Goal: Task Accomplishment & Management: Manage account settings

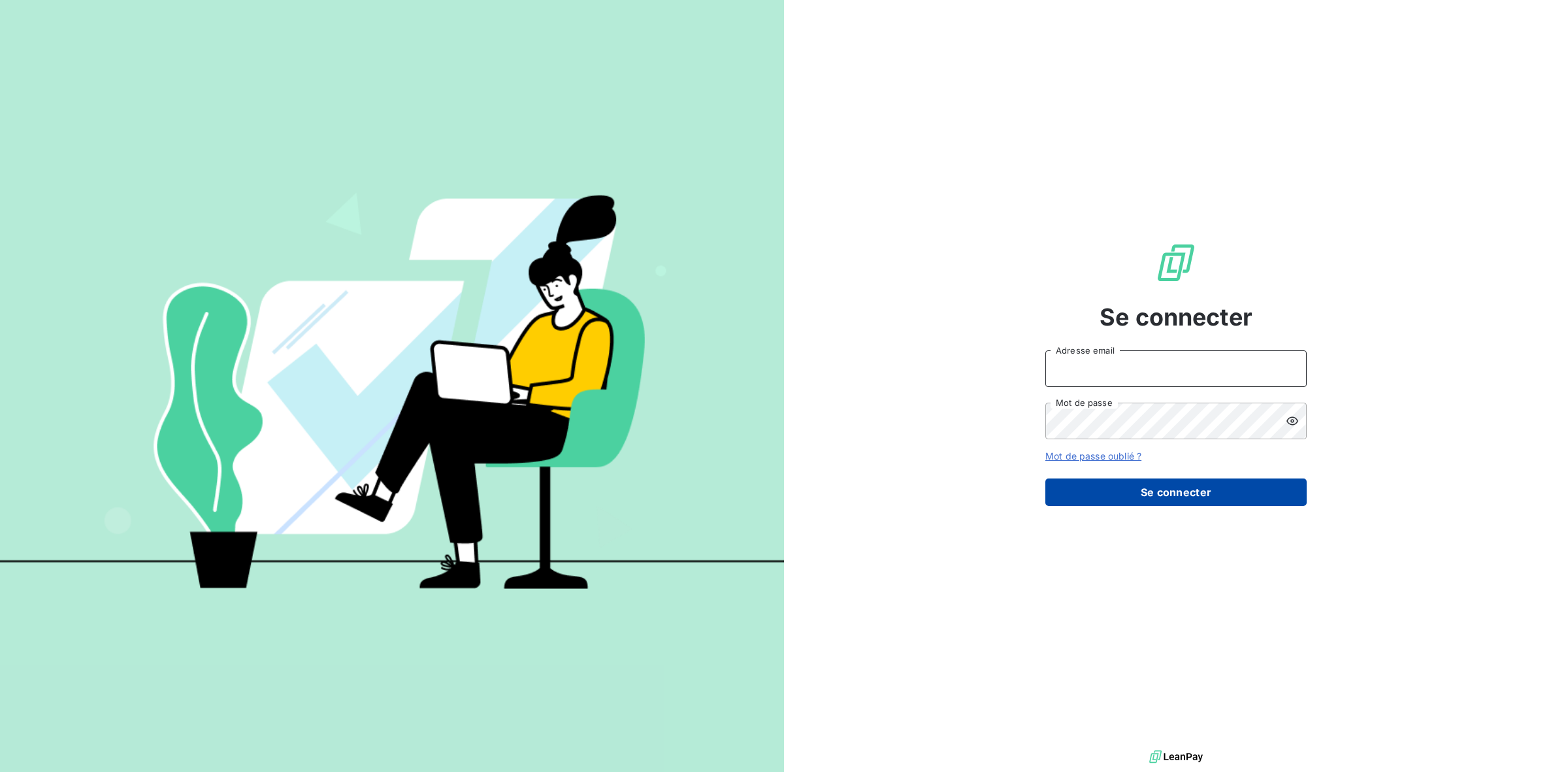
type input "[PERSON_NAME][EMAIL_ADDRESS][DOMAIN_NAME]"
click at [1214, 492] on button "Se connecter" at bounding box center [1177, 492] width 261 height 28
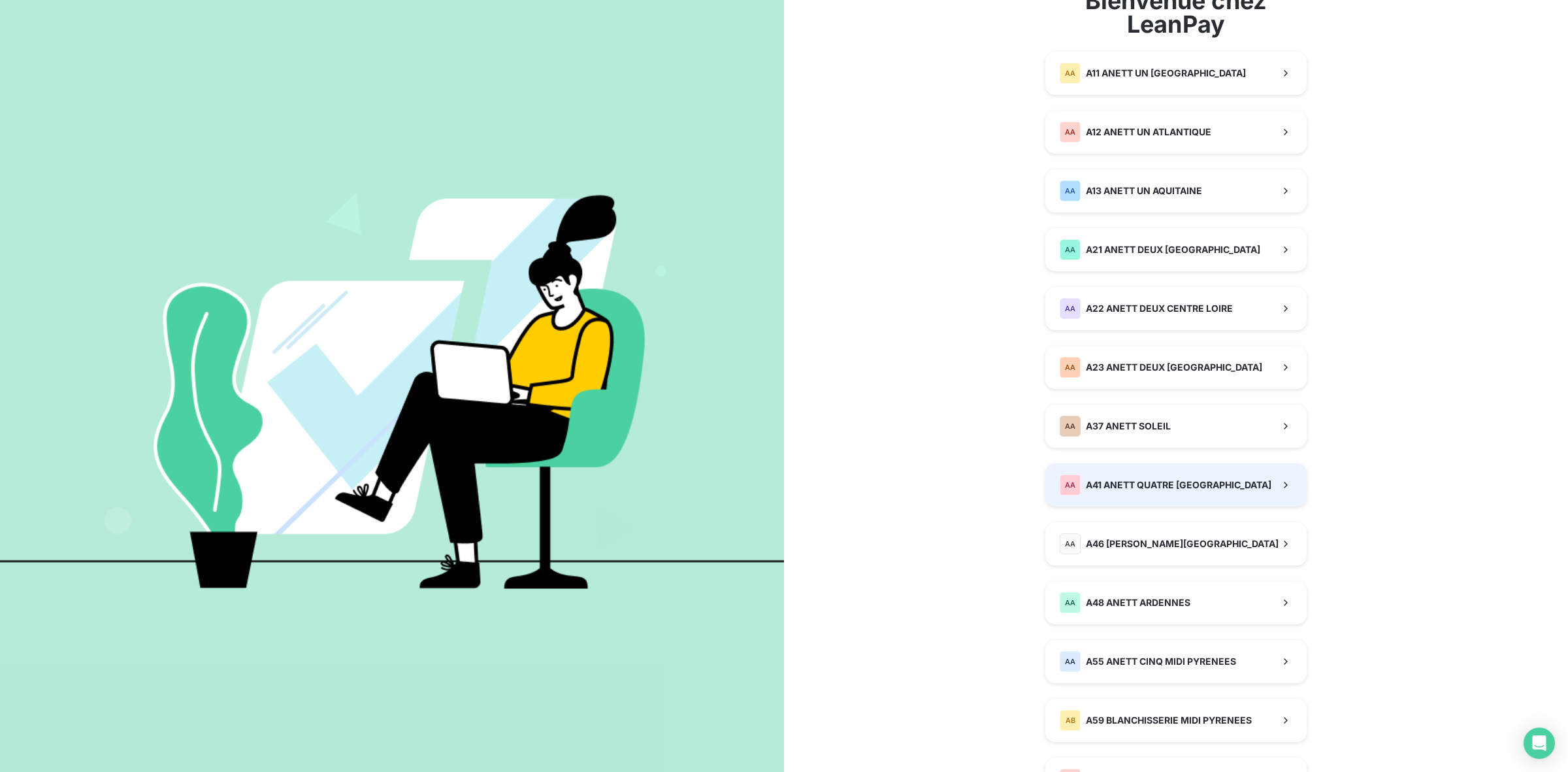
scroll to position [164, 0]
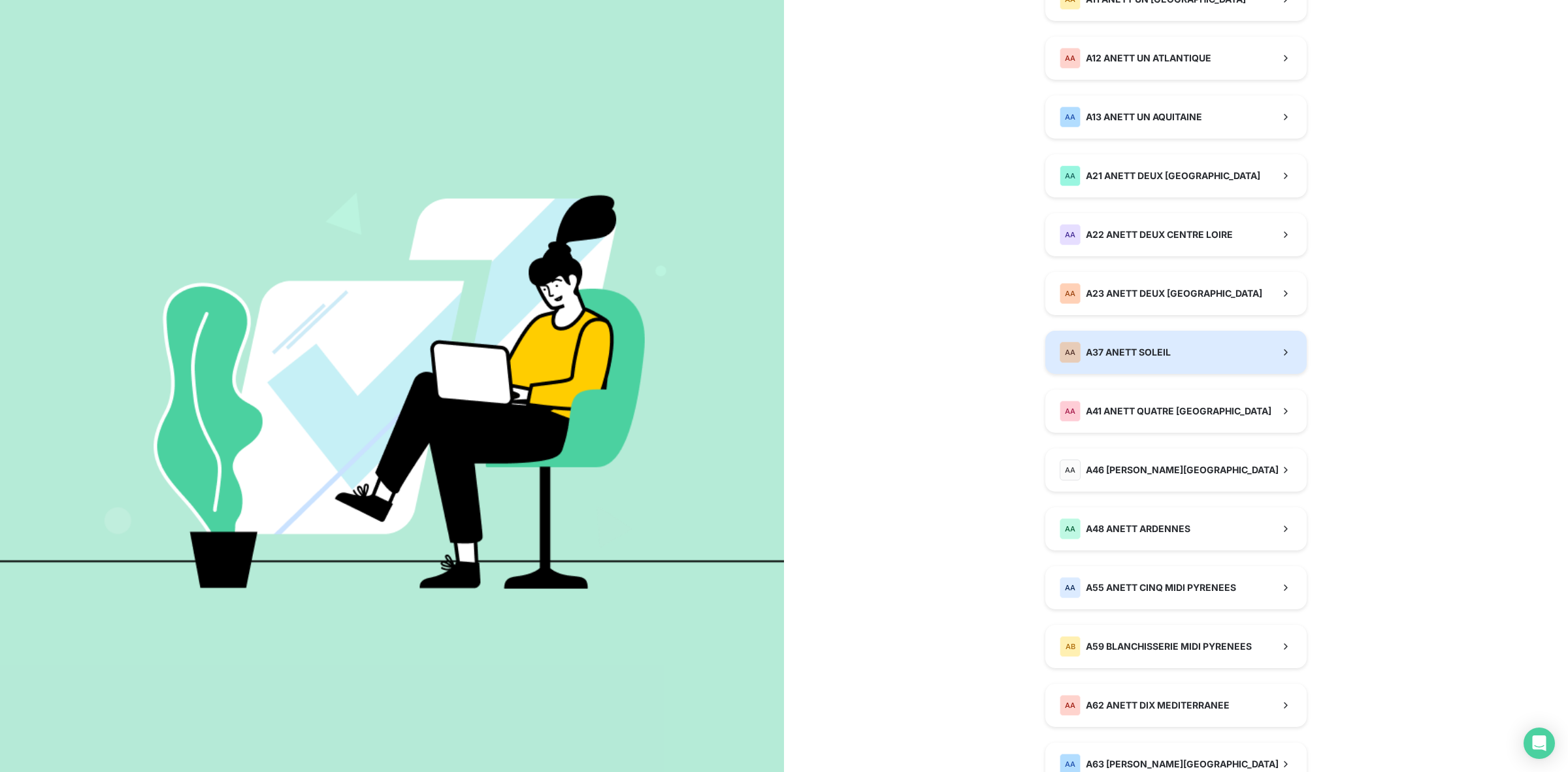
click at [1167, 348] on button "AA A37 ANETT SOLEIL" at bounding box center [1177, 352] width 261 height 43
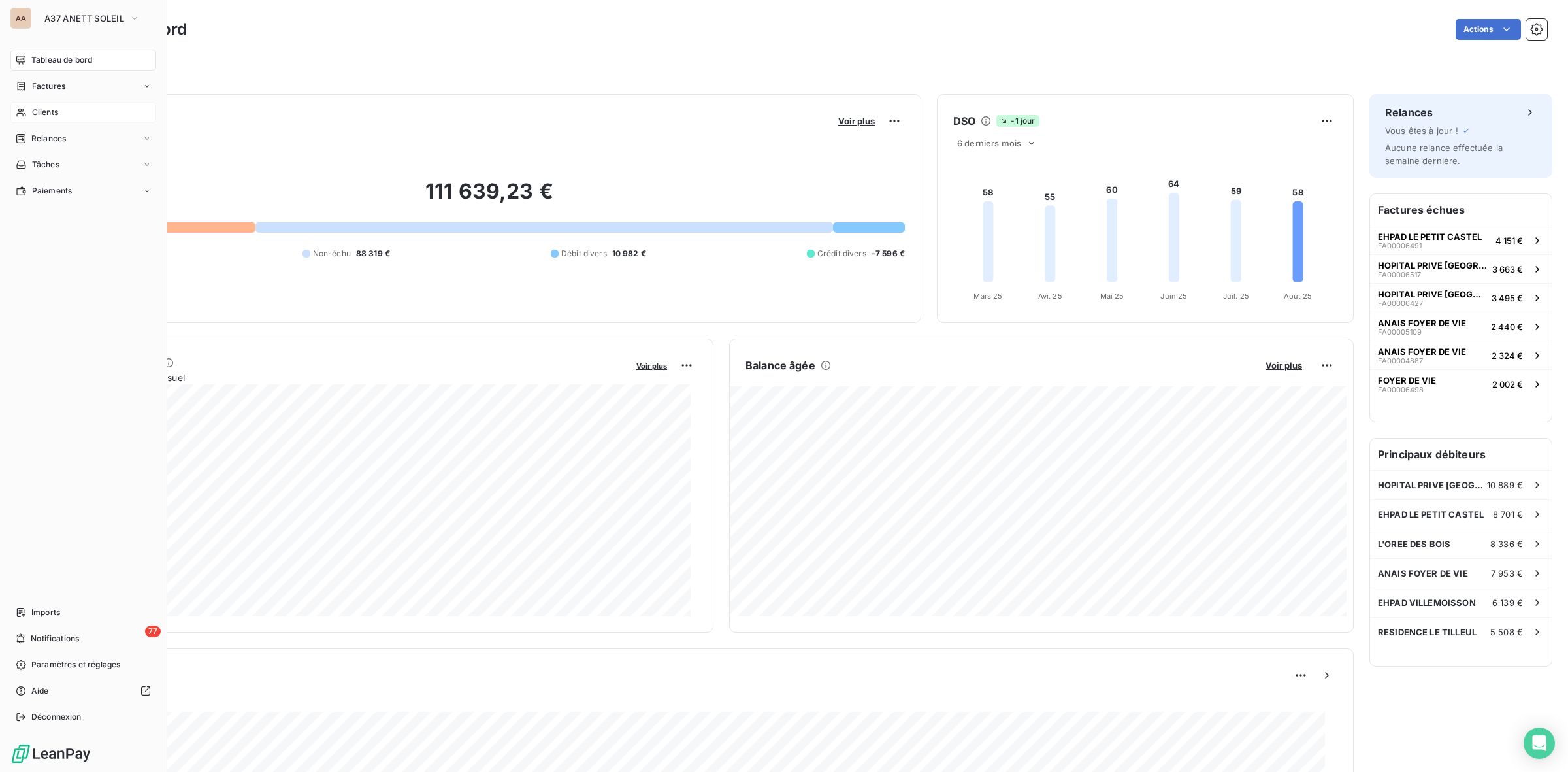
click at [54, 109] on span "Clients" at bounding box center [45, 112] width 26 height 12
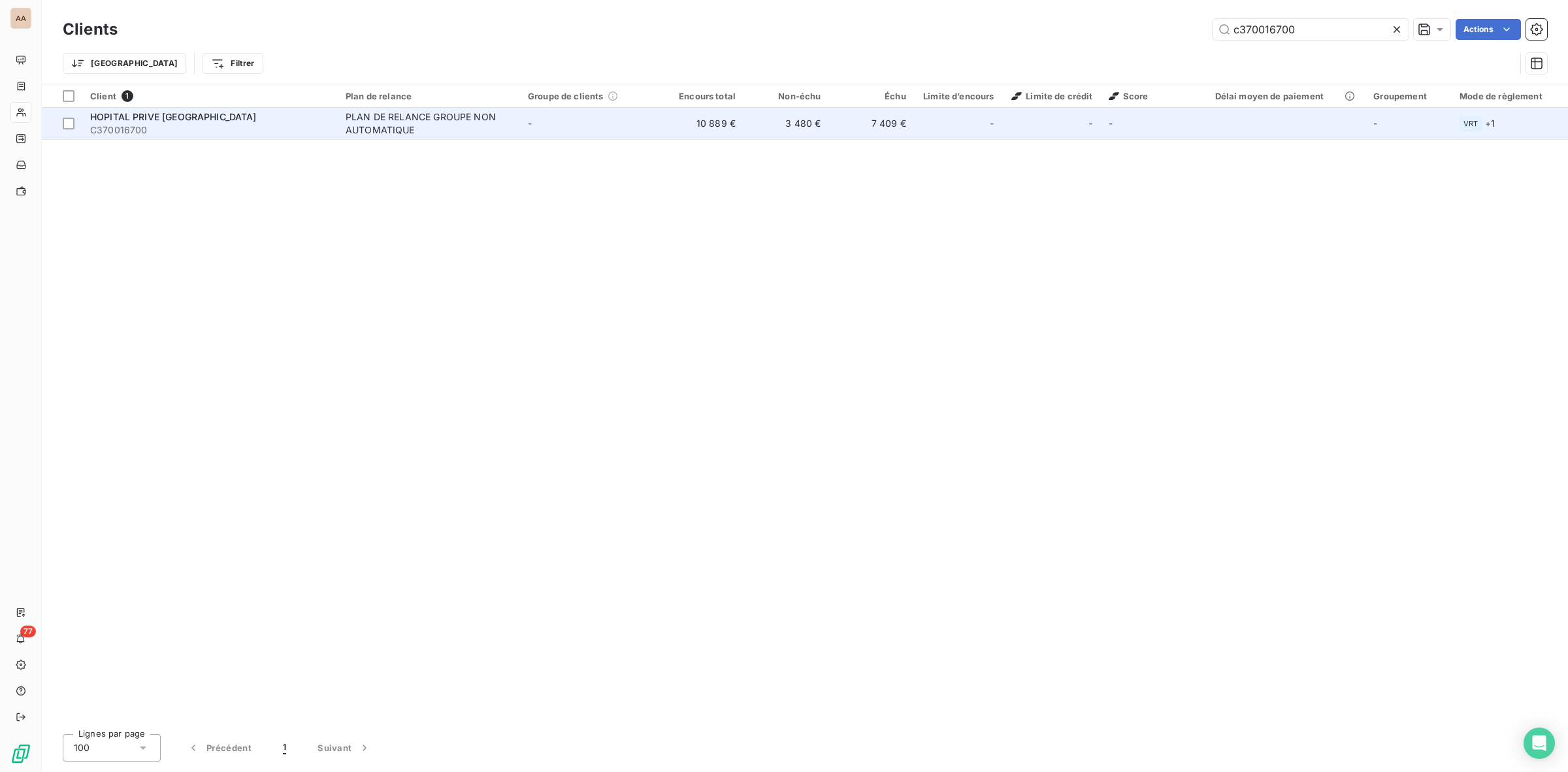
type input "c370016700"
click at [291, 129] on span "C370016700" at bounding box center [210, 130] width 240 height 13
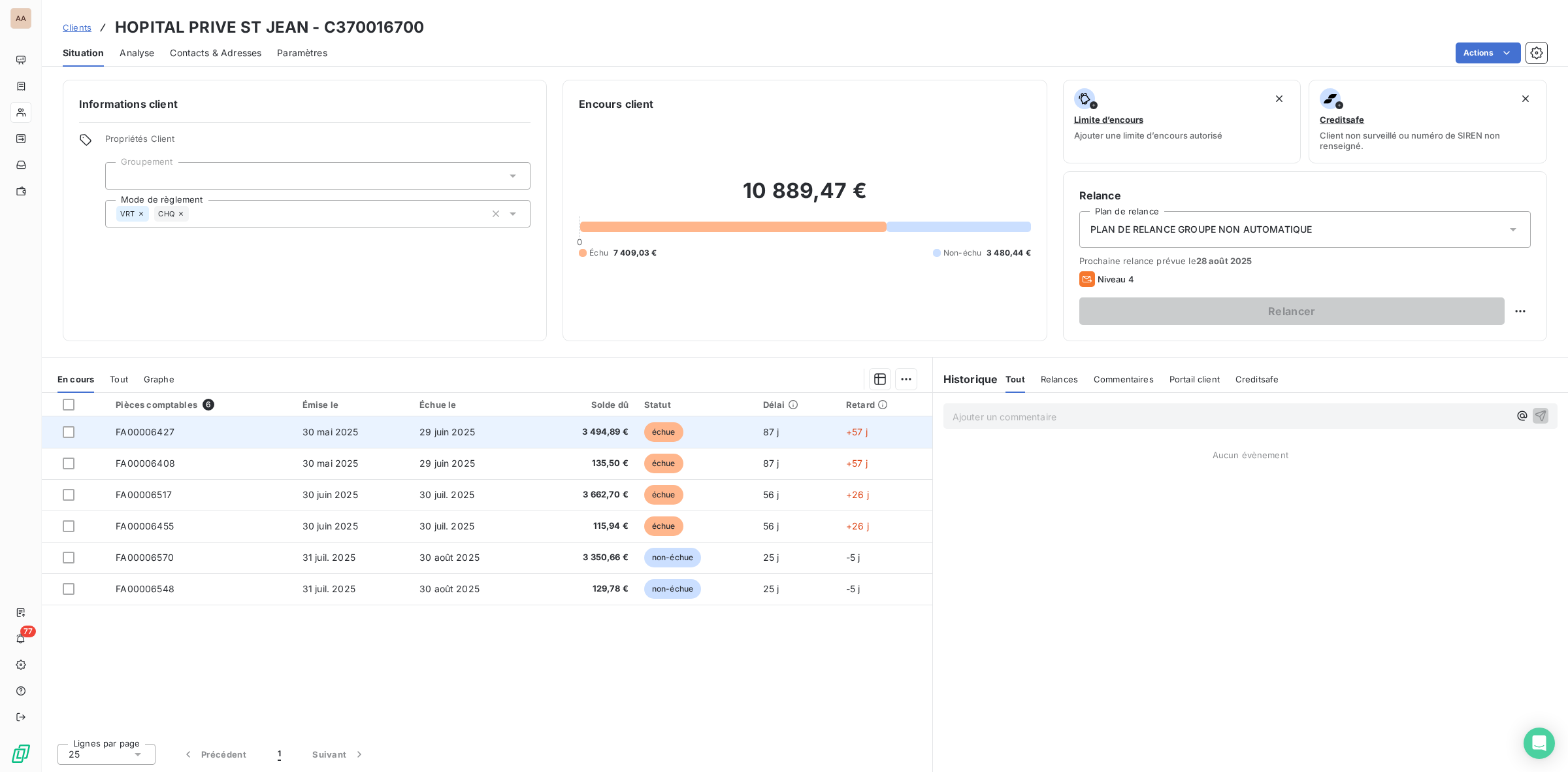
click at [367, 430] on td "30 mai 2025" at bounding box center [353, 432] width 117 height 31
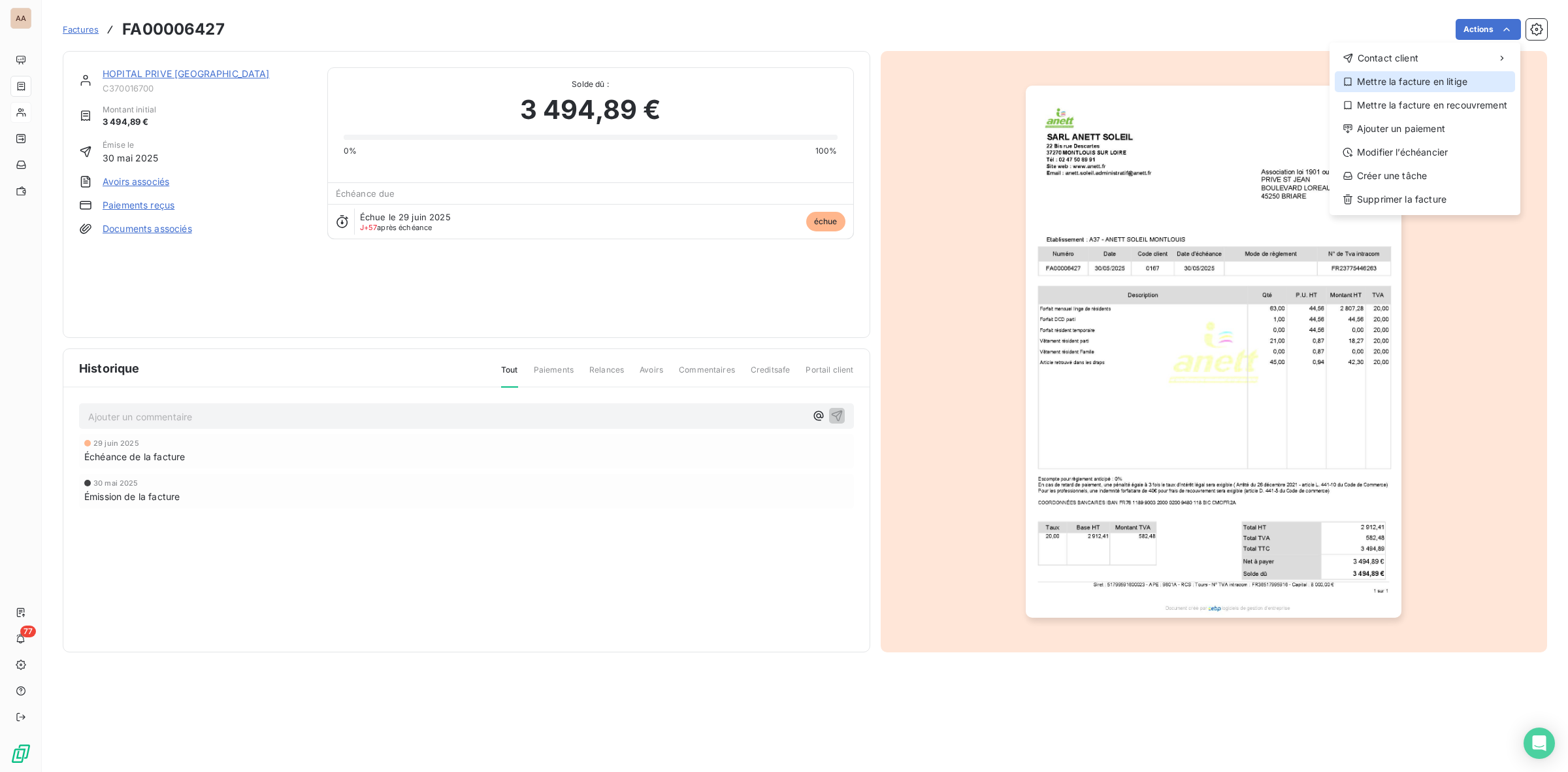
click at [1434, 83] on div "Mettre la facture en litige" at bounding box center [1425, 82] width 180 height 21
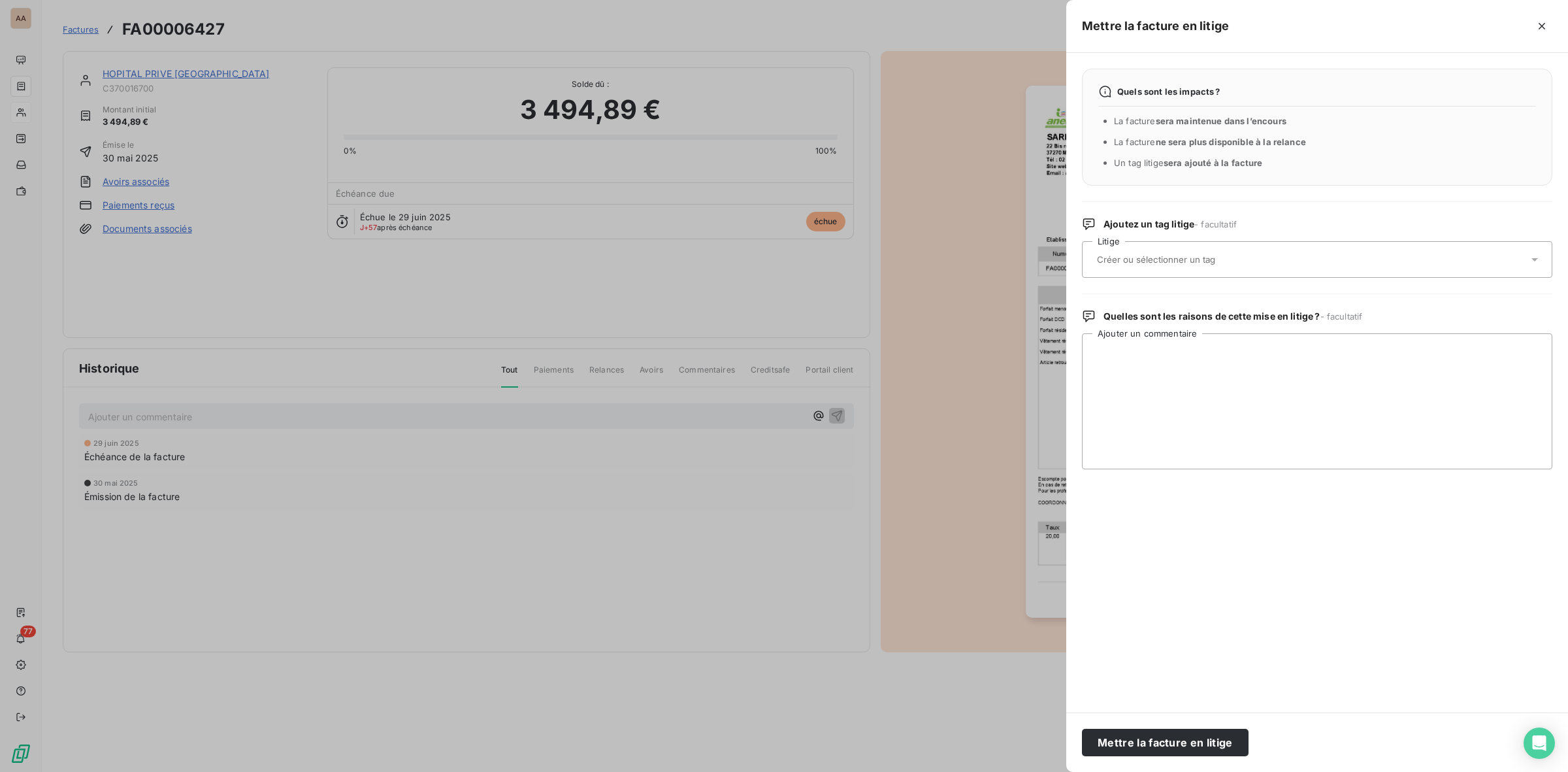
click at [1151, 262] on input "text" at bounding box center [1190, 259] width 190 height 12
click at [1160, 259] on input "text" at bounding box center [1190, 259] width 190 height 12
type input "a"
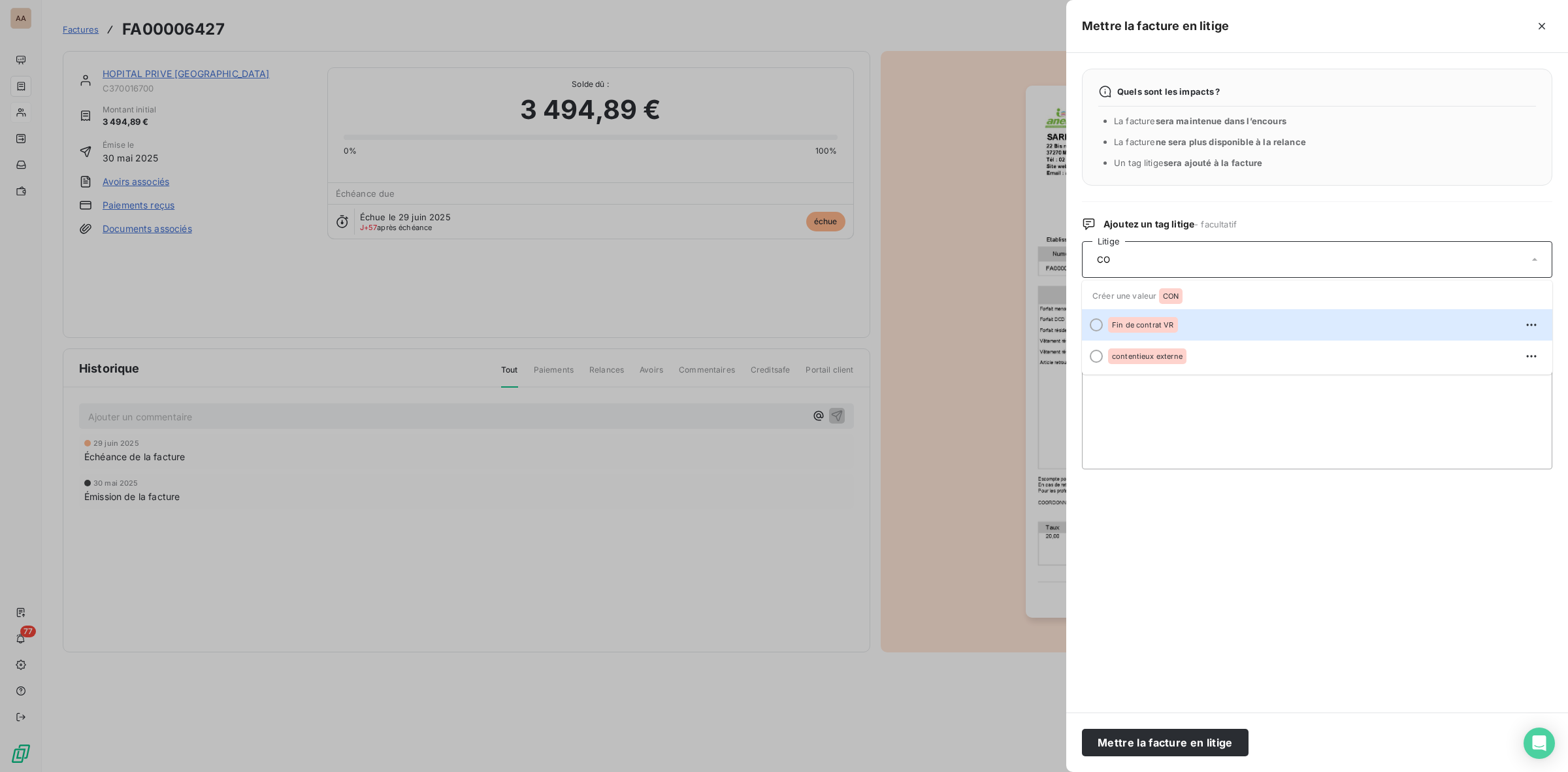
type input "C"
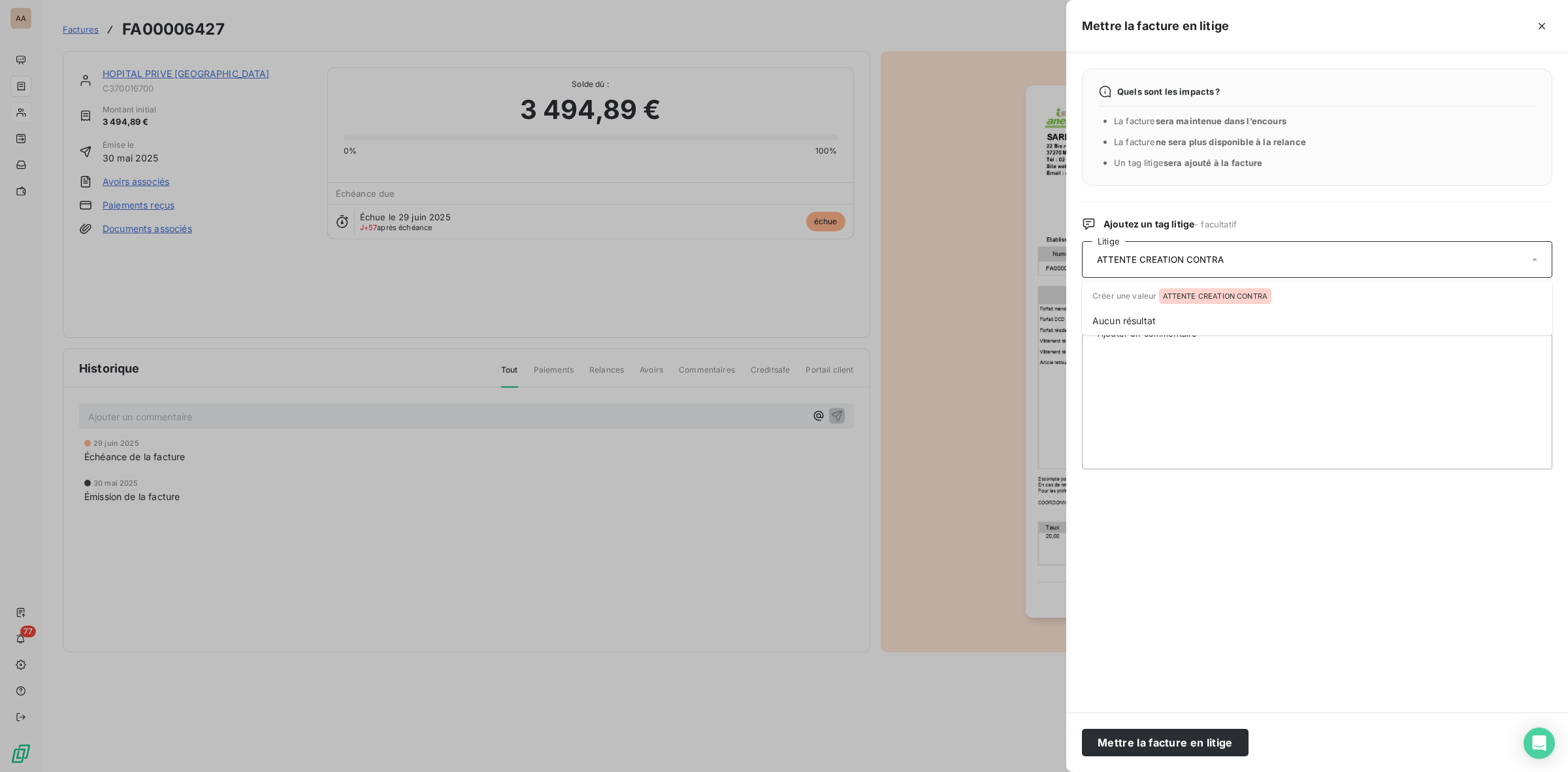
type input "ATTENTE CREATION CONTRAT"
click at [1201, 263] on input "ATTENTE CREATION CONTRAT" at bounding box center [1179, 259] width 167 height 12
click at [1223, 255] on input "text" at bounding box center [1190, 259] width 190 height 12
type input "Attente cré&ation de contrat"
click at [1144, 262] on input "Attente cré&ation de contrat" at bounding box center [1190, 259] width 190 height 12
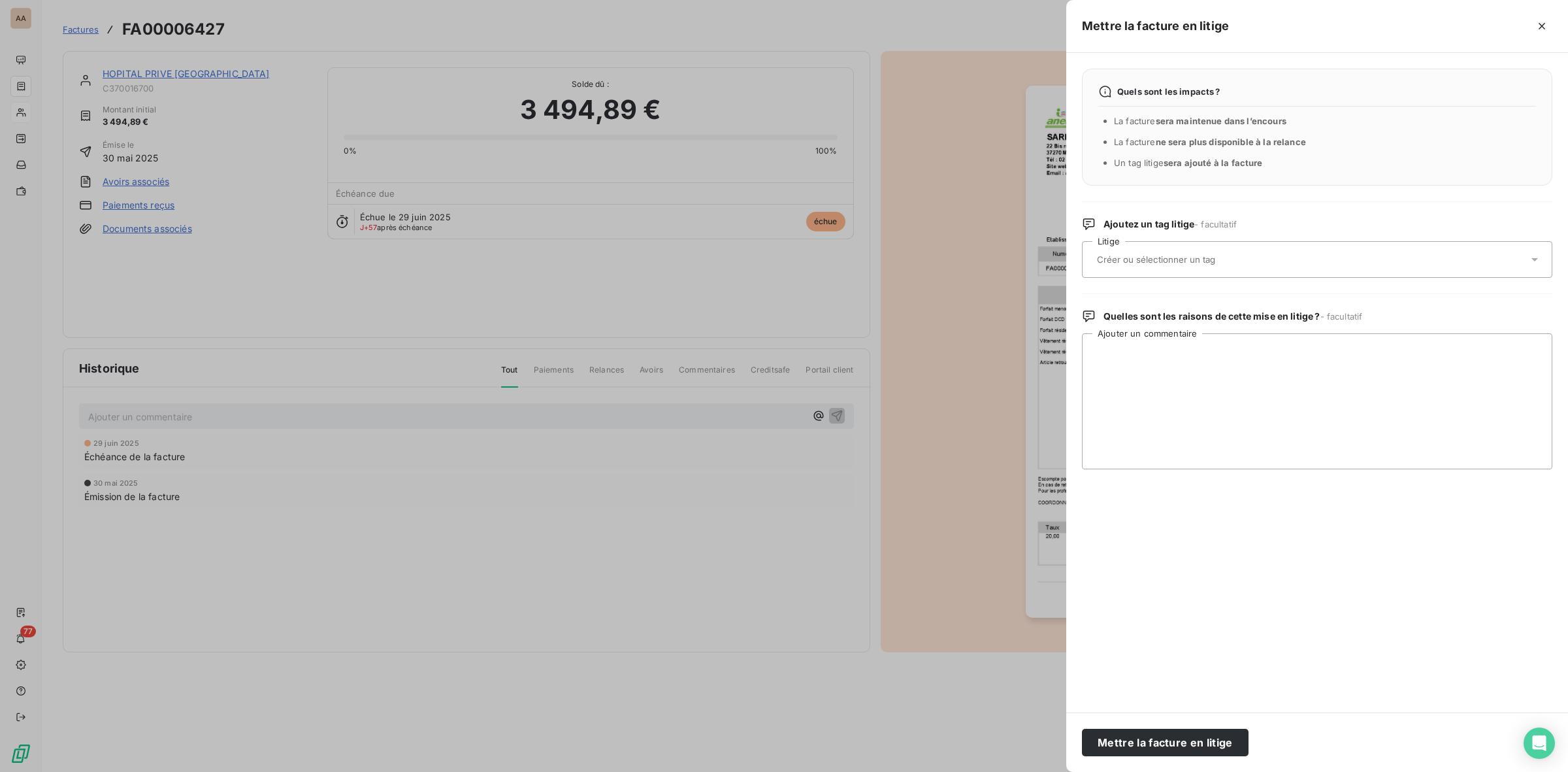
click at [1242, 260] on input "text" at bounding box center [1190, 259] width 190 height 12
type input "Attente création de contrat"
click at [1189, 746] on button "Mettre la facture en litige" at bounding box center [1166, 743] width 167 height 28
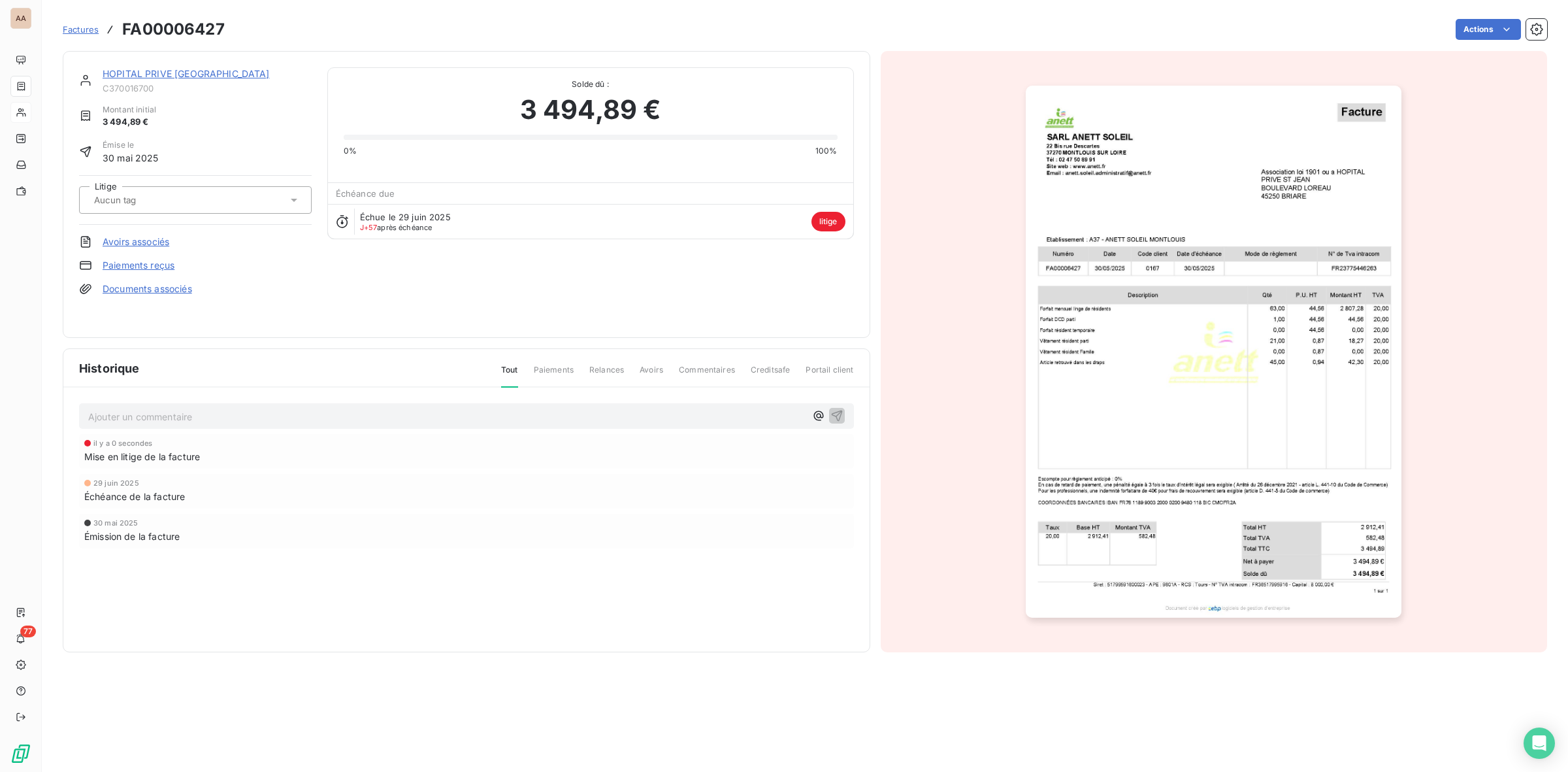
click at [511, 221] on div "Échue le [DATE] J+57 après échéance litige" at bounding box center [590, 221] width 525 height 34
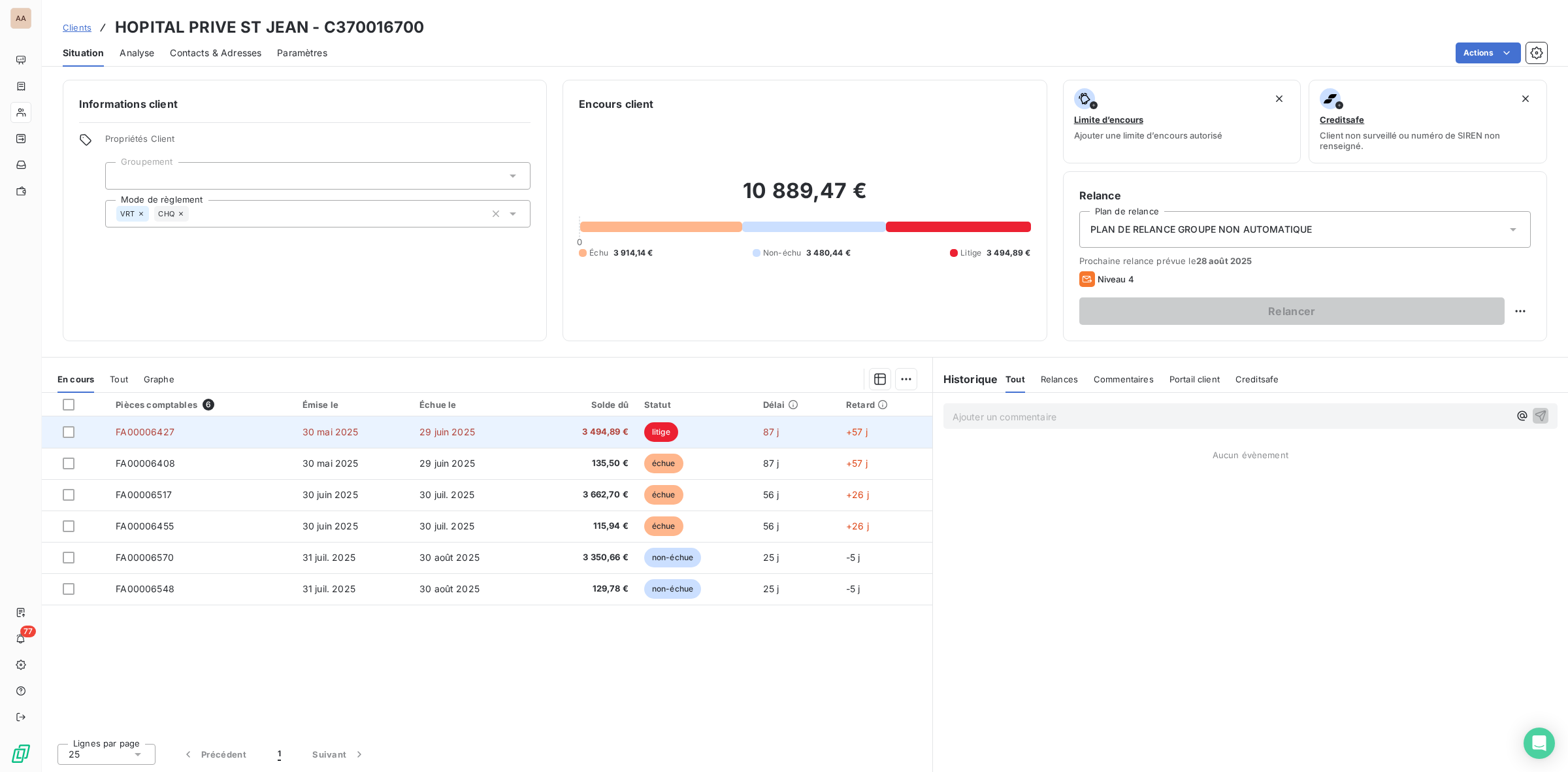
click at [556, 437] on span "3 494,89 €" at bounding box center [585, 432] width 85 height 13
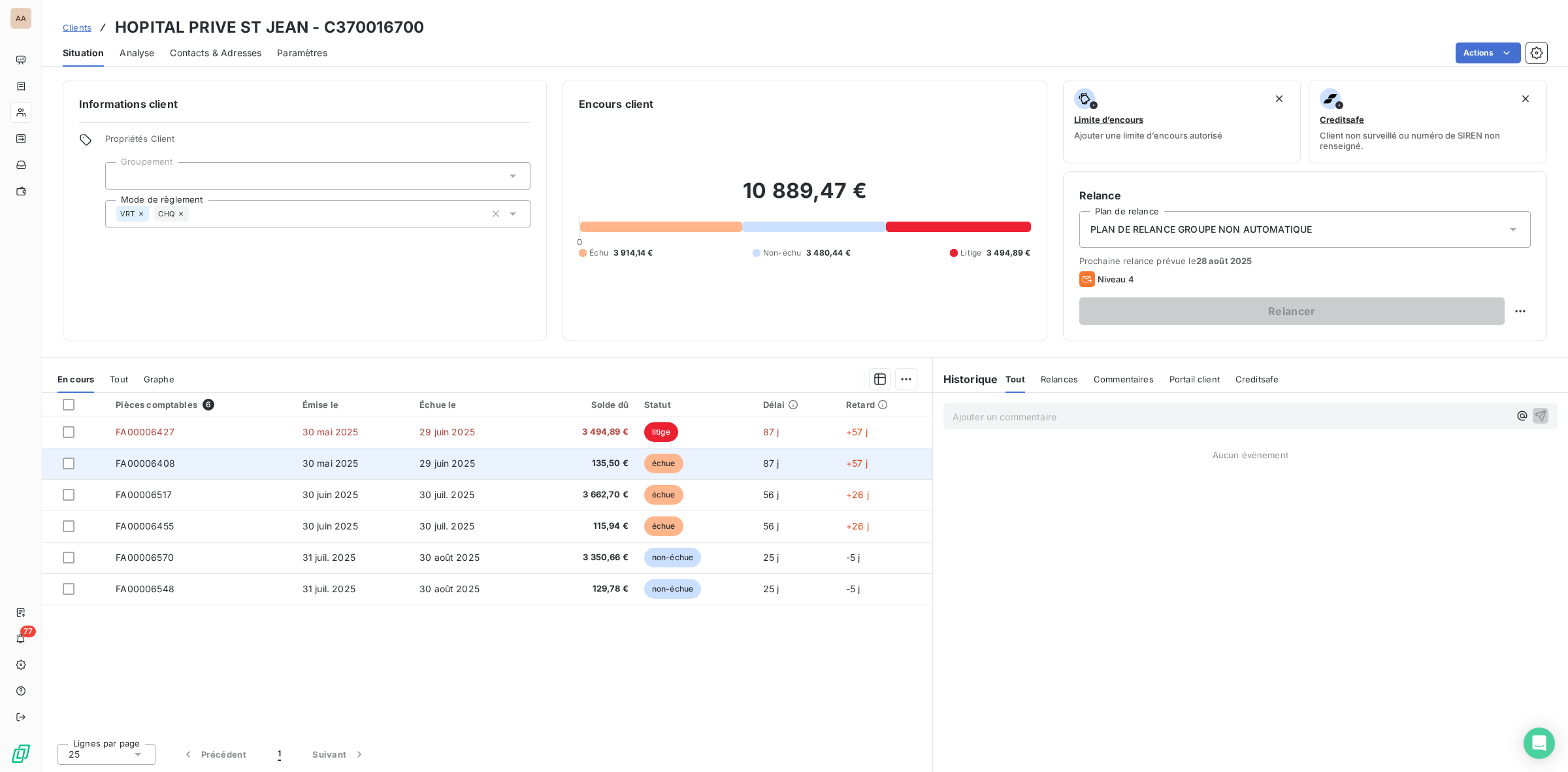
click at [482, 462] on td "29 juin 2025" at bounding box center [473, 463] width 123 height 31
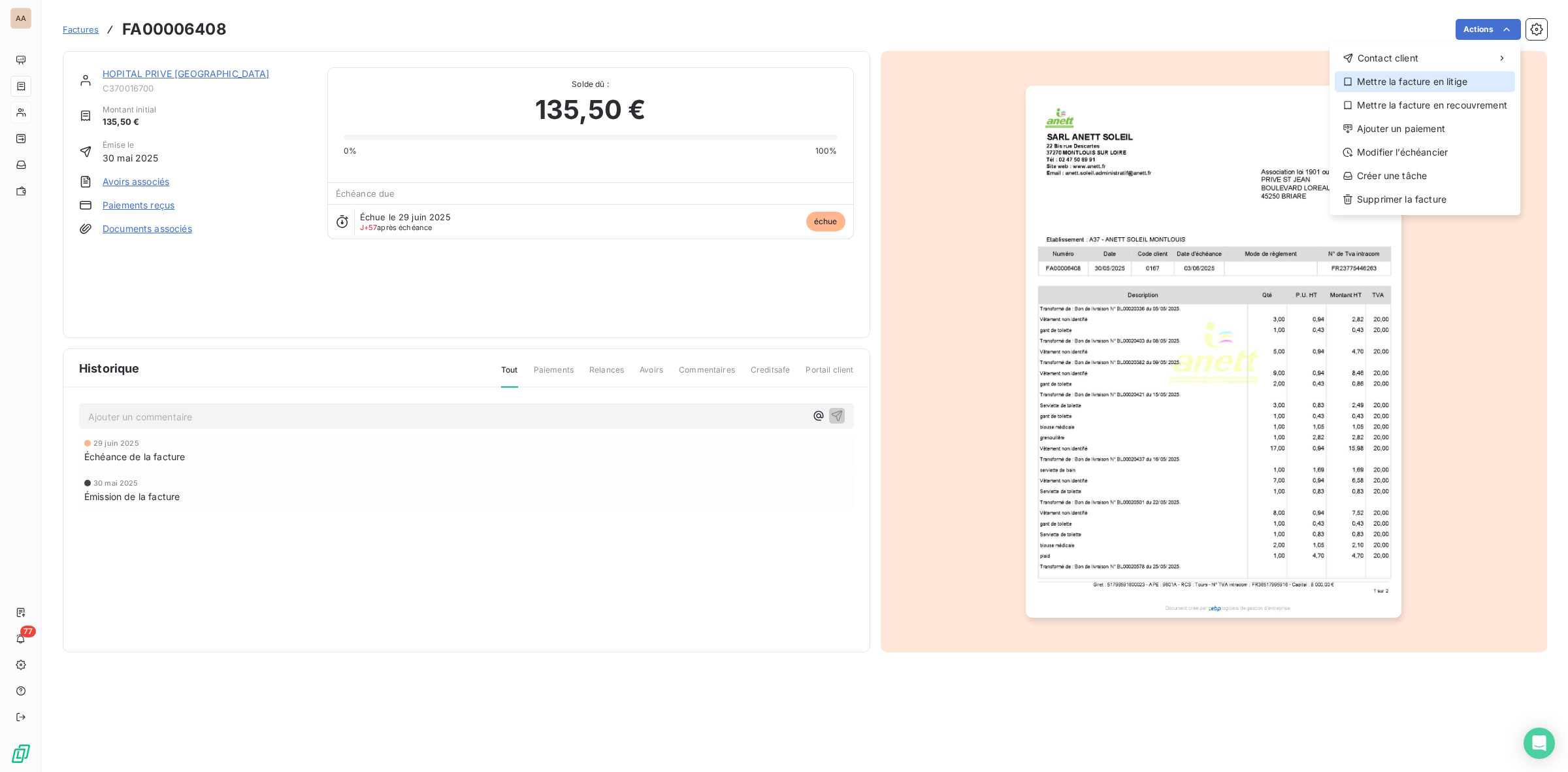
click at [1437, 84] on div "Mettre la facture en litige" at bounding box center [1425, 82] width 180 height 21
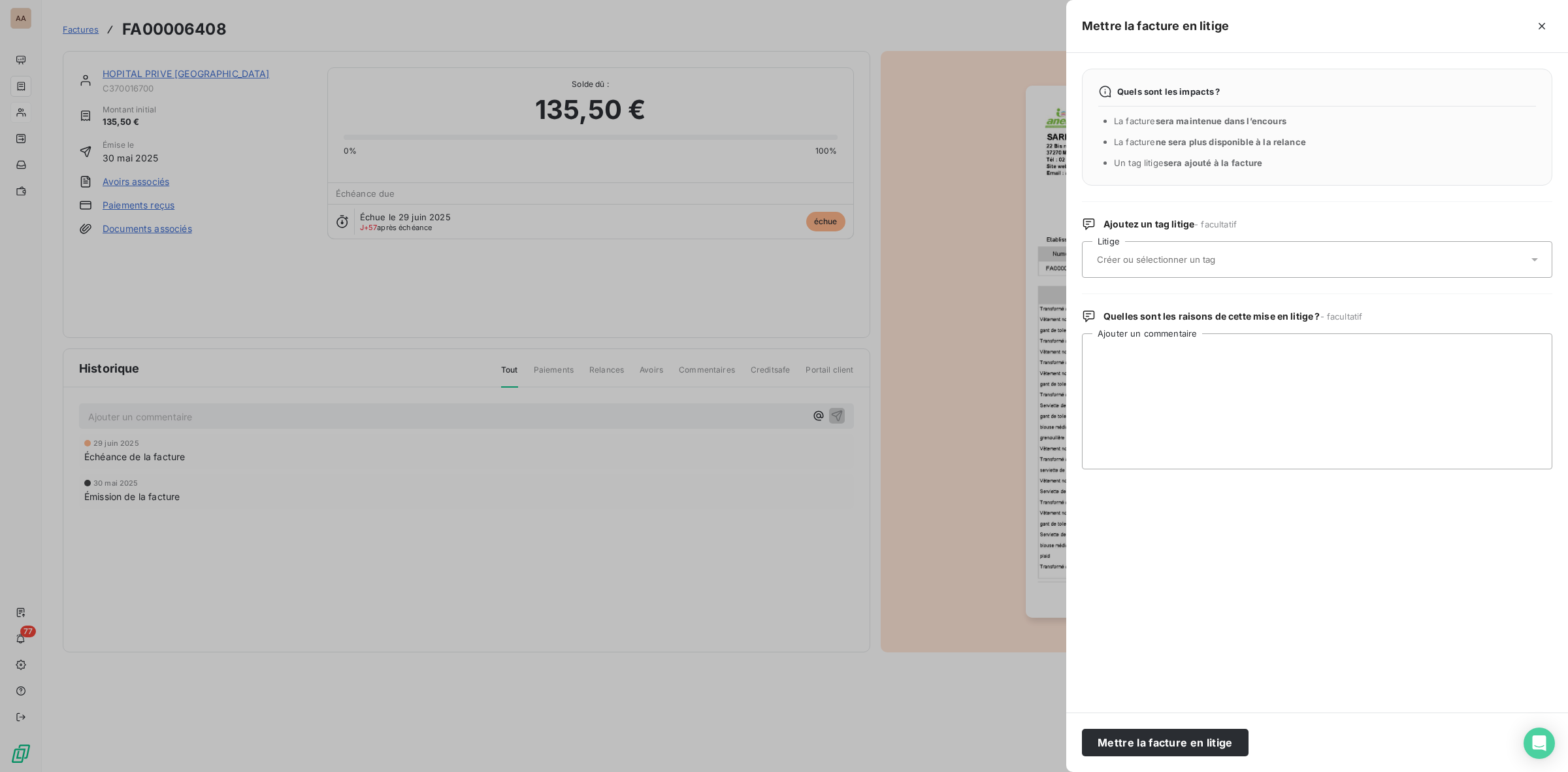
click at [1297, 257] on div at bounding box center [1311, 259] width 435 height 28
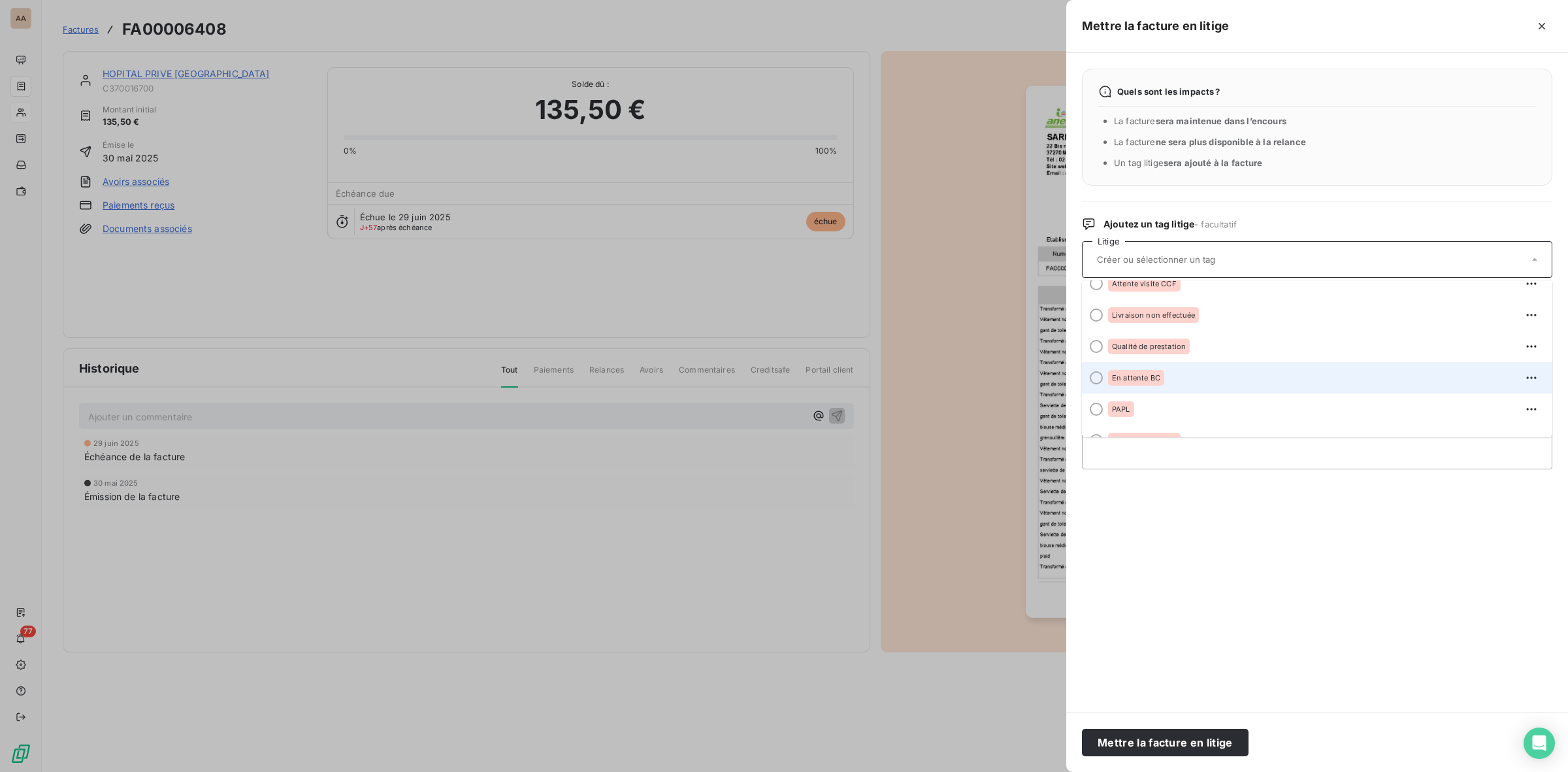
scroll to position [193, 0]
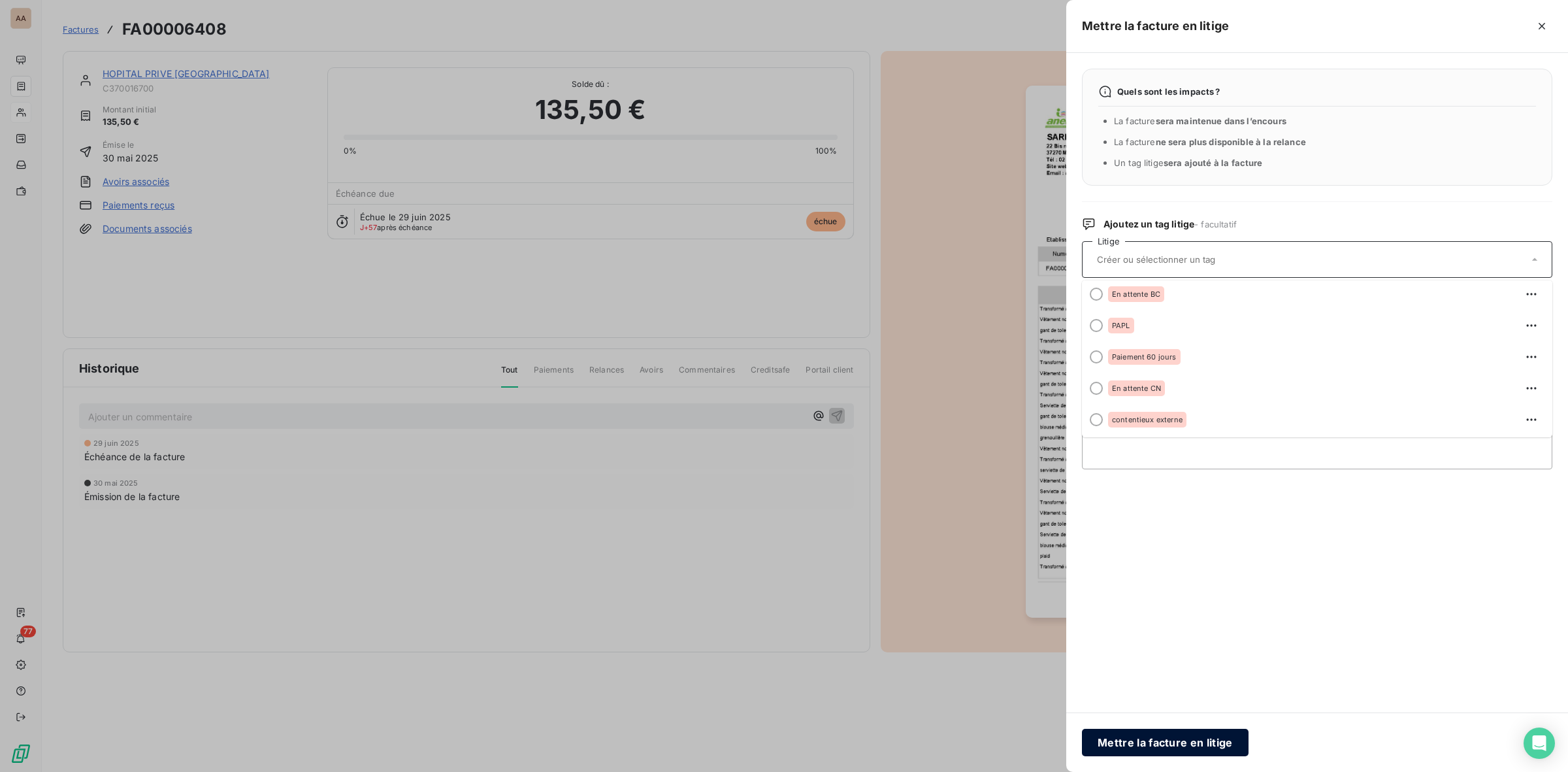
click at [1225, 743] on button "Mettre la facture en litige" at bounding box center [1166, 743] width 167 height 28
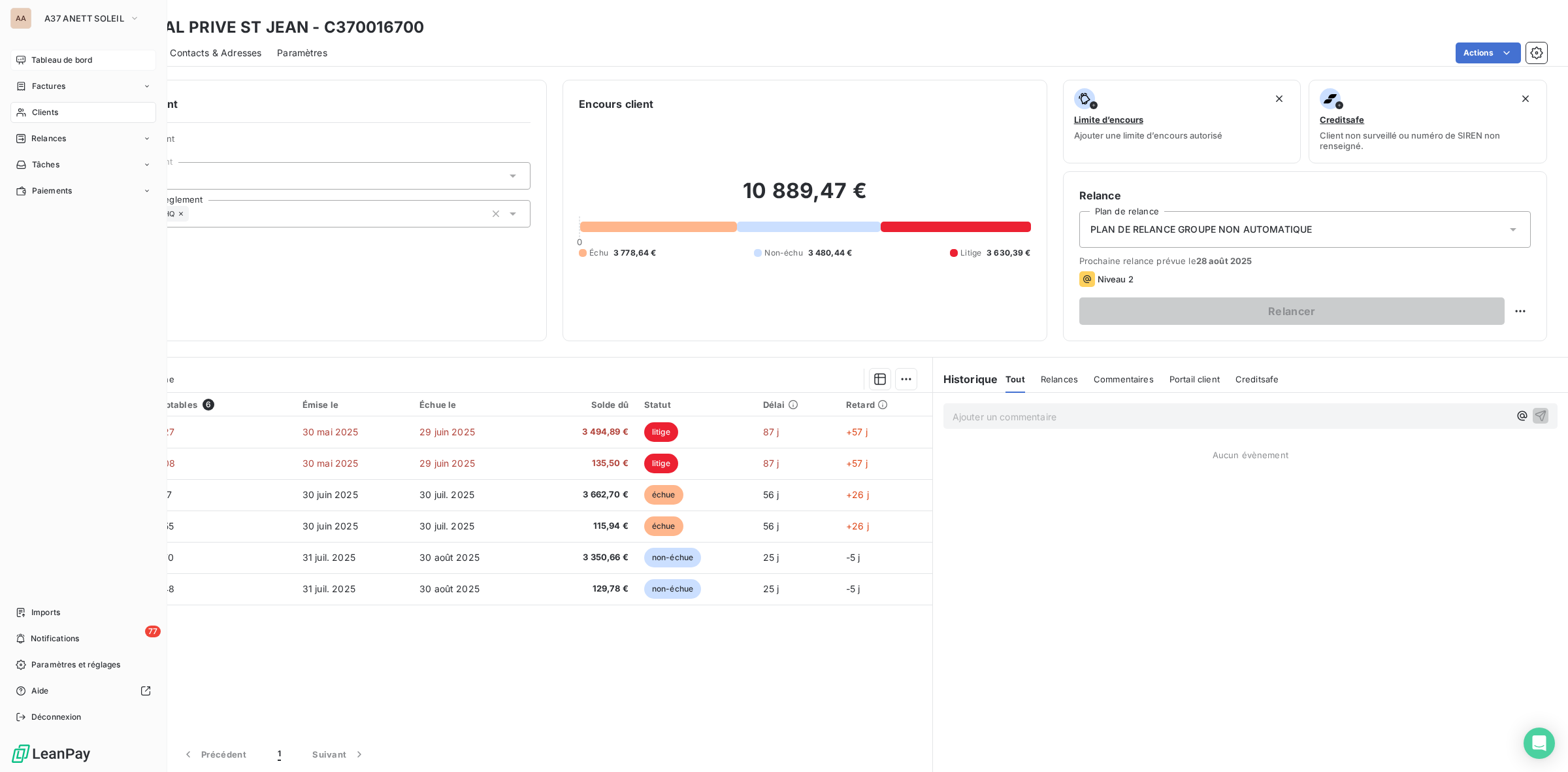
click at [69, 59] on span "Tableau de bord" at bounding box center [61, 60] width 61 height 12
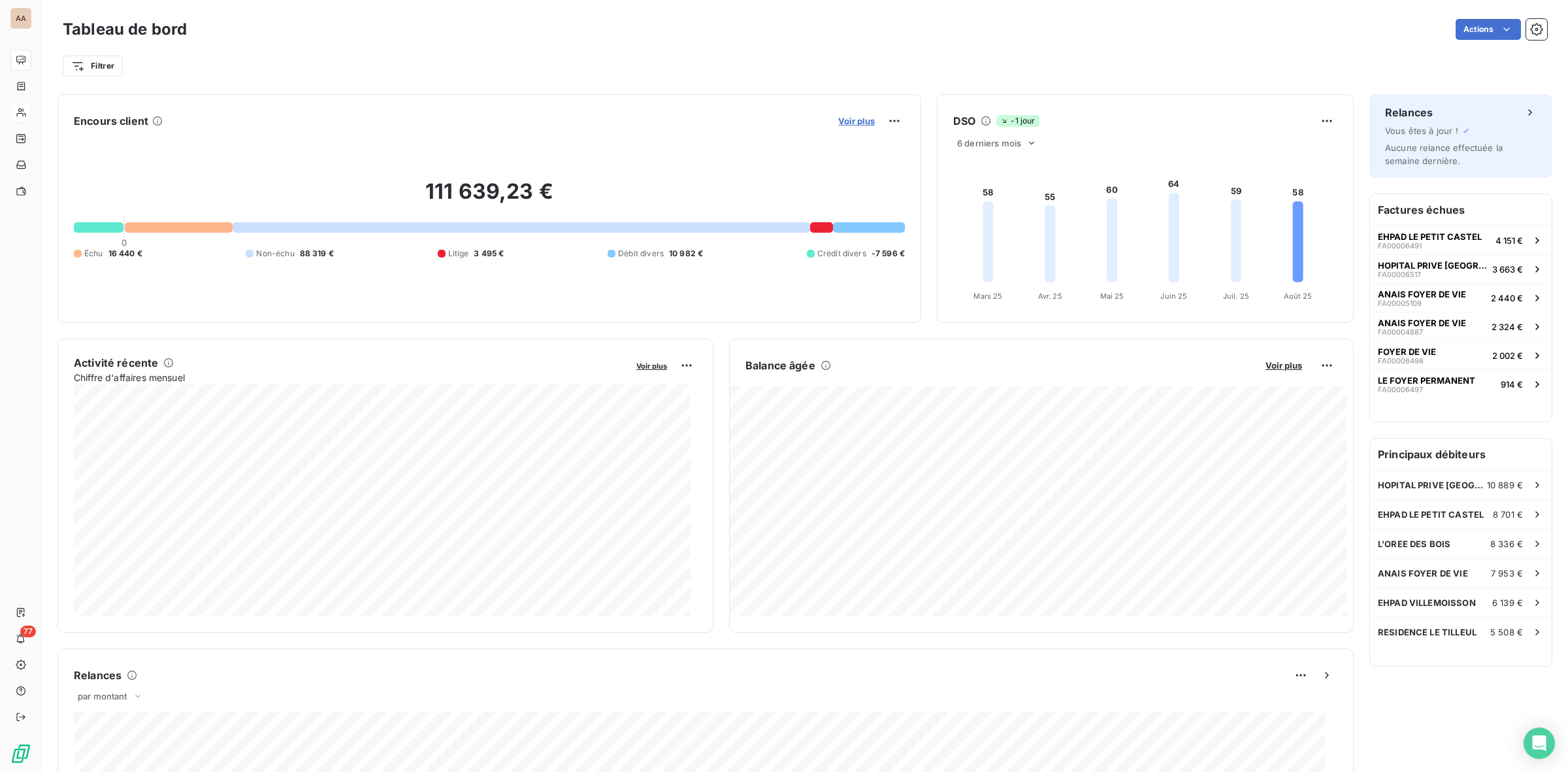
click at [853, 118] on span "Voir plus" at bounding box center [857, 121] width 37 height 10
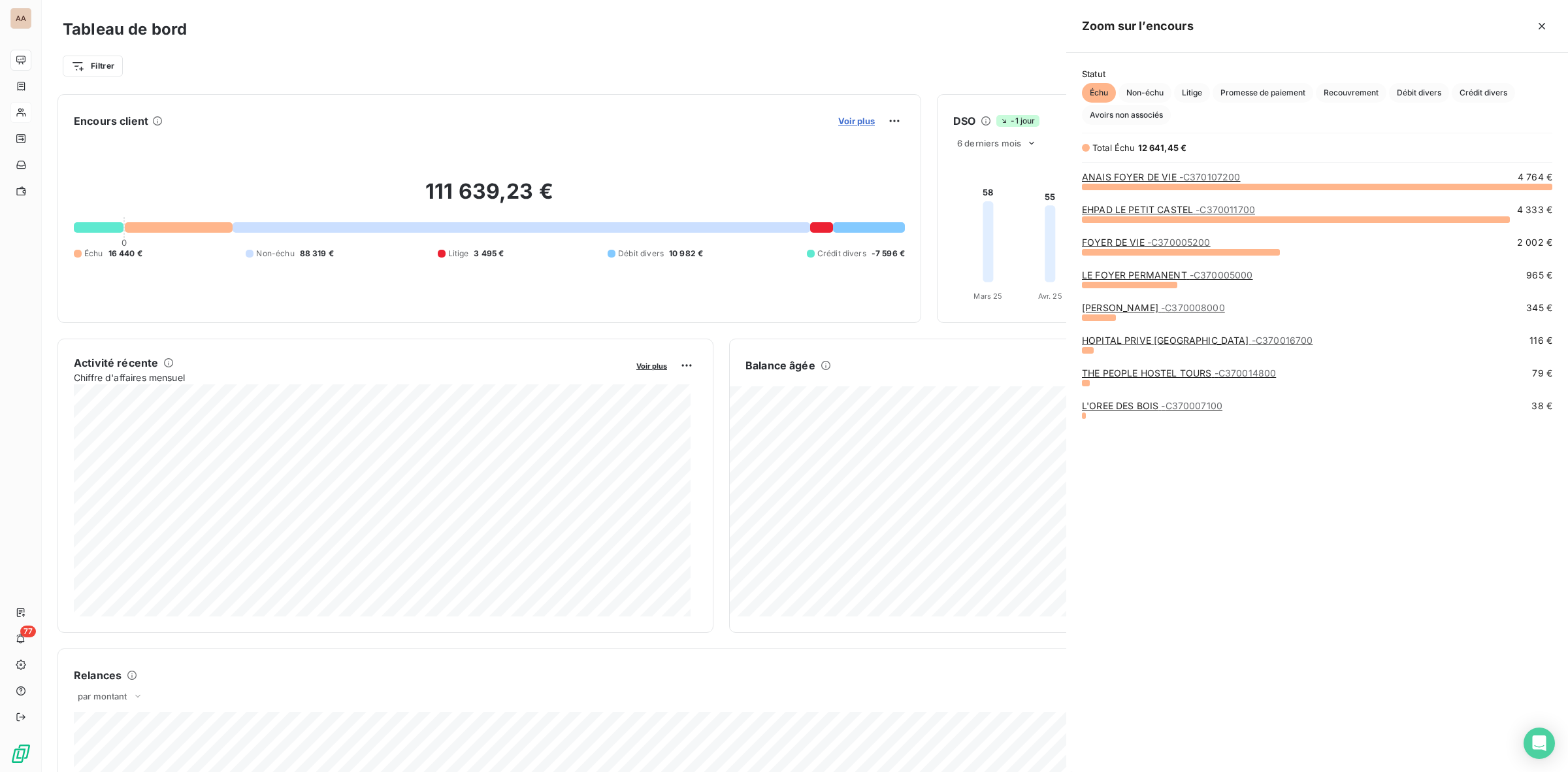
scroll to position [573, 490]
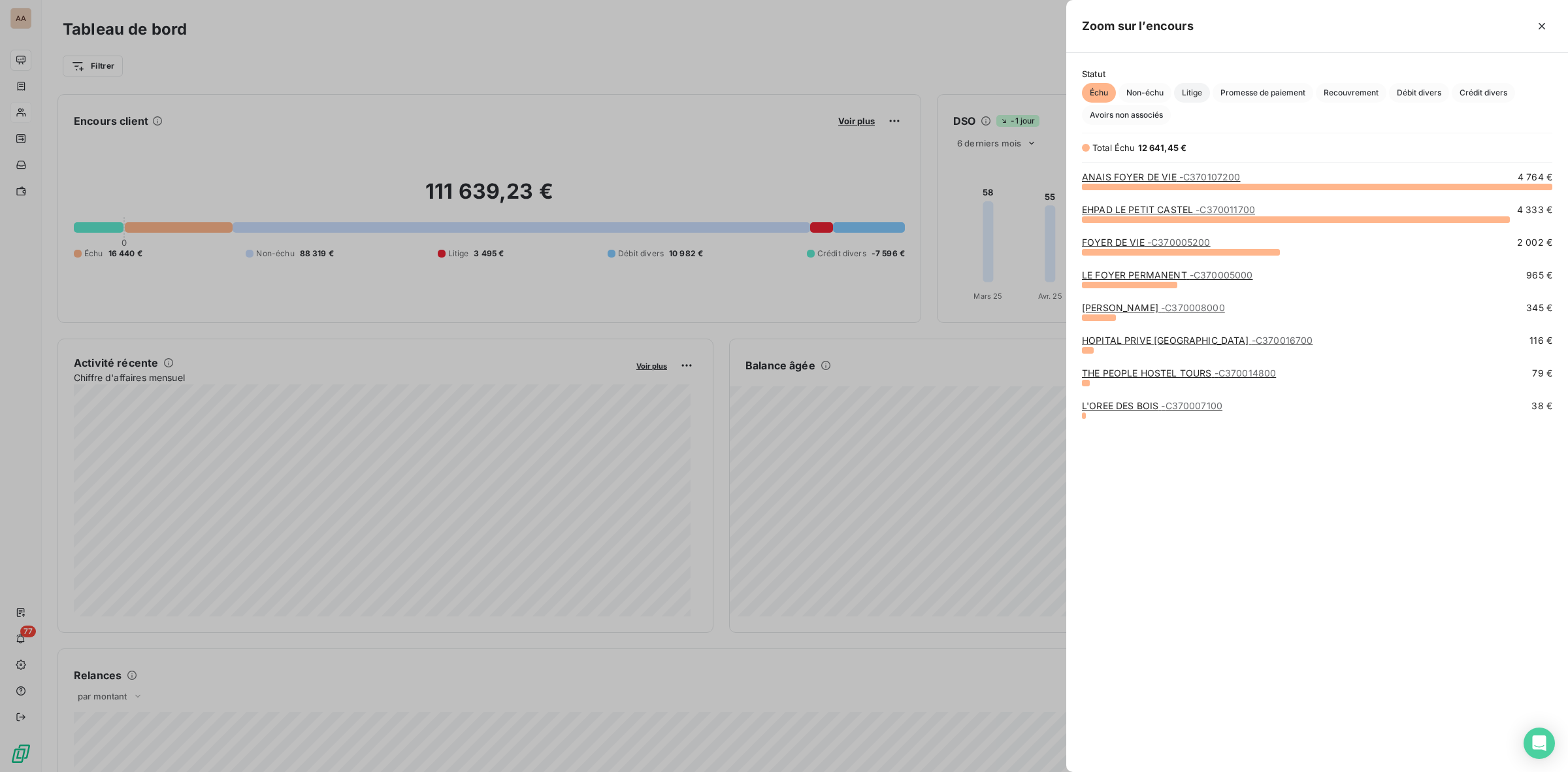
click at [1189, 90] on span "Litige" at bounding box center [1192, 93] width 36 height 20
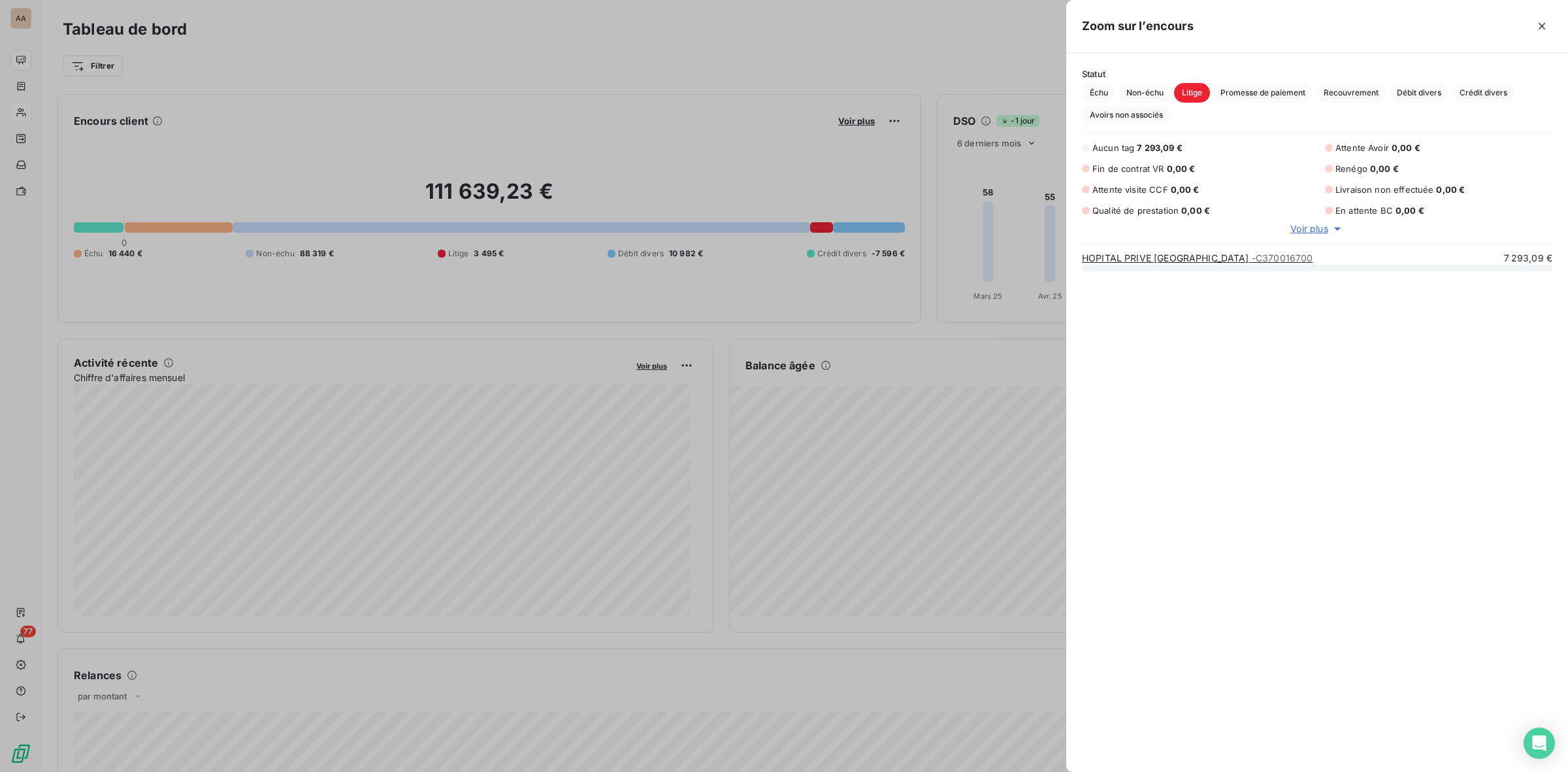
scroll to position [492, 490]
click at [1162, 261] on link "HOPITAL PRIVE ST JEAN - C370016700" at bounding box center [1198, 257] width 231 height 11
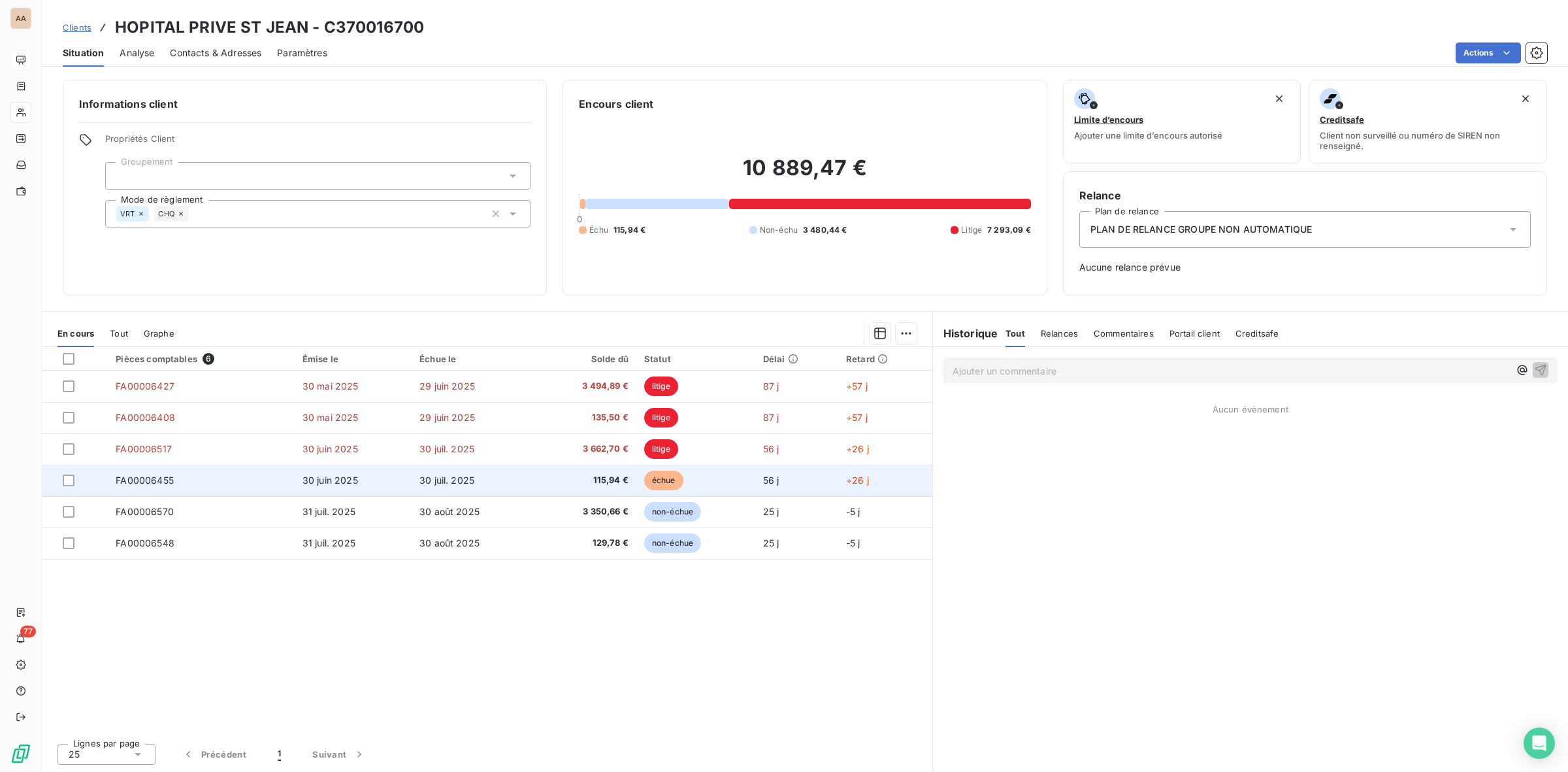
click at [454, 482] on span "30 juil. 2025" at bounding box center [446, 480] width 55 height 11
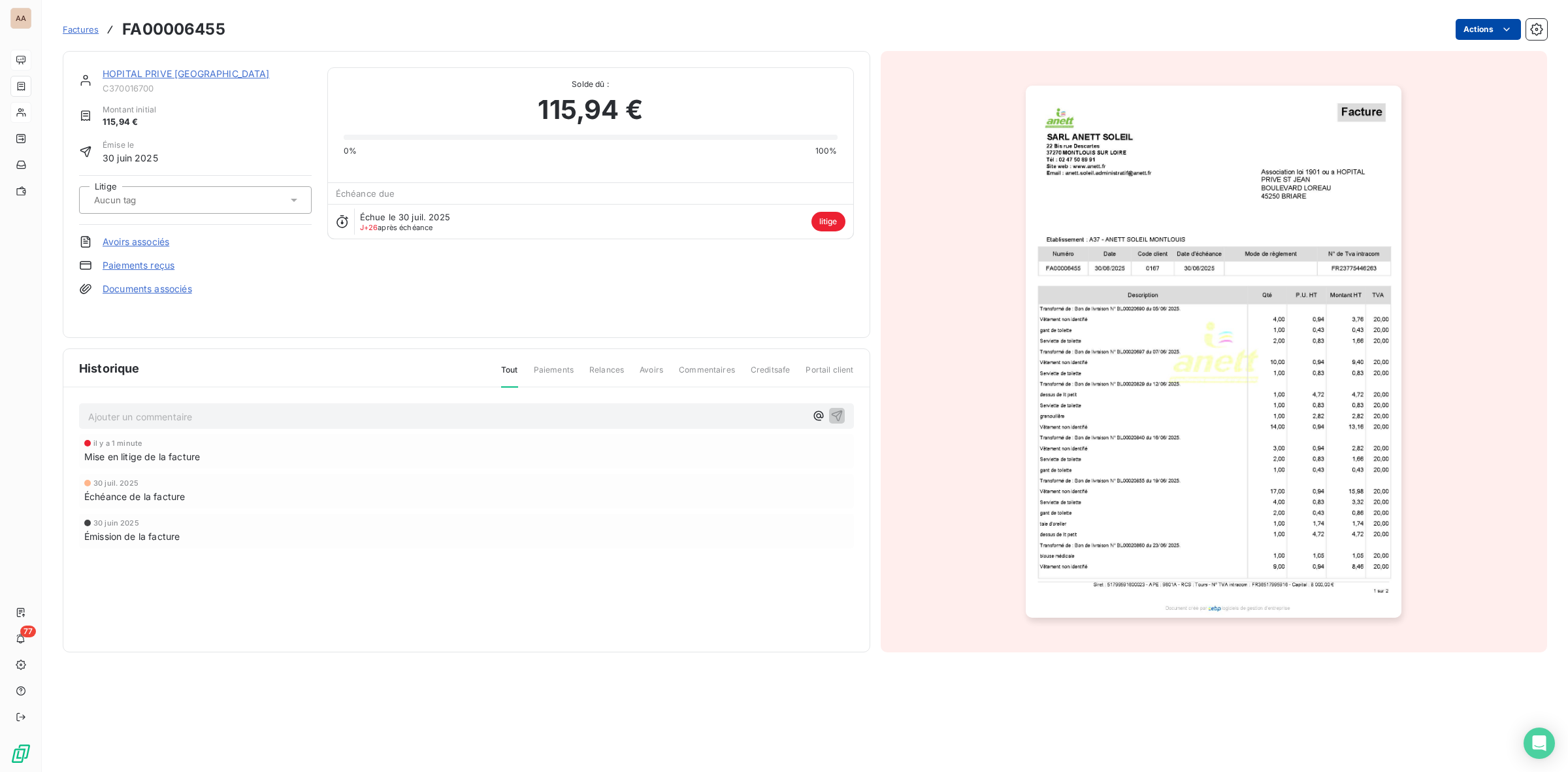
click at [1496, 21] on html "AA 77 Factures FA00006455 Actions HOPITAL PRIVE ST JEAN C370016700 Montant init…" at bounding box center [784, 386] width 1568 height 772
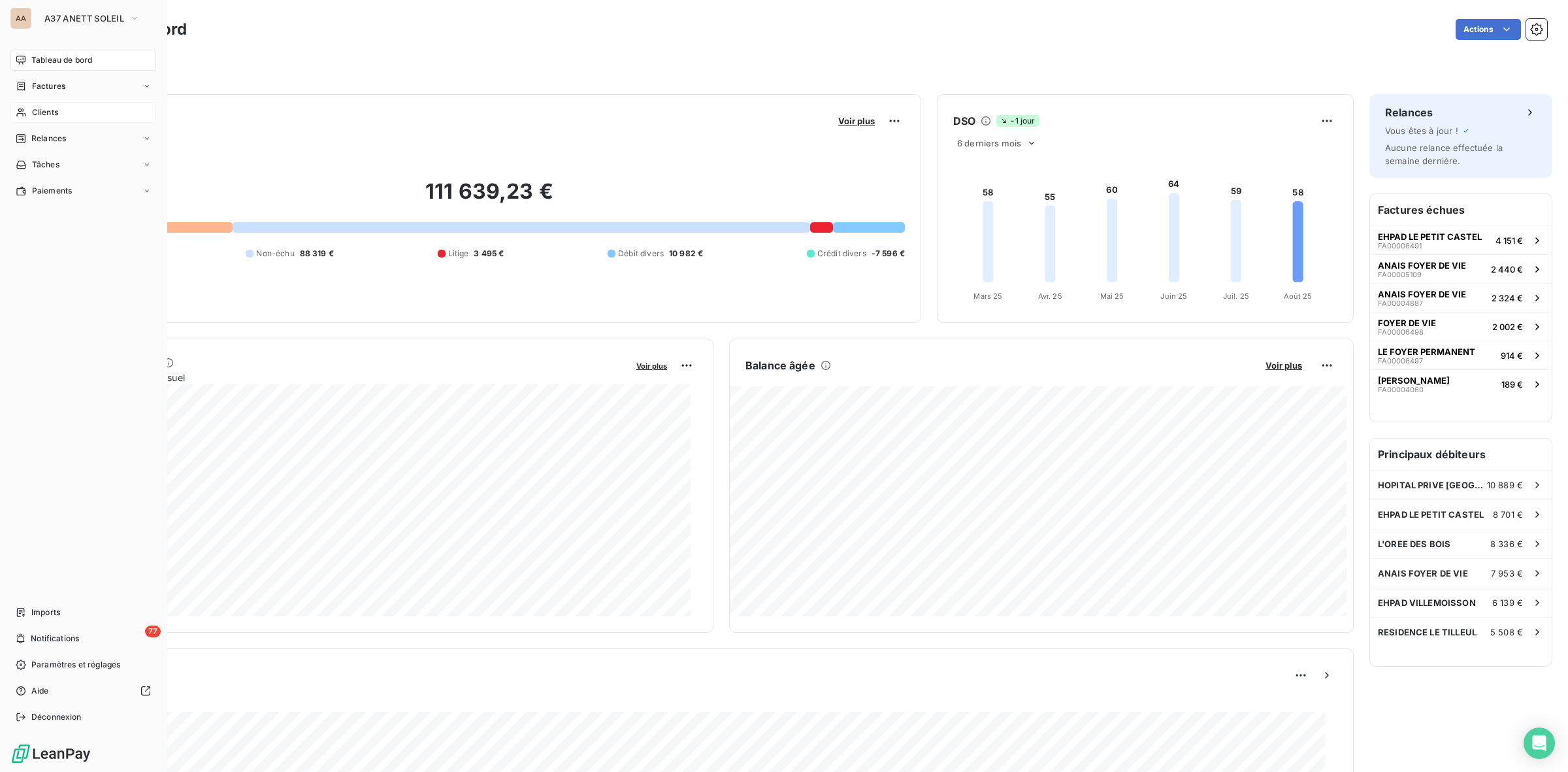
click at [64, 112] on div "Clients" at bounding box center [83, 112] width 146 height 21
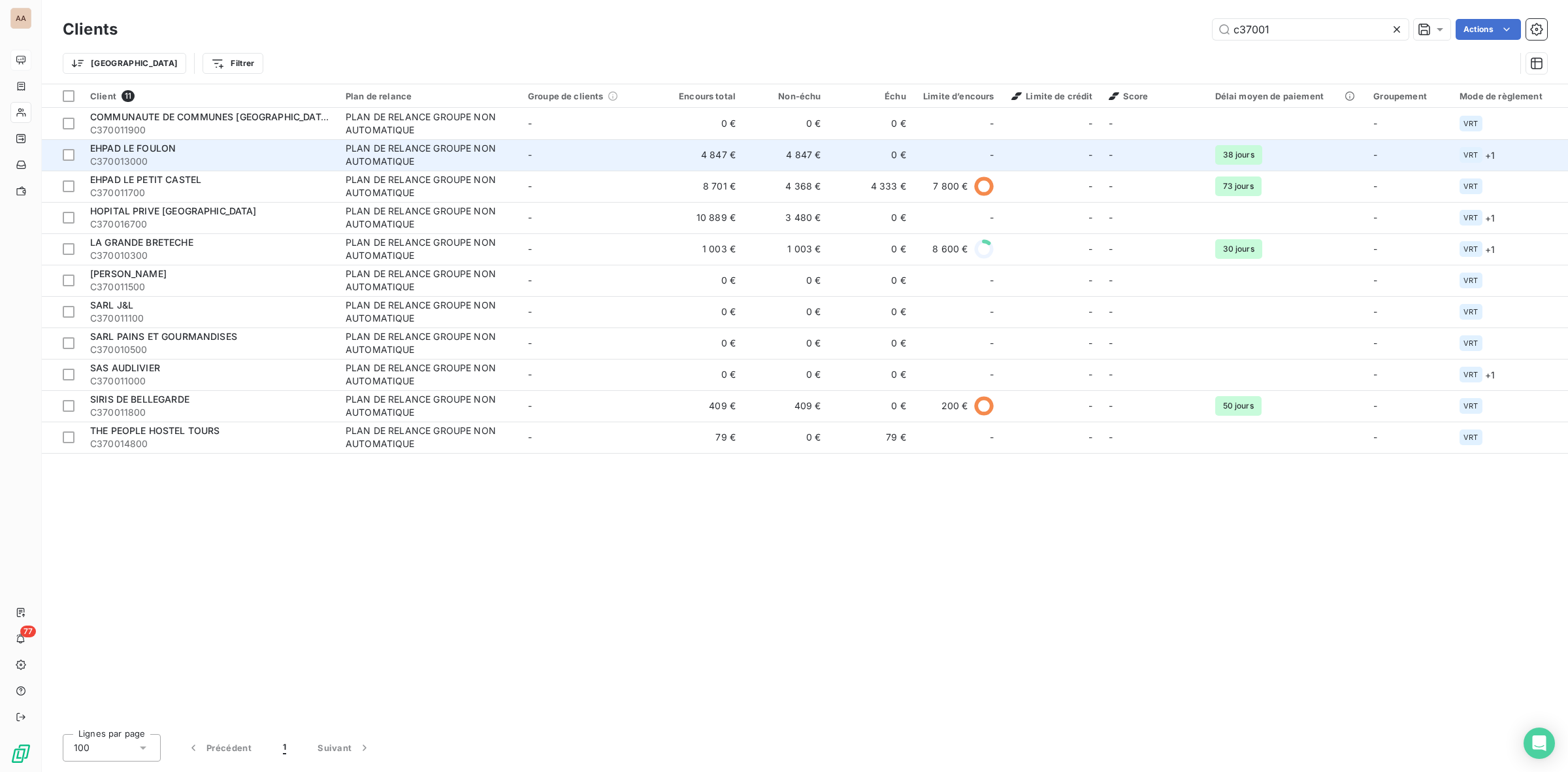
type input "c37001"
click at [272, 156] on span "C370013000" at bounding box center [210, 161] width 240 height 13
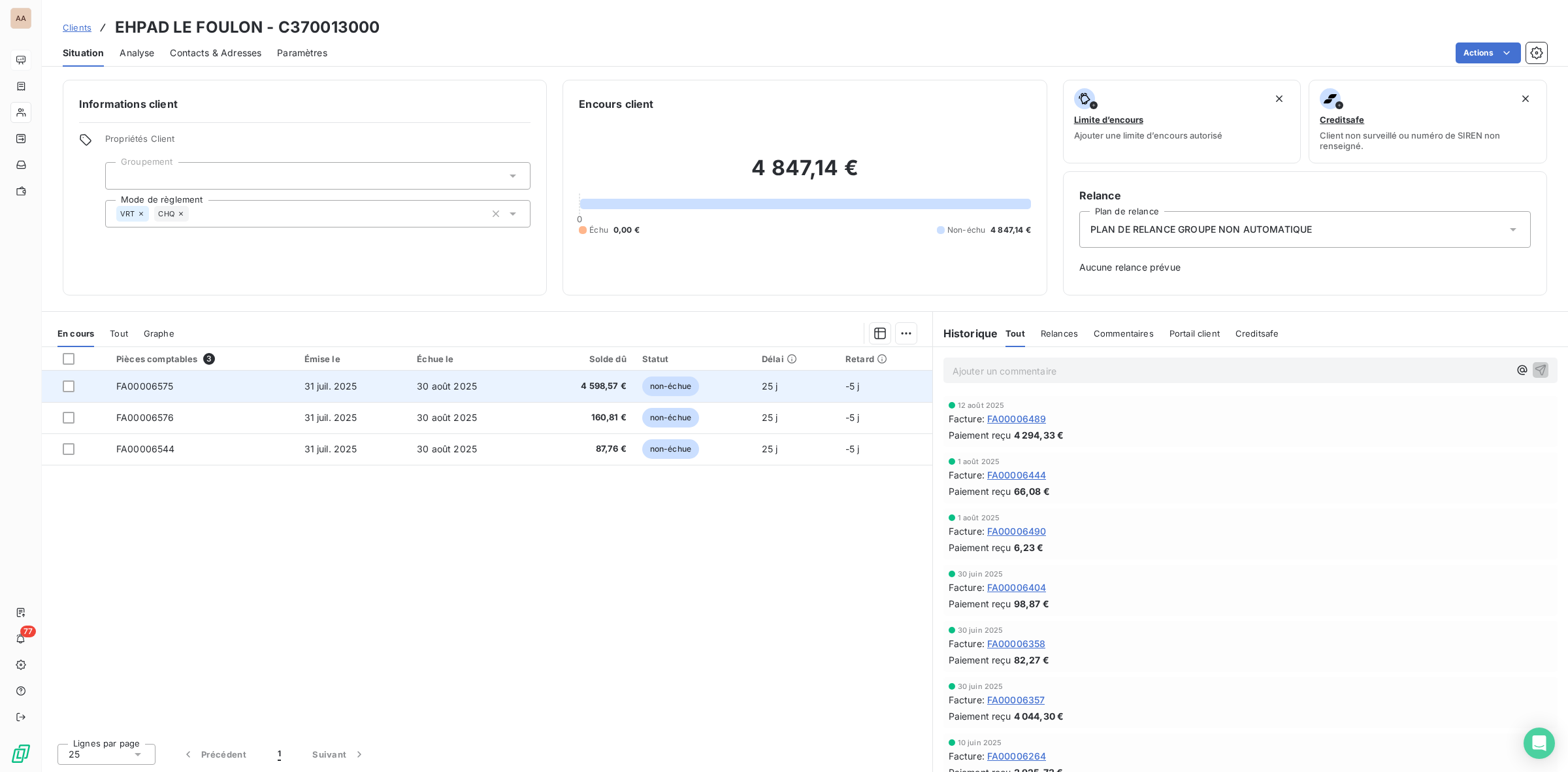
click at [394, 383] on td "31 juil. 2025" at bounding box center [353, 386] width 113 height 31
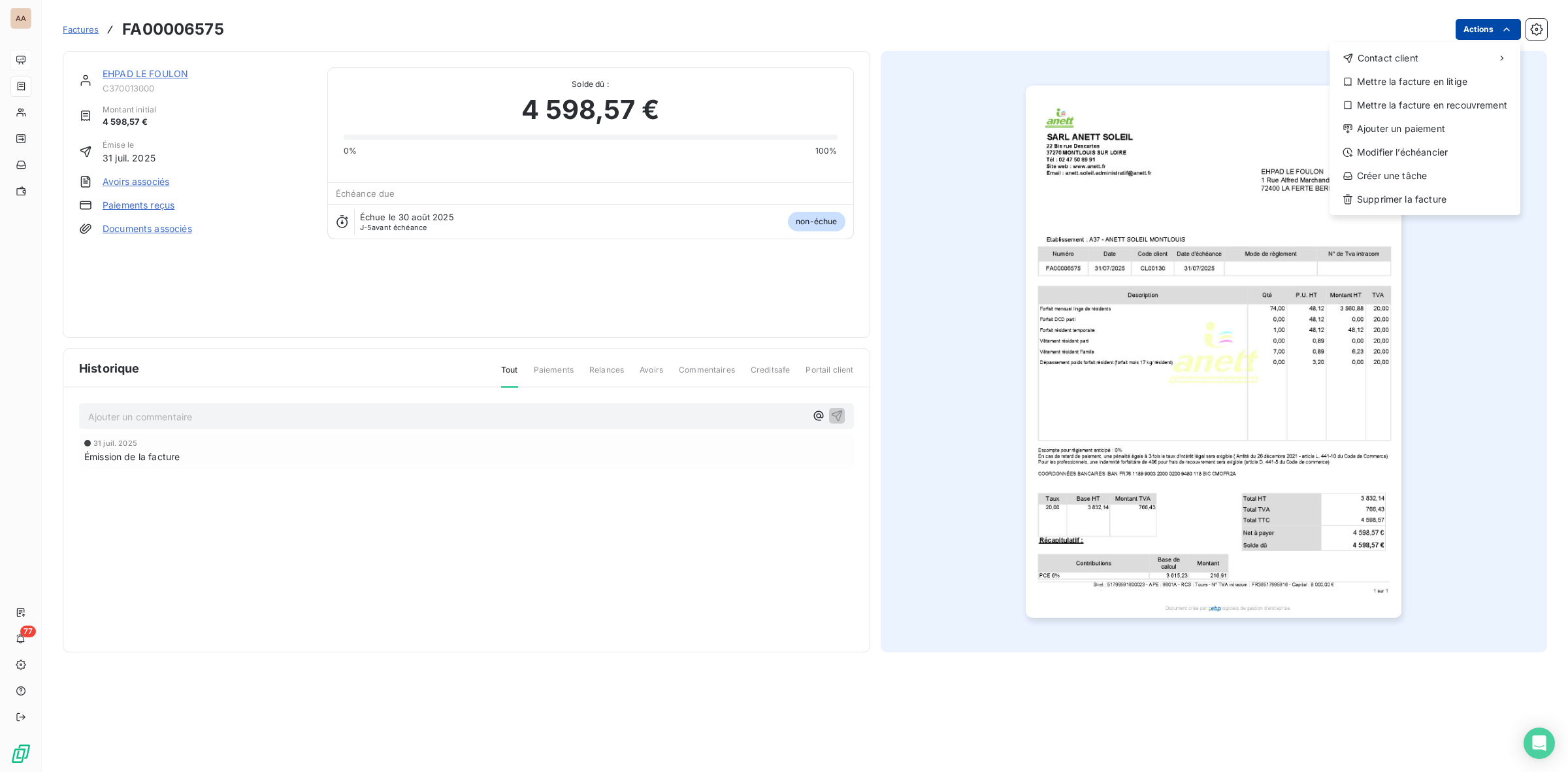
click at [1494, 23] on html "AA 77 Factures FA00006575 Actions Contact client Mettre la facture en litige Me…" at bounding box center [784, 386] width 1568 height 772
click at [1418, 83] on div "Mettre la facture en litige" at bounding box center [1425, 82] width 180 height 21
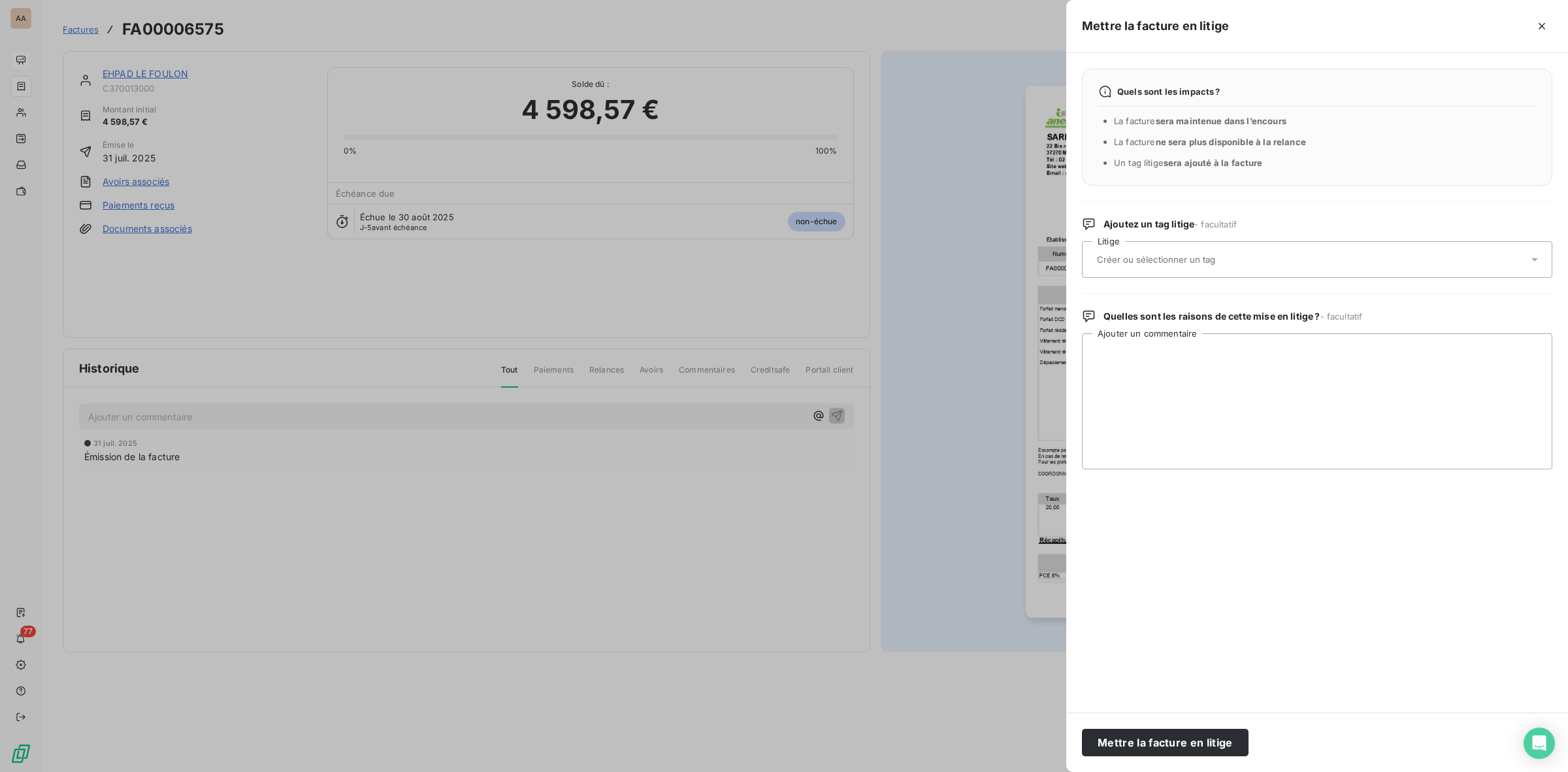
click at [1403, 266] on div at bounding box center [1311, 259] width 435 height 28
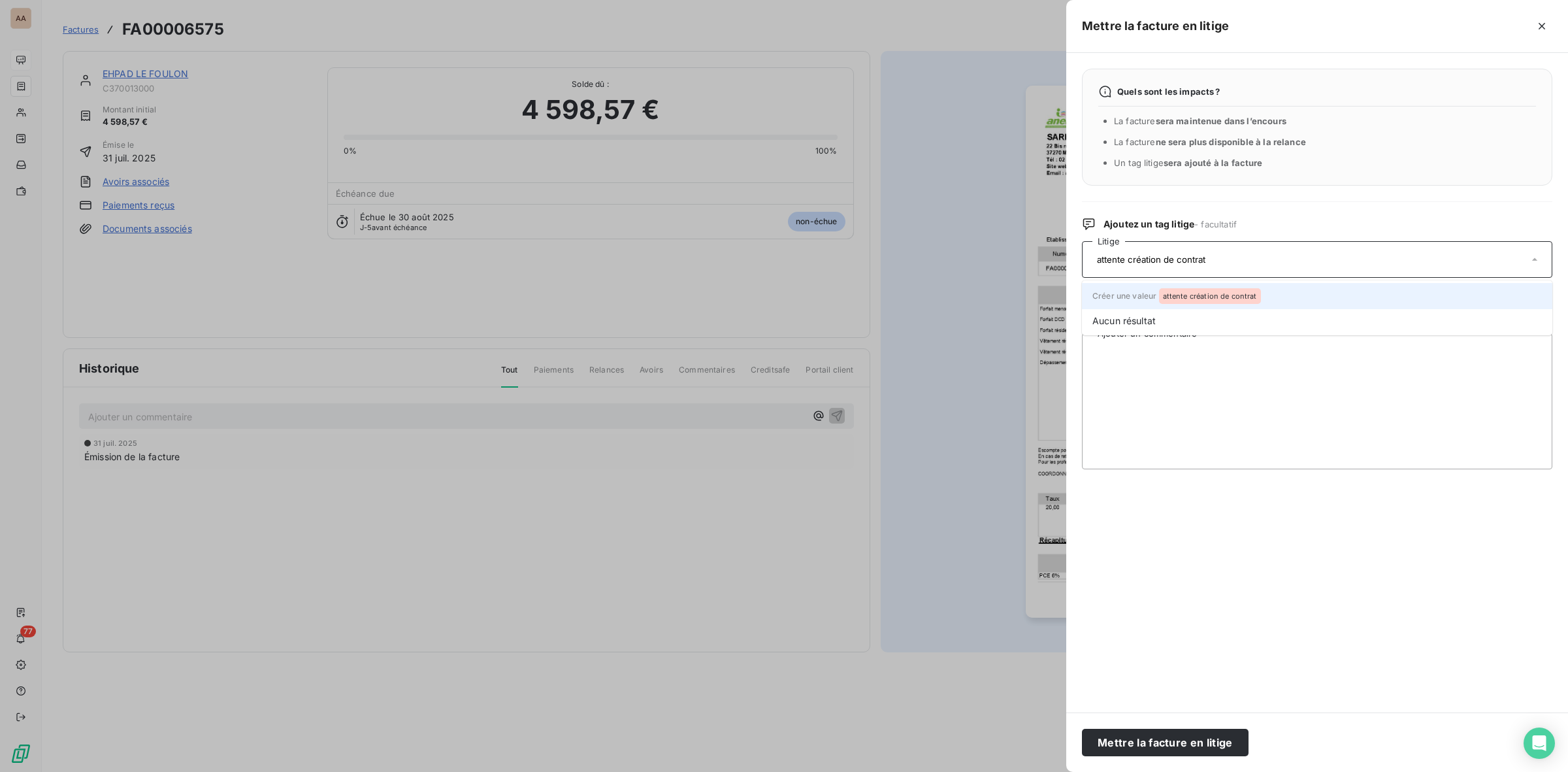
type input "attente création de contrat"
click at [1210, 295] on span "attente création de contrat" at bounding box center [1210, 296] width 94 height 8
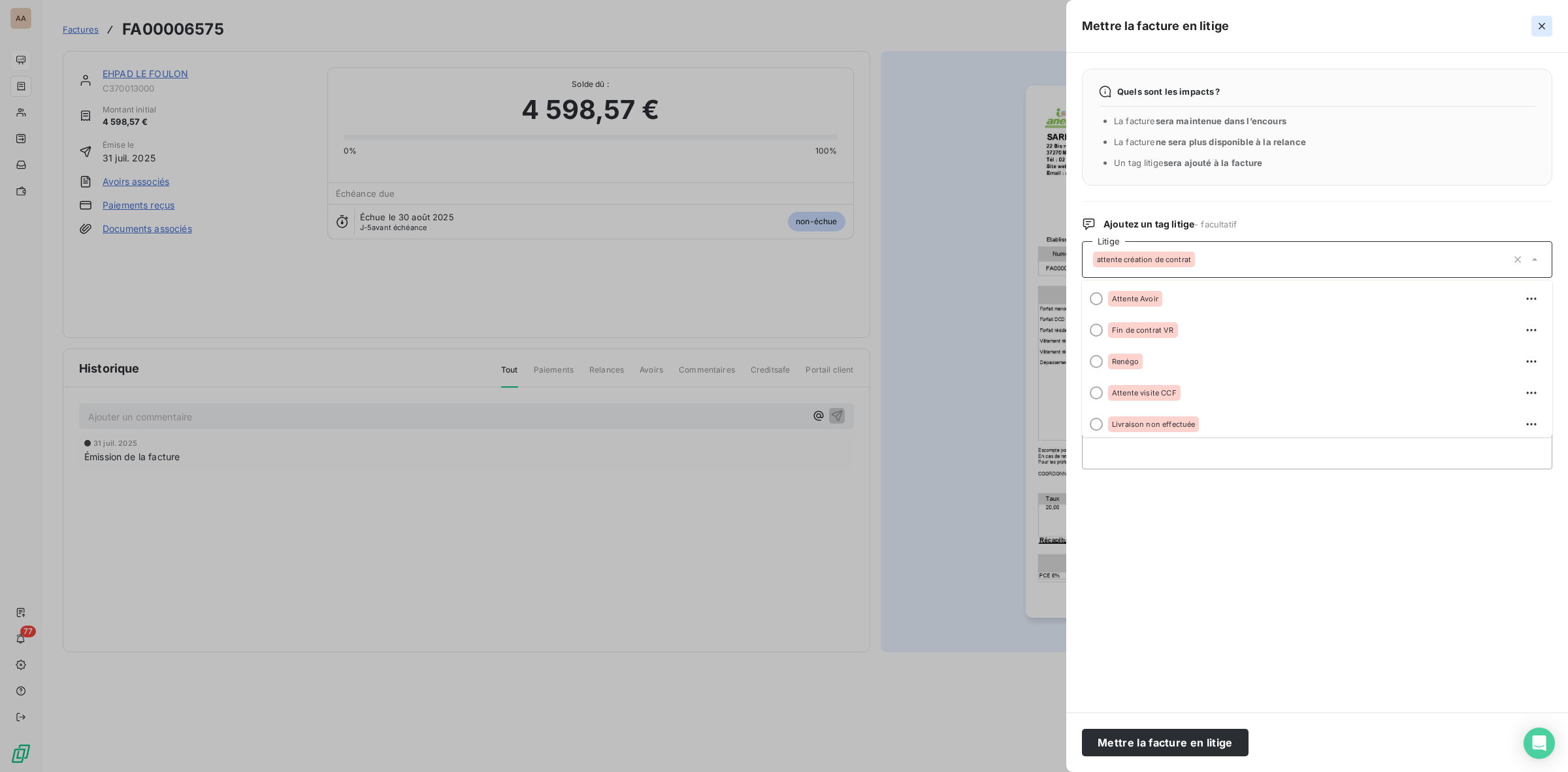
click at [1539, 21] on icon "button" at bounding box center [1542, 26] width 13 height 13
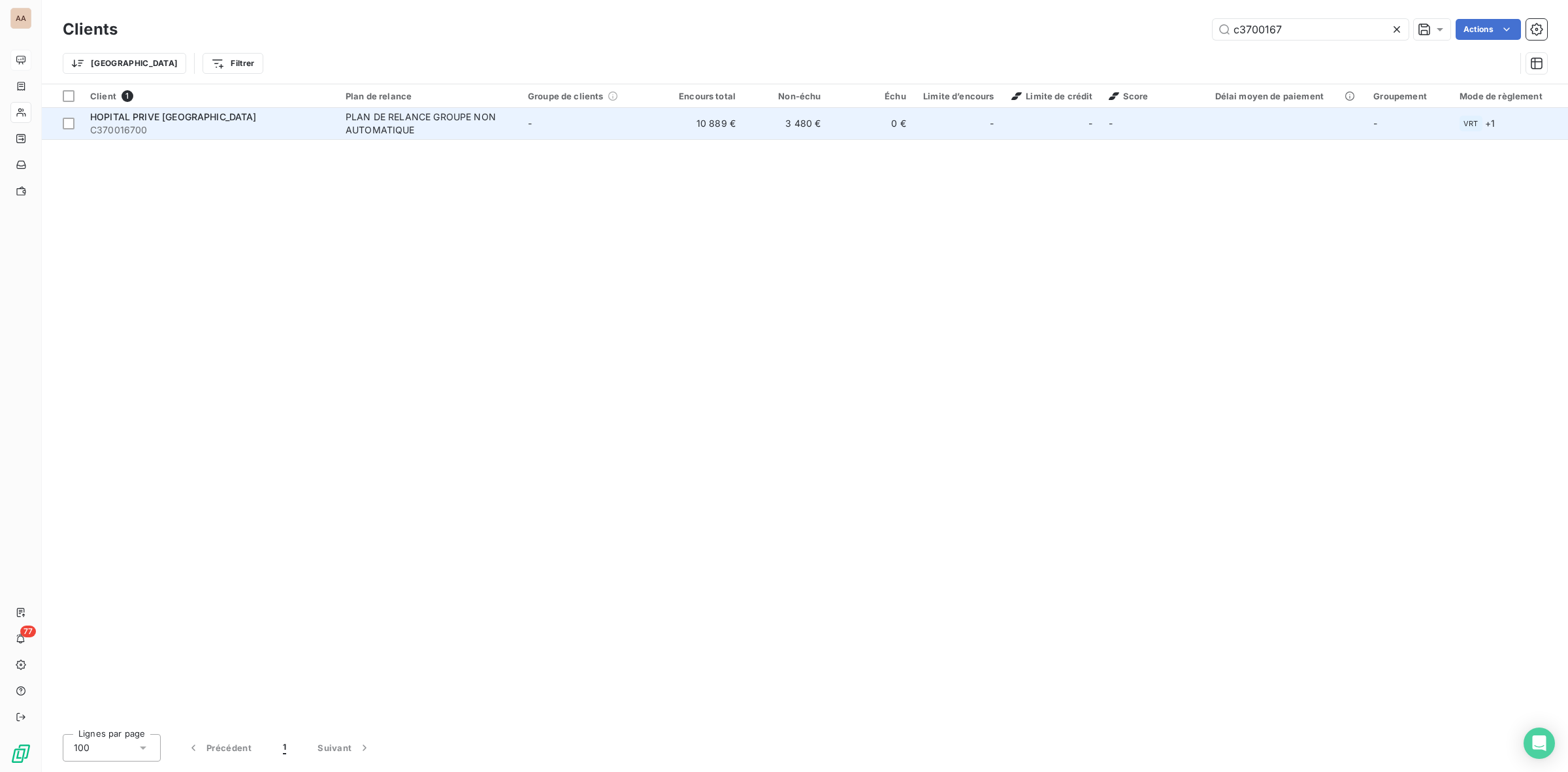
type input "c3700167"
click at [371, 129] on div "PLAN DE RELANCE GROUPE NON AUTOMATIQUE" at bounding box center [427, 123] width 164 height 26
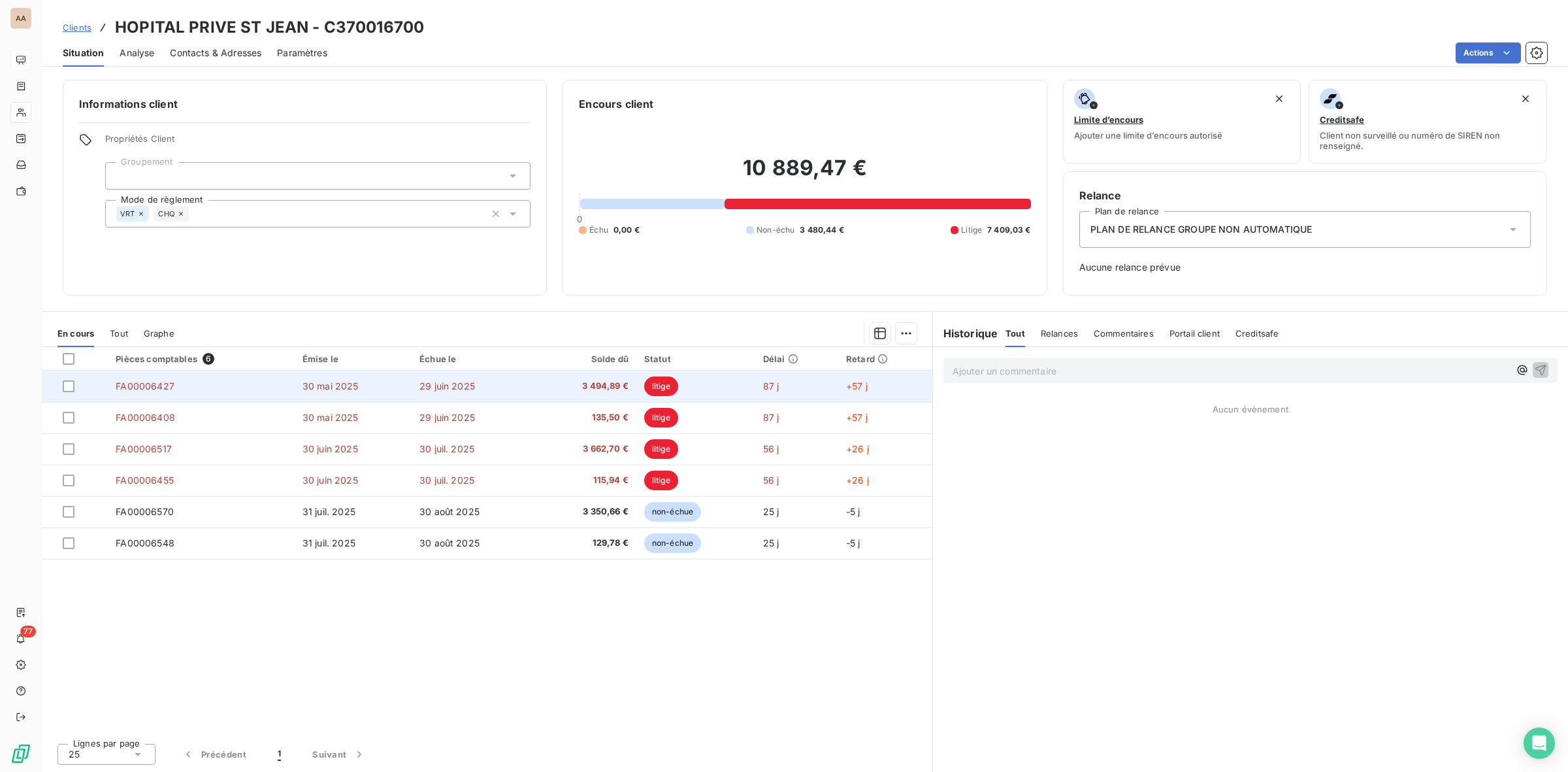
click at [470, 384] on span "29 juin 2025" at bounding box center [447, 386] width 56 height 11
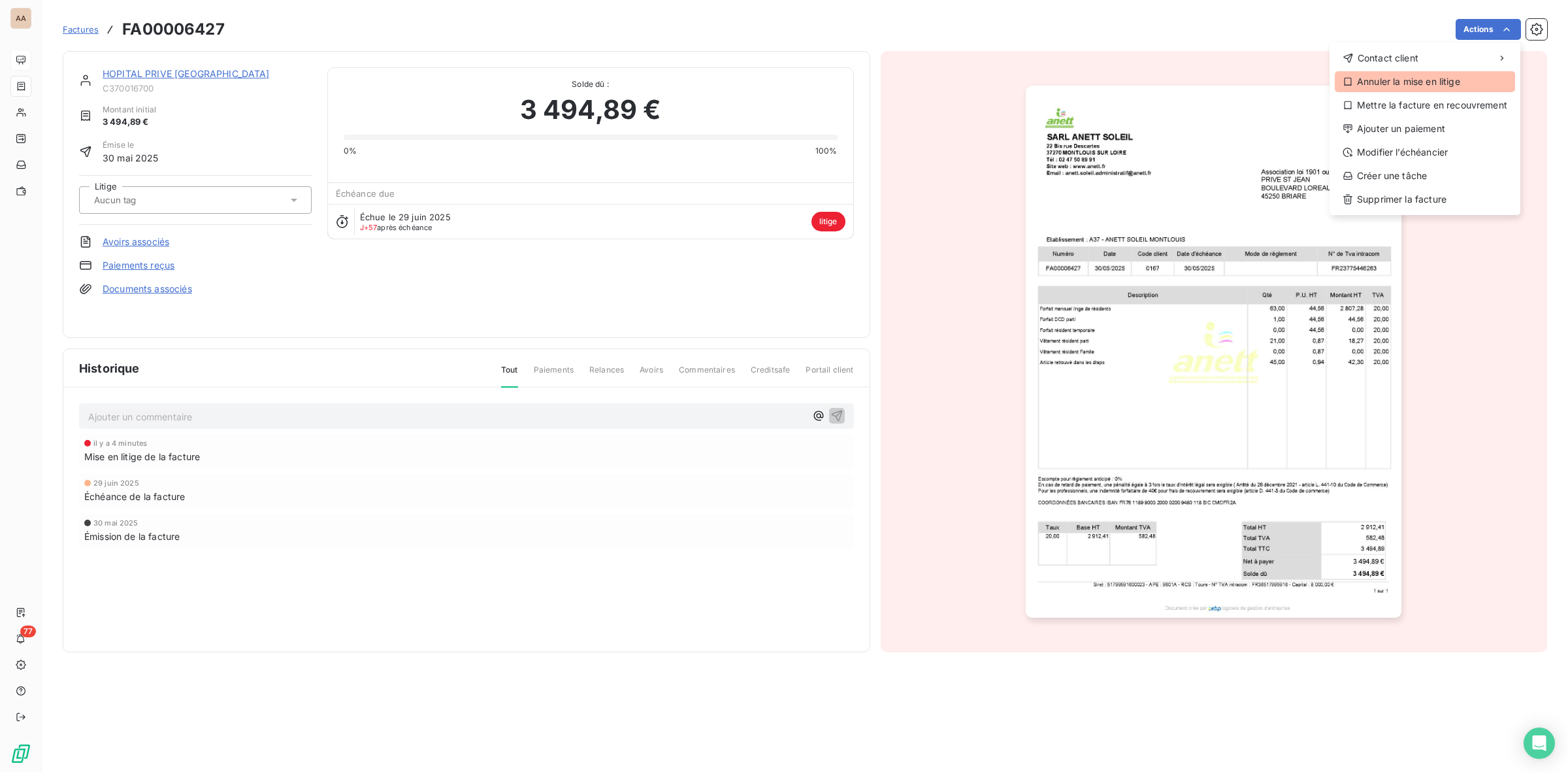
click at [1442, 80] on div "Annuler la mise en litige" at bounding box center [1425, 82] width 180 height 21
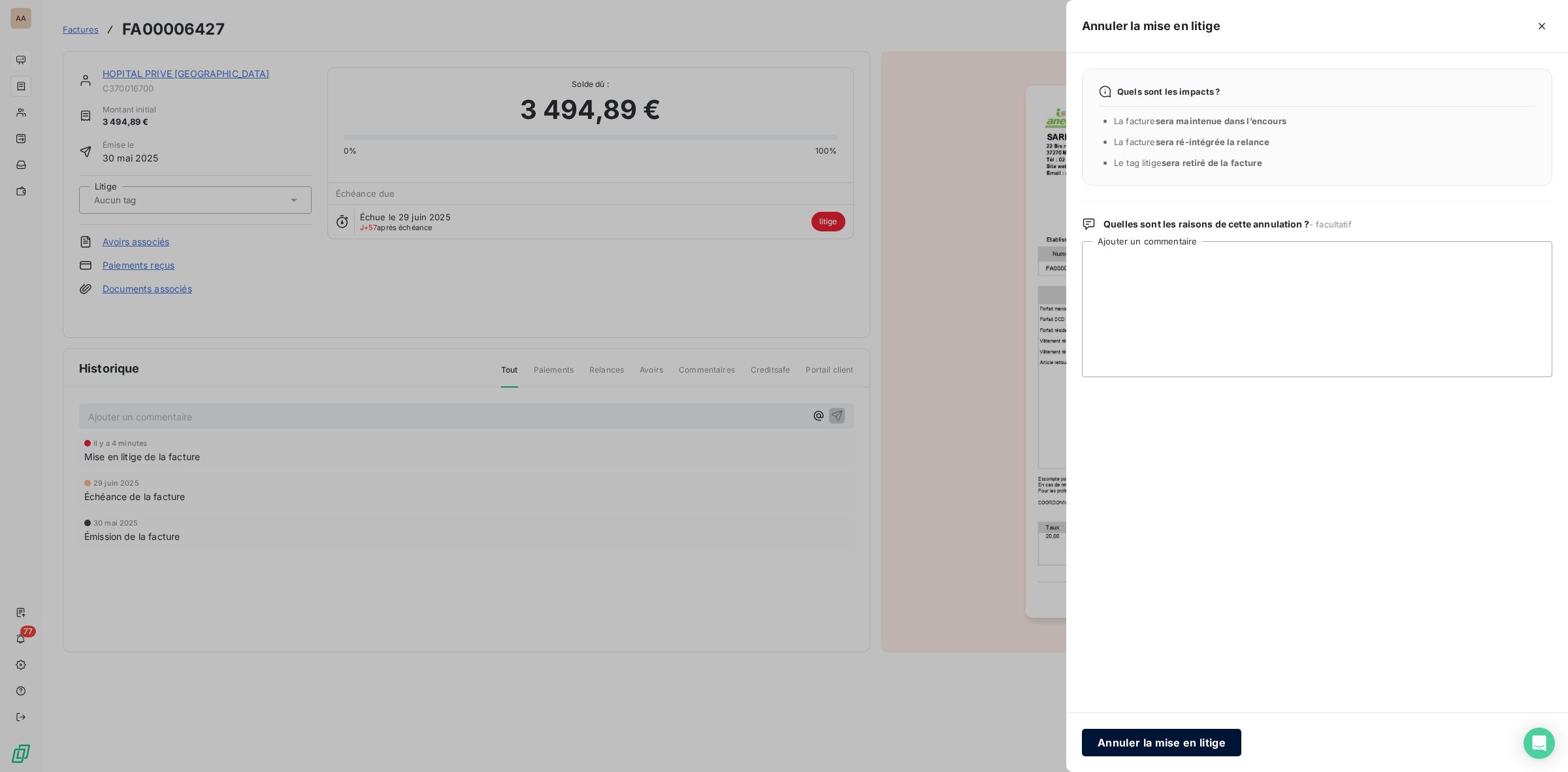
click at [1220, 739] on button "Annuler la mise en litige" at bounding box center [1162, 743] width 159 height 28
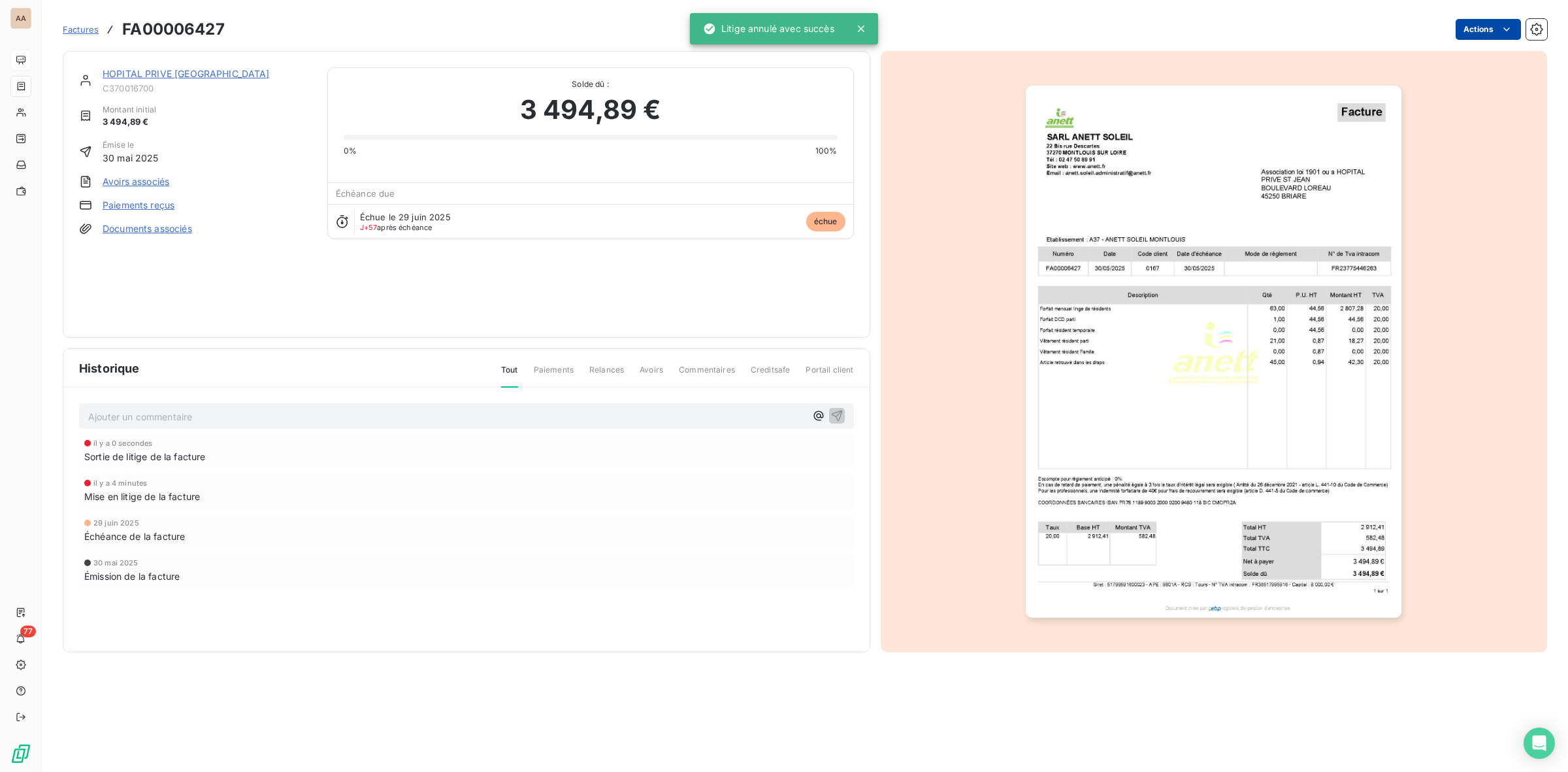
click at [1491, 29] on html "AA 77 Factures FA00006427 Actions HOPITAL PRIVE ST JEAN C370016700 Montant init…" at bounding box center [784, 386] width 1568 height 772
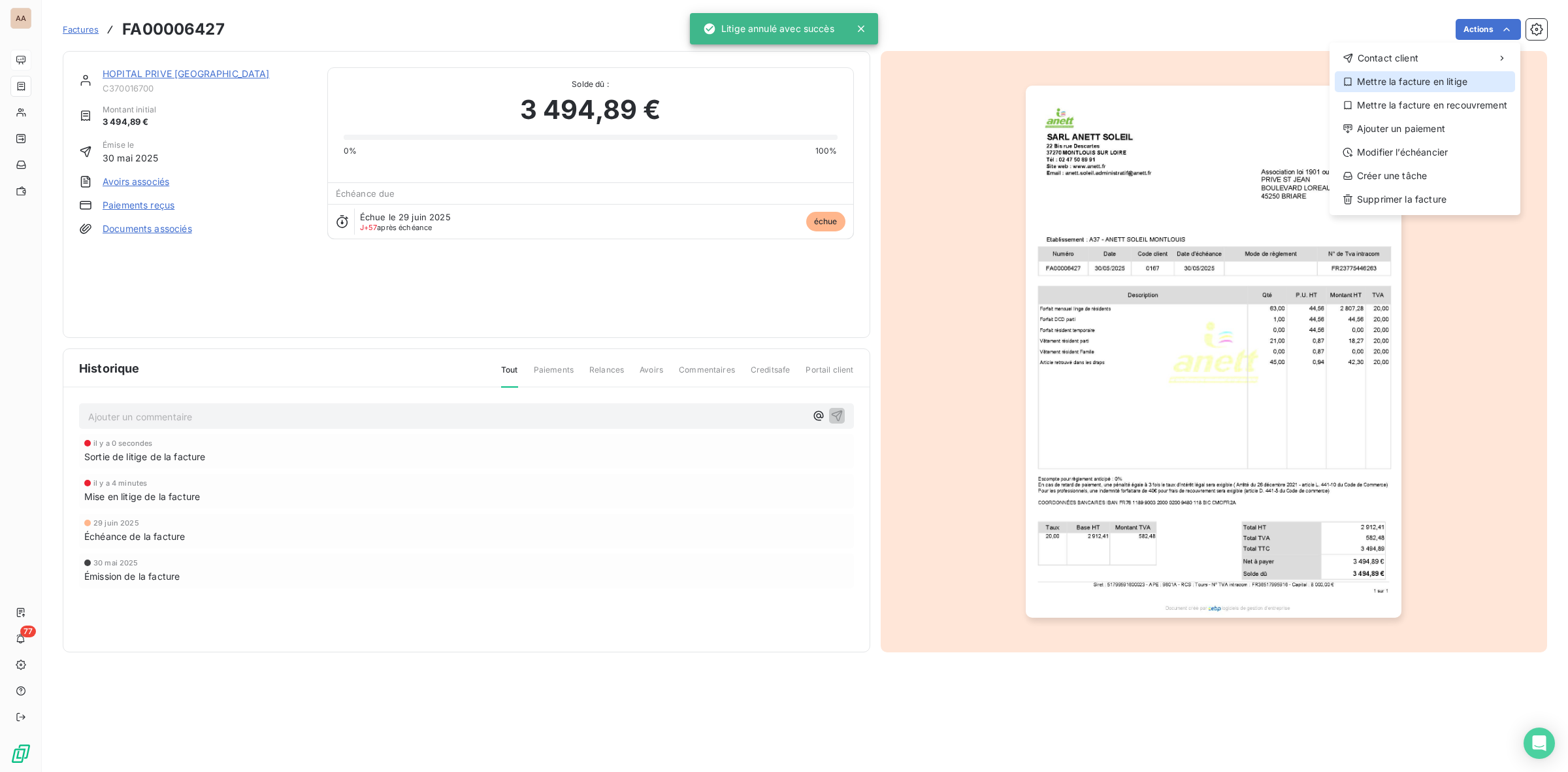
click at [1413, 82] on div "Mettre la facture en litige" at bounding box center [1425, 82] width 180 height 21
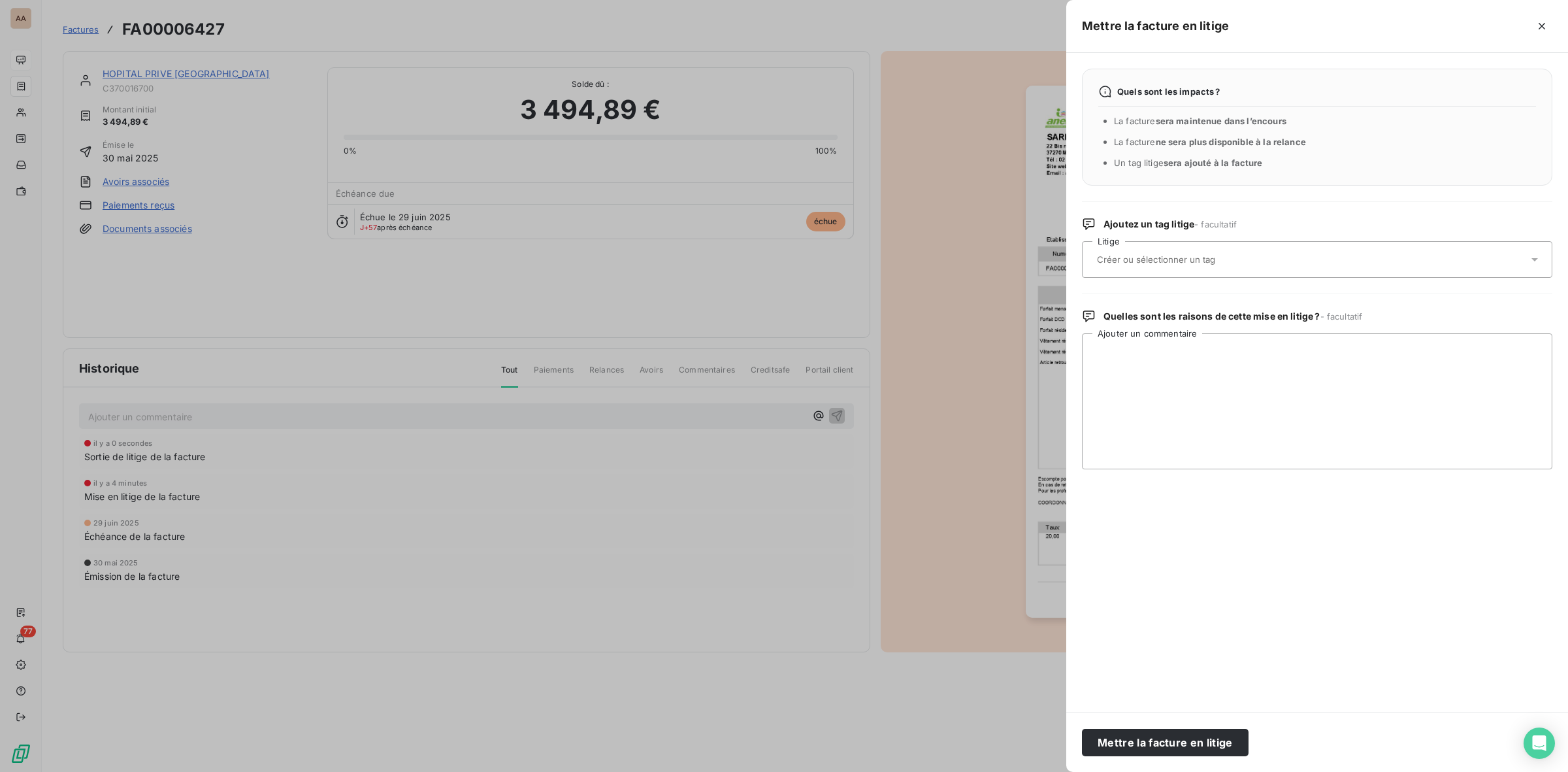
click at [1189, 255] on input "text" at bounding box center [1190, 259] width 190 height 12
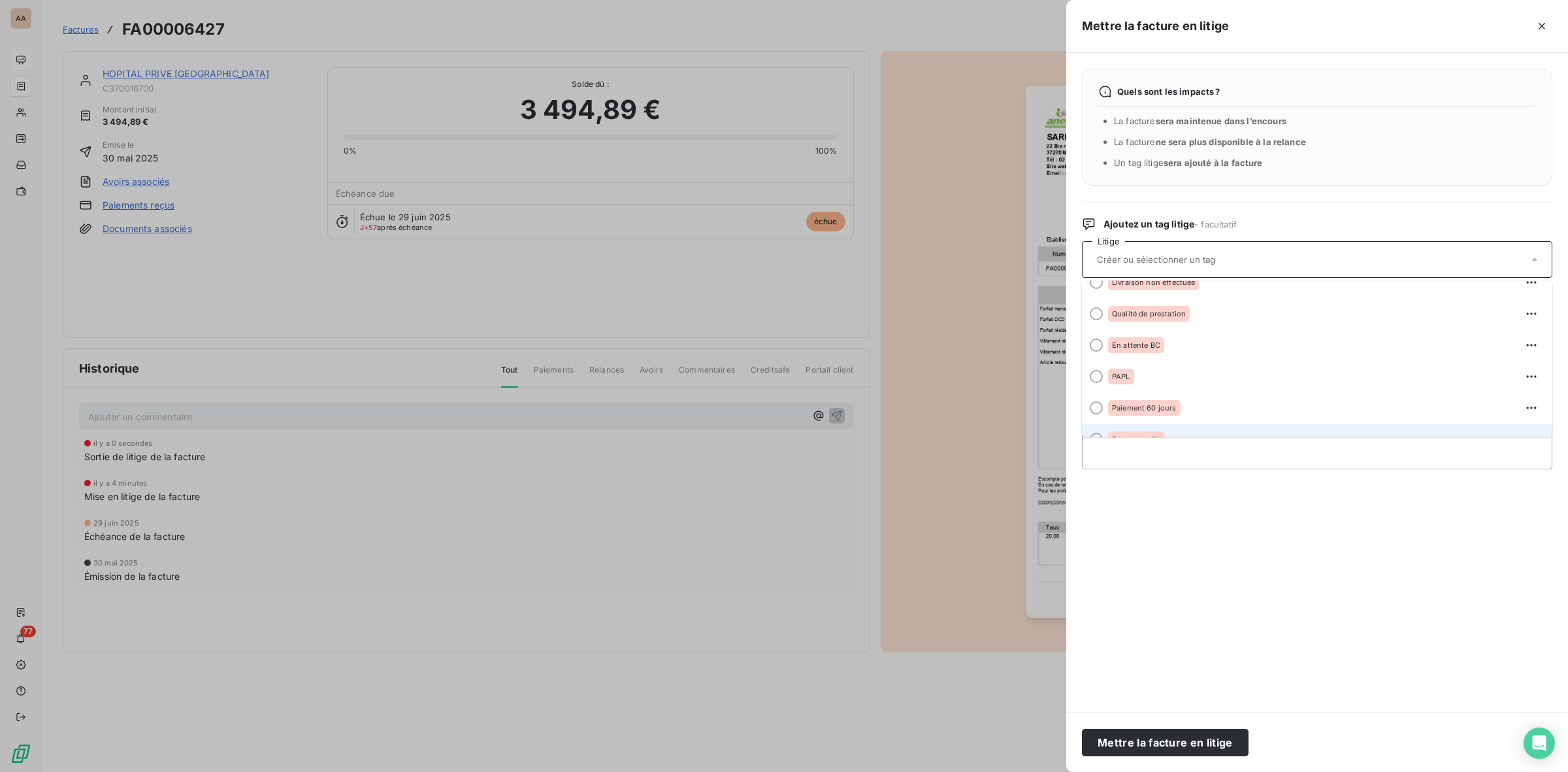
scroll to position [224, 0]
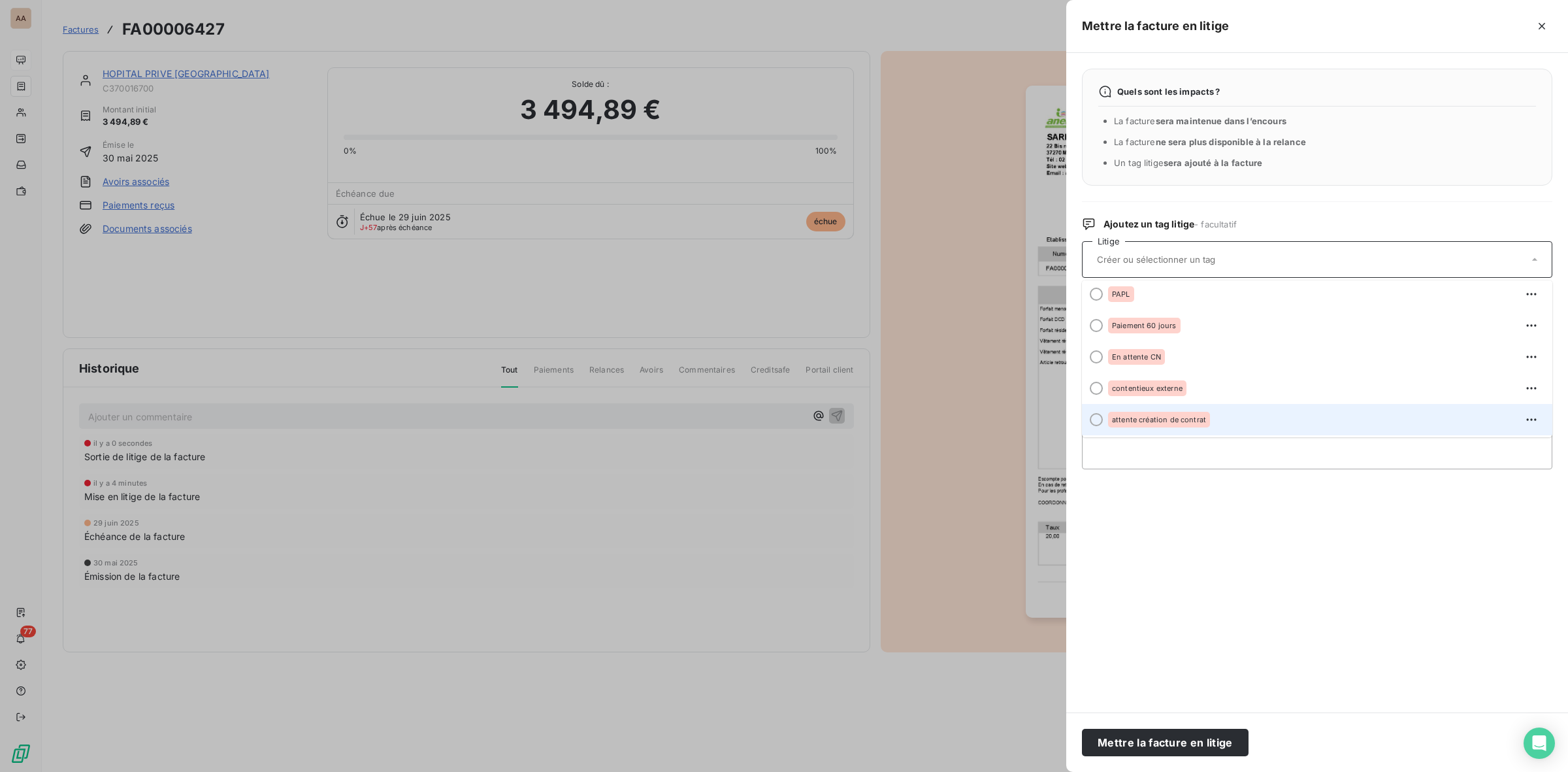
click at [1204, 420] on span "attente création de contrat" at bounding box center [1159, 419] width 94 height 8
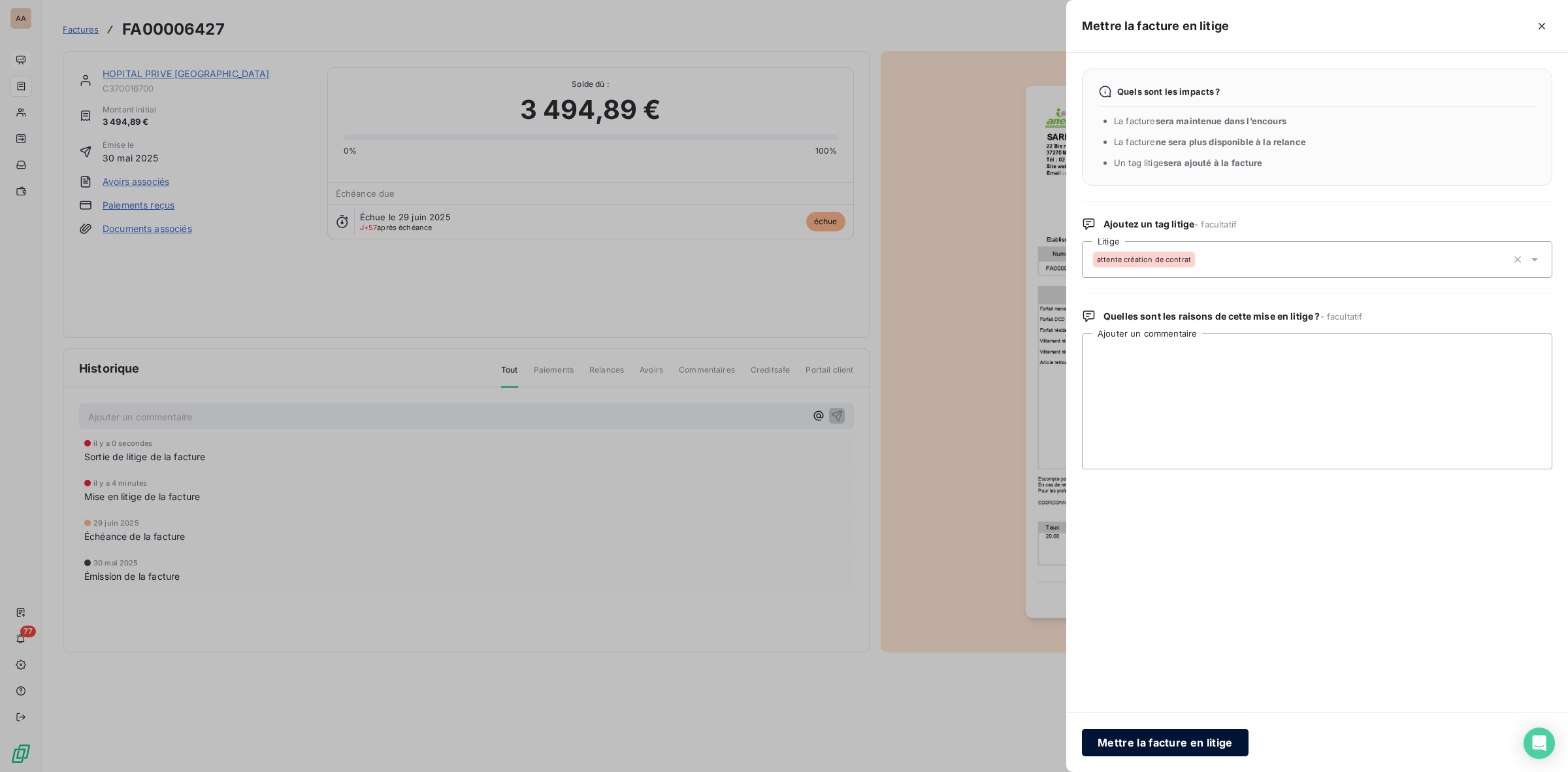
click at [1166, 743] on button "Mettre la facture en litige" at bounding box center [1166, 743] width 167 height 28
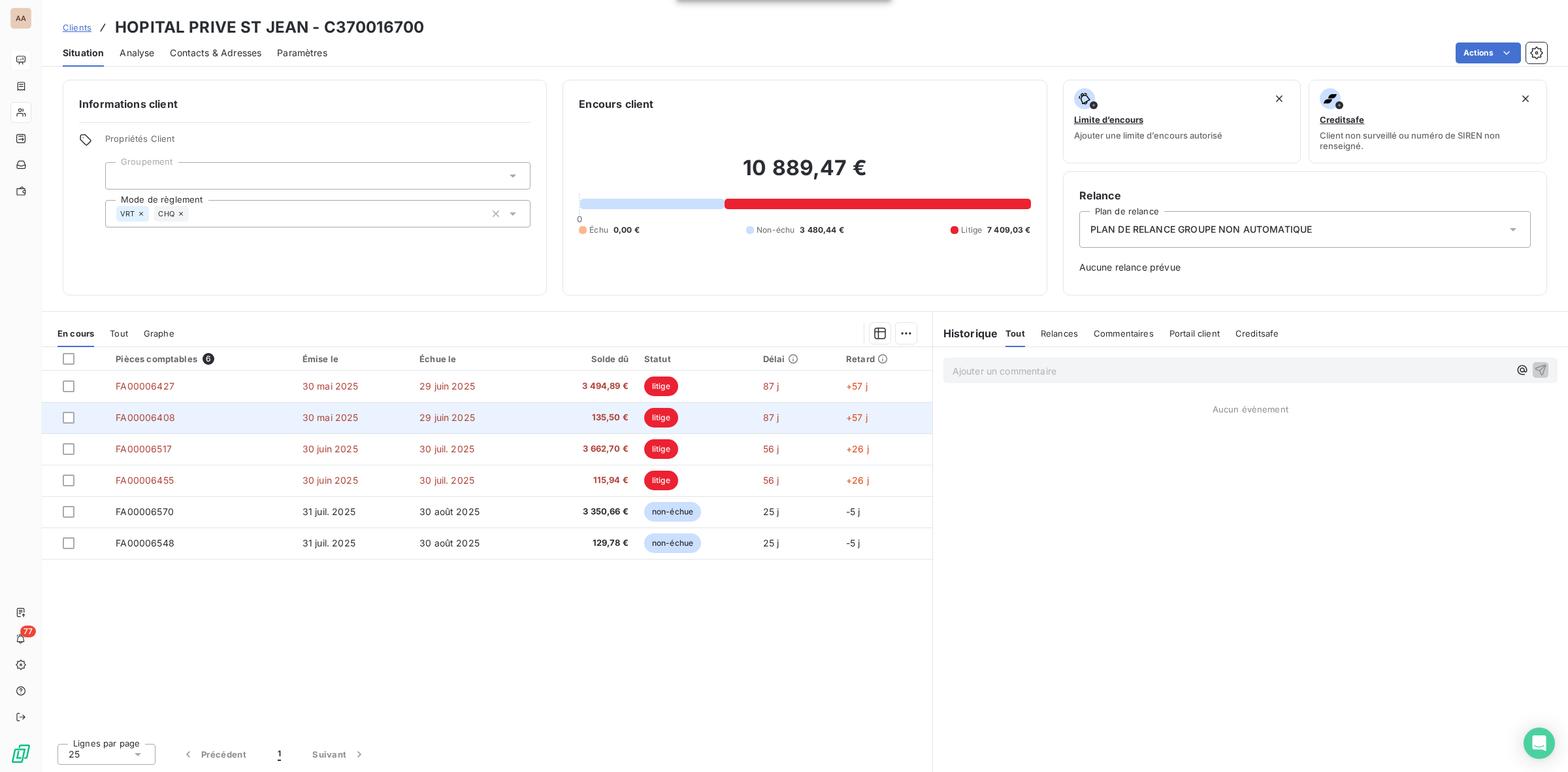
click at [575, 409] on td "135,50 €" at bounding box center [586, 417] width 101 height 31
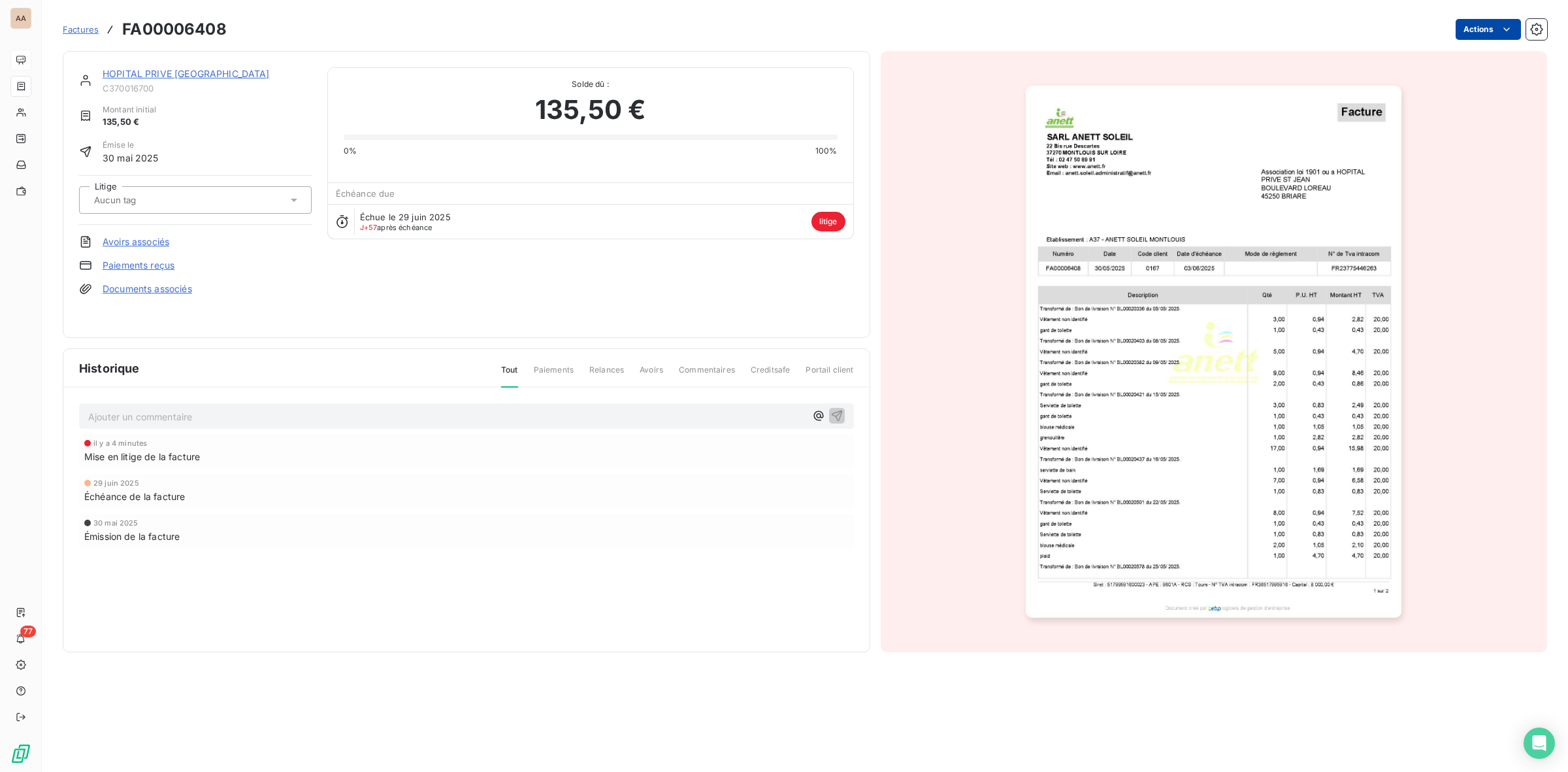
click at [1493, 29] on html "AA 77 Factures FA00006408 Actions HOPITAL PRIVE ST JEAN C370016700 Montant init…" at bounding box center [784, 386] width 1568 height 772
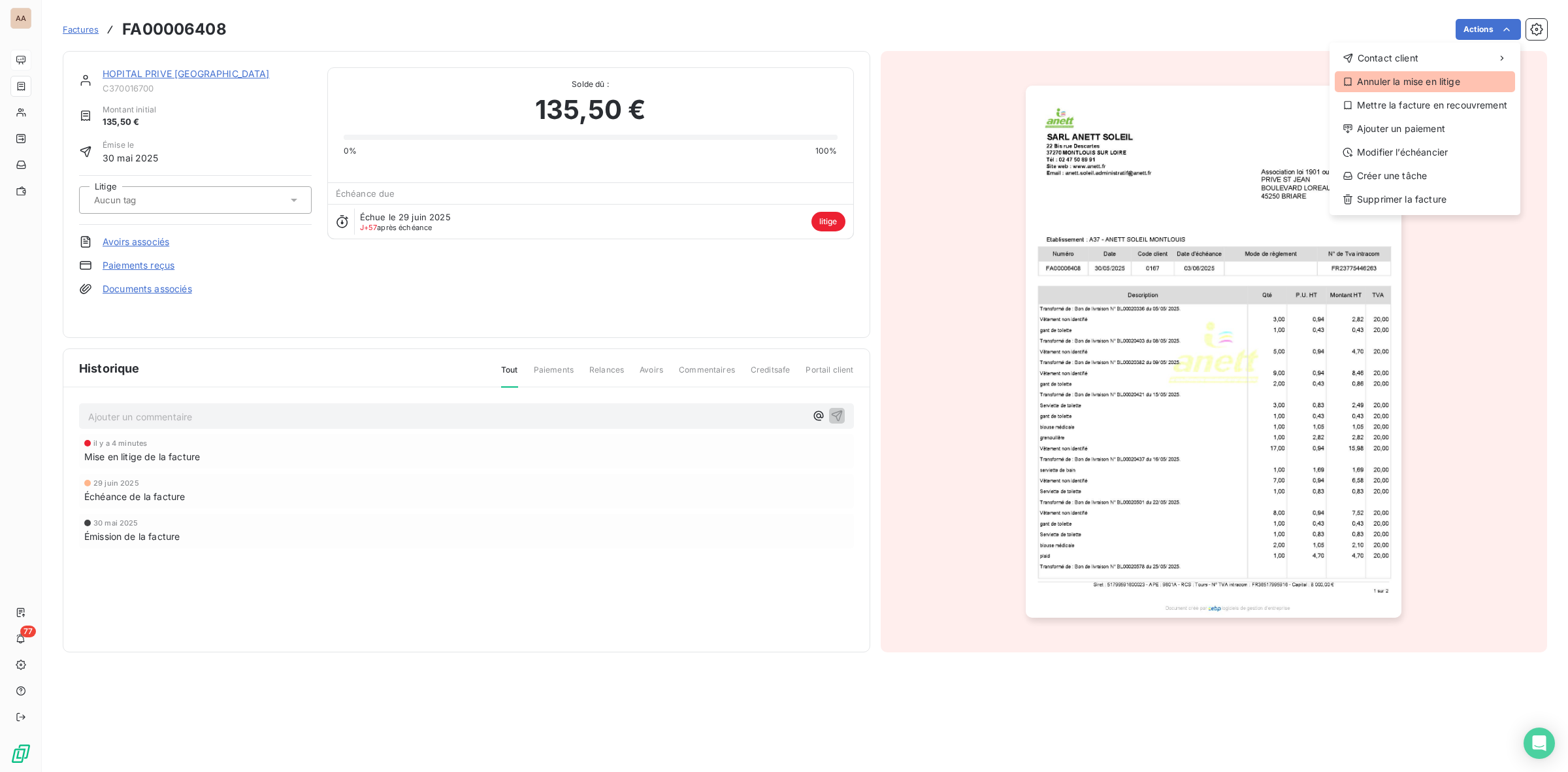
click at [1429, 79] on div "Annuler la mise en litige" at bounding box center [1425, 82] width 180 height 21
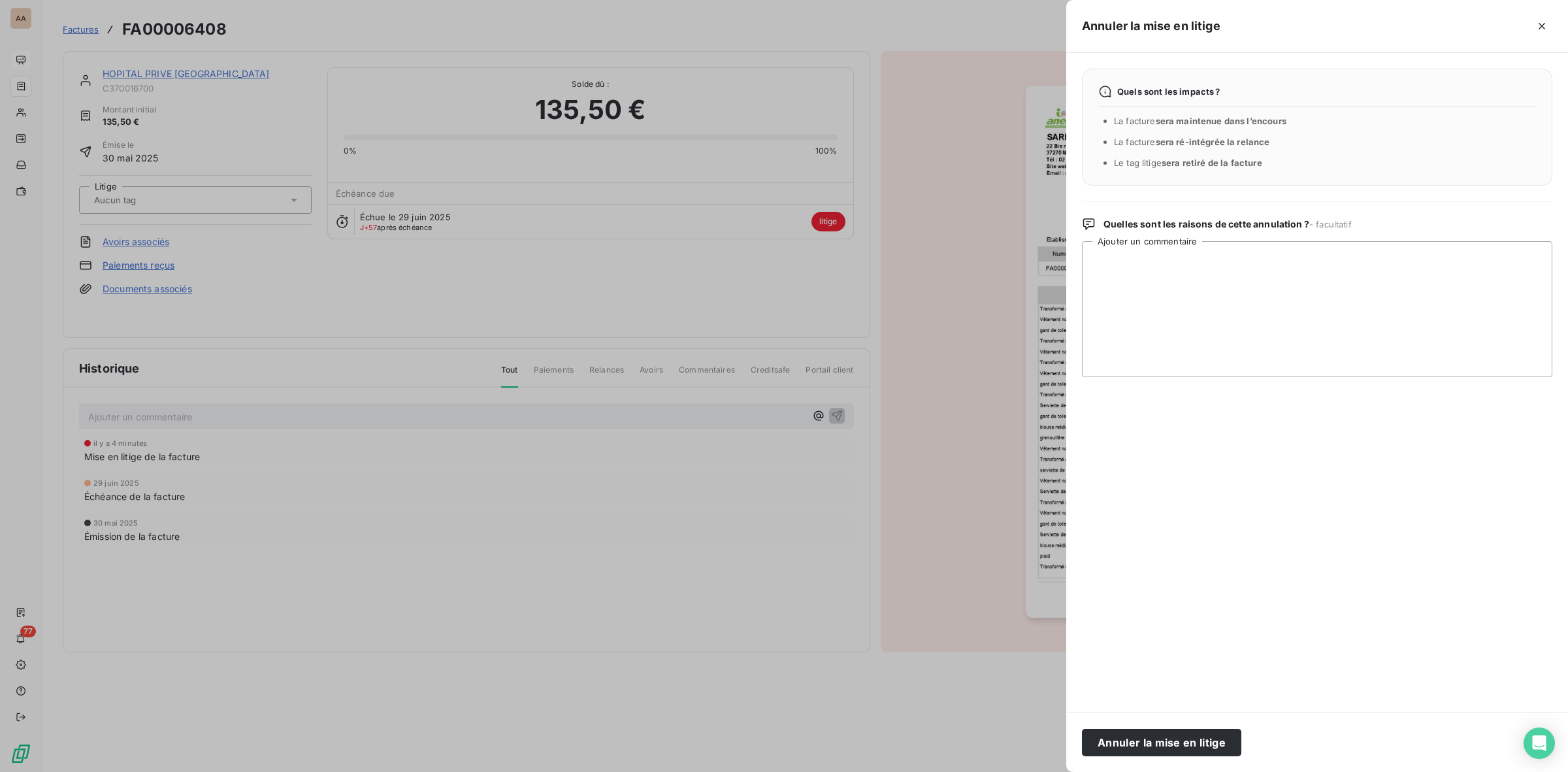
drag, startPoint x: 1217, startPoint y: 745, endPoint x: 1255, endPoint y: 745, distance: 38.0
click at [1219, 745] on button "Annuler la mise en litige" at bounding box center [1162, 743] width 159 height 28
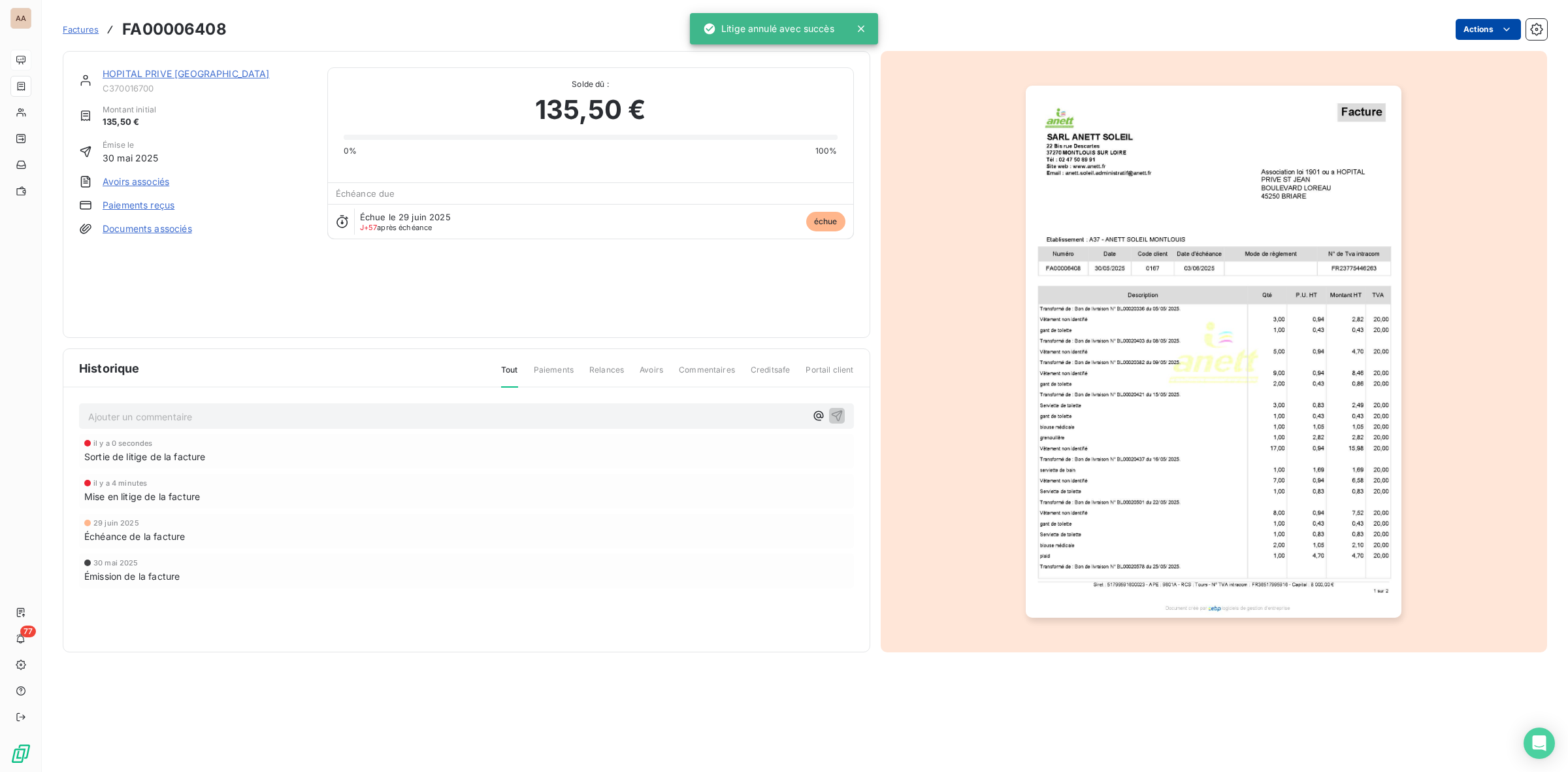
click at [1493, 31] on html "AA 77 Factures FA00006408 Actions HOPITAL PRIVE ST JEAN C370016700 Montant init…" at bounding box center [784, 386] width 1568 height 772
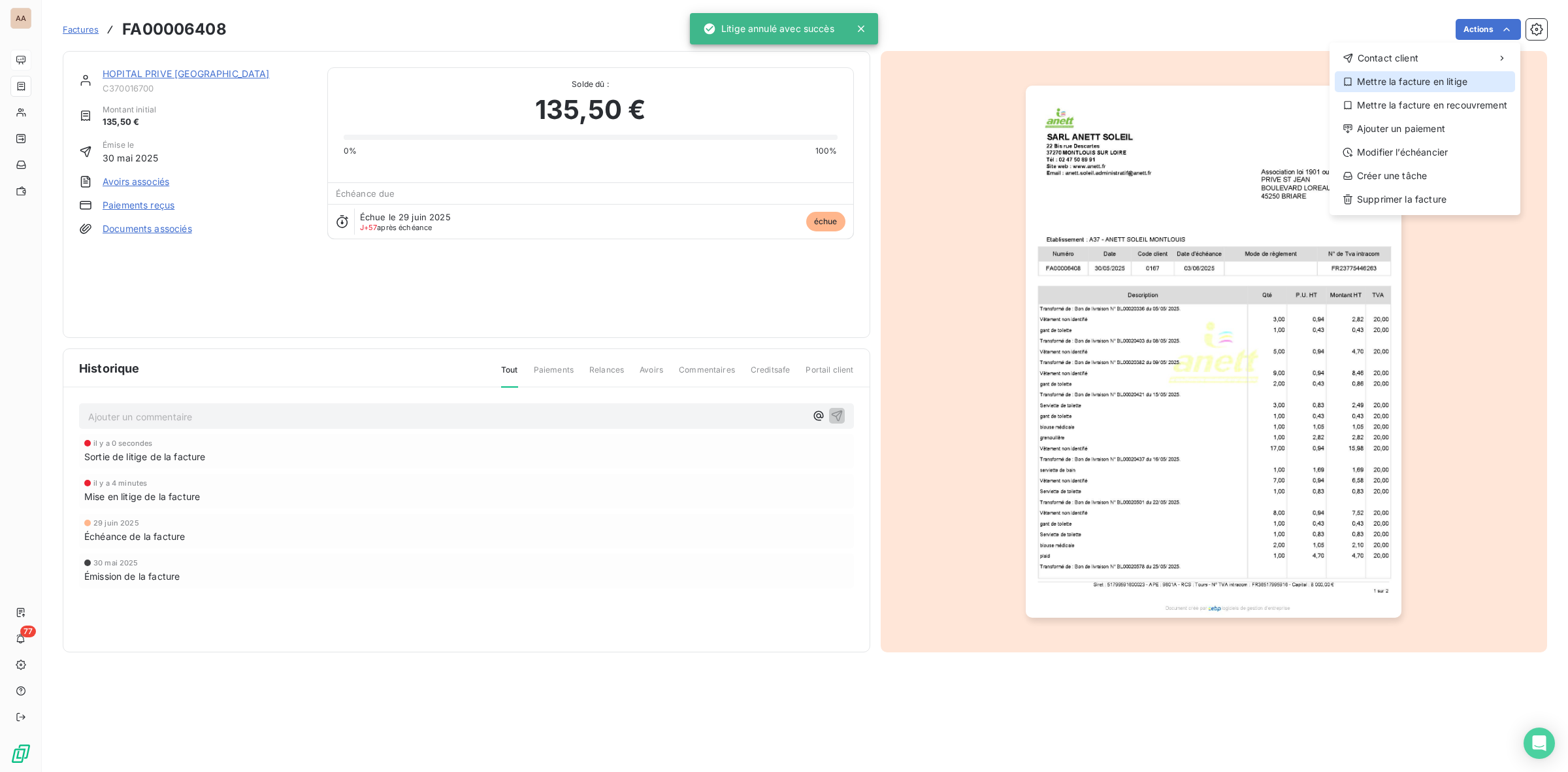
click at [1412, 85] on div "Mettre la facture en litige" at bounding box center [1425, 82] width 180 height 21
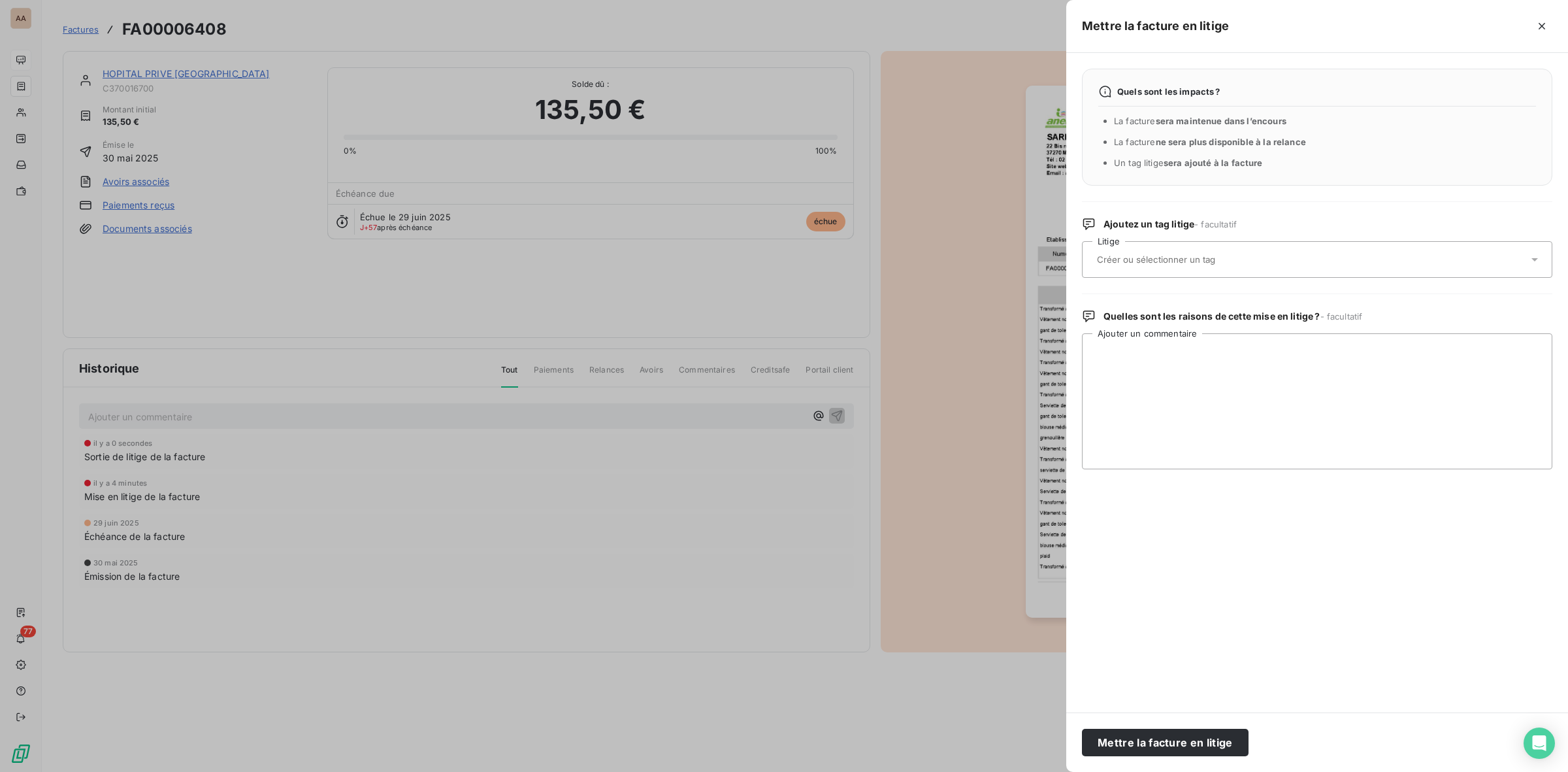
click at [1185, 261] on input "text" at bounding box center [1190, 259] width 190 height 12
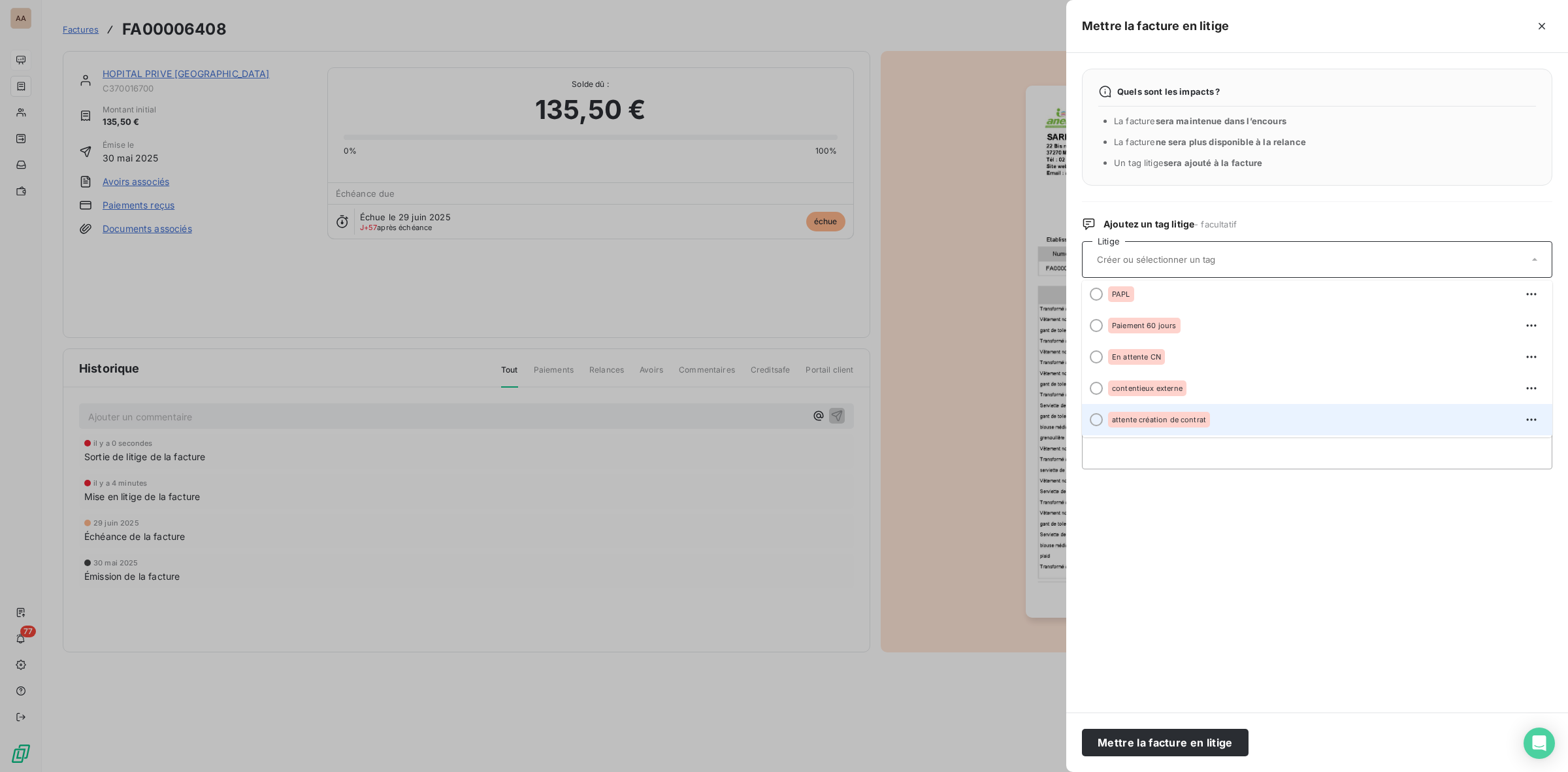
click at [1190, 421] on span "attente création de contrat" at bounding box center [1159, 419] width 94 height 8
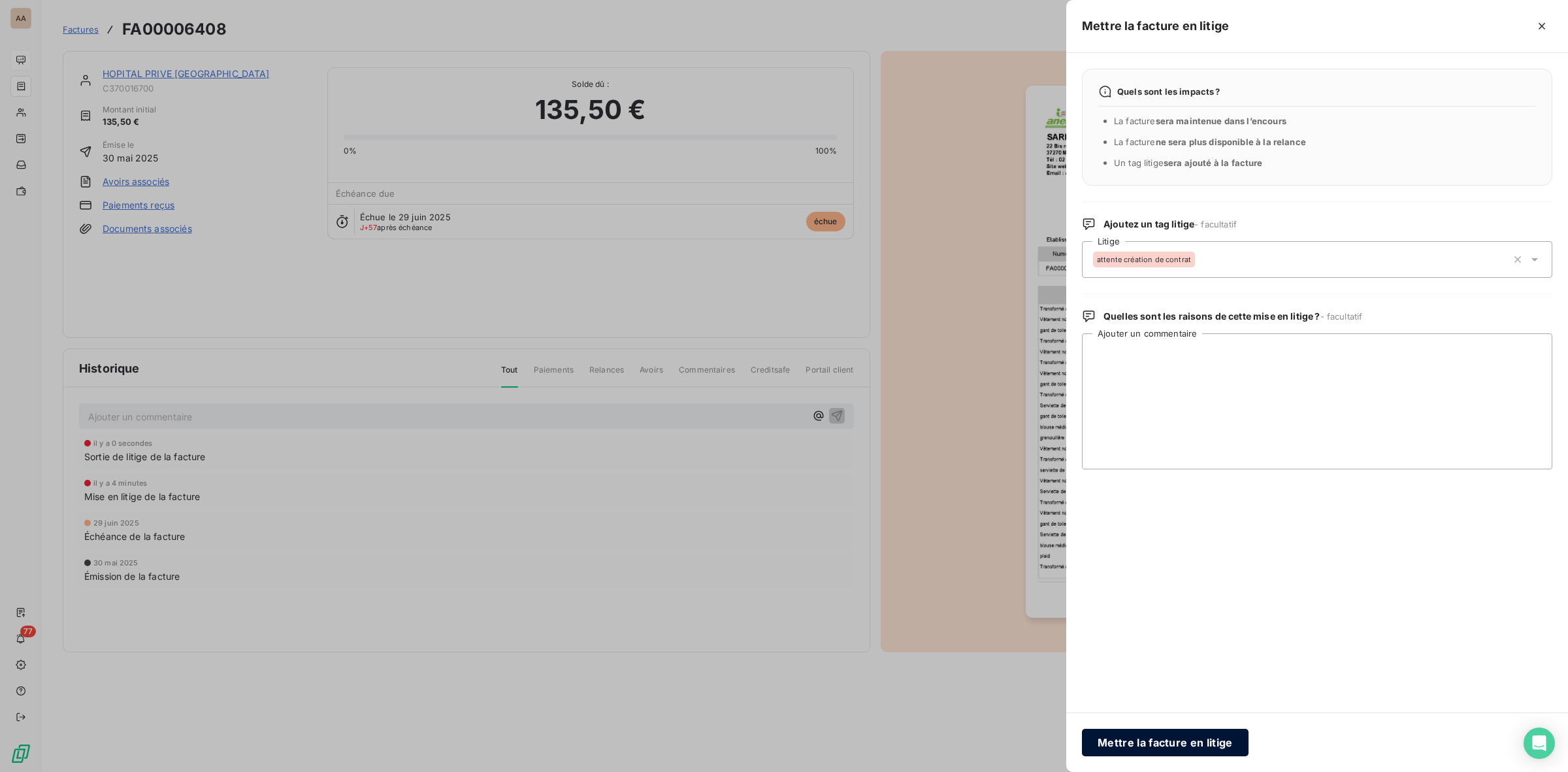
click at [1198, 741] on button "Mettre la facture en litige" at bounding box center [1166, 743] width 167 height 28
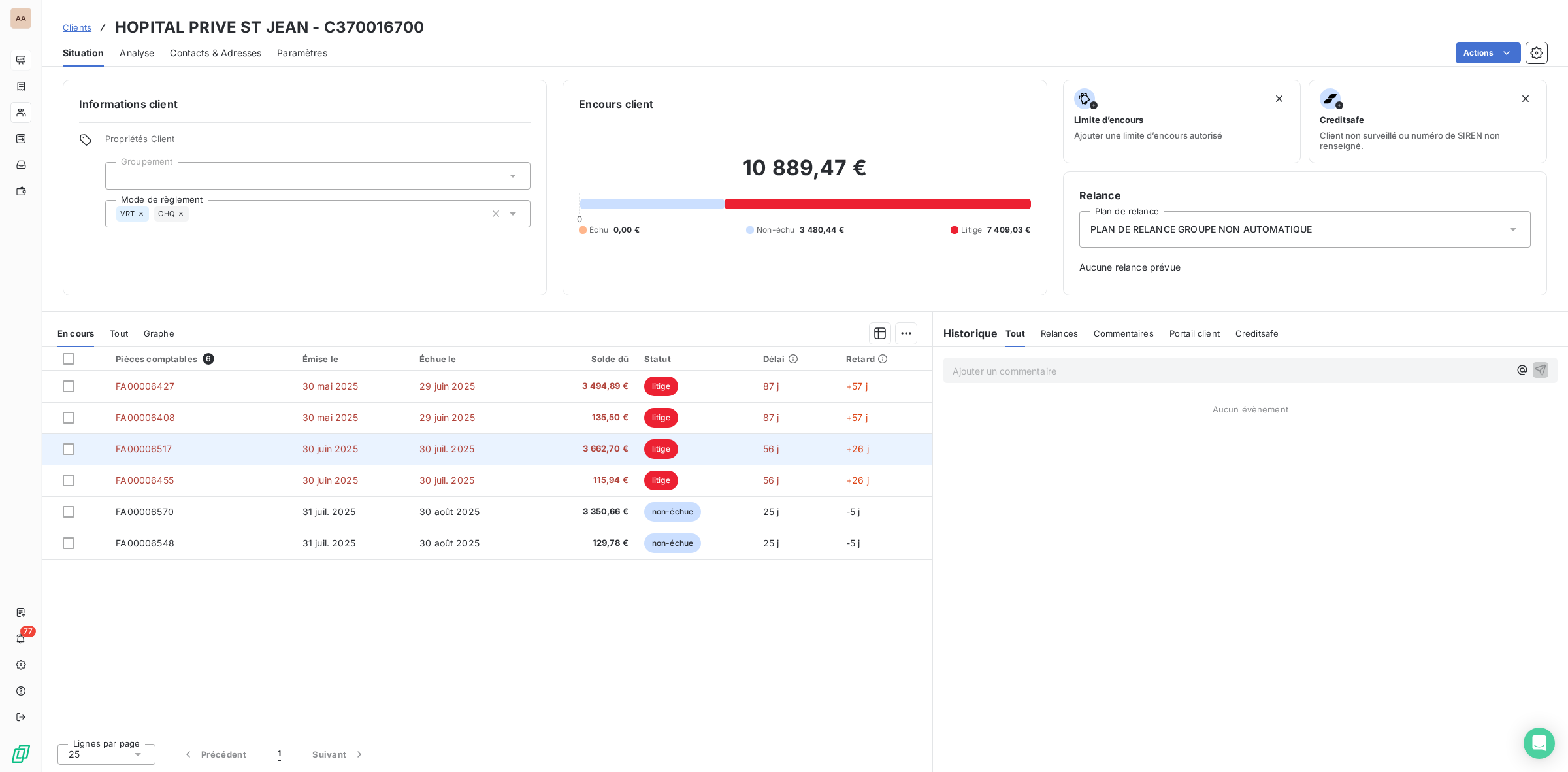
click at [552, 445] on span "3 662,70 €" at bounding box center [585, 449] width 85 height 13
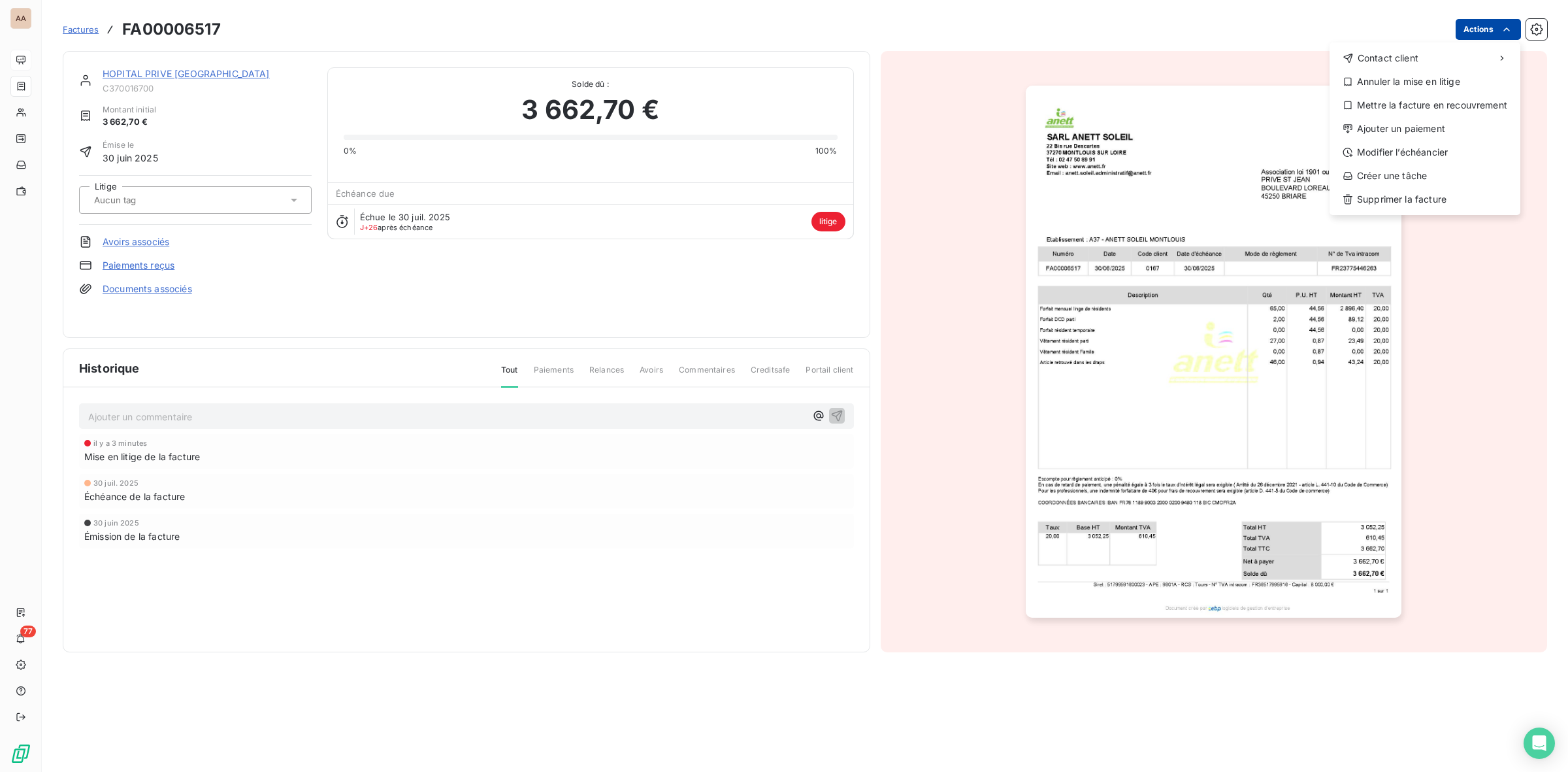
click at [1479, 31] on html "AA 77 Factures FA00006517 Actions Contact client Annuler la mise en litige Mett…" at bounding box center [784, 386] width 1568 height 772
click at [1445, 83] on div "Annuler la mise en litige" at bounding box center [1425, 82] width 180 height 21
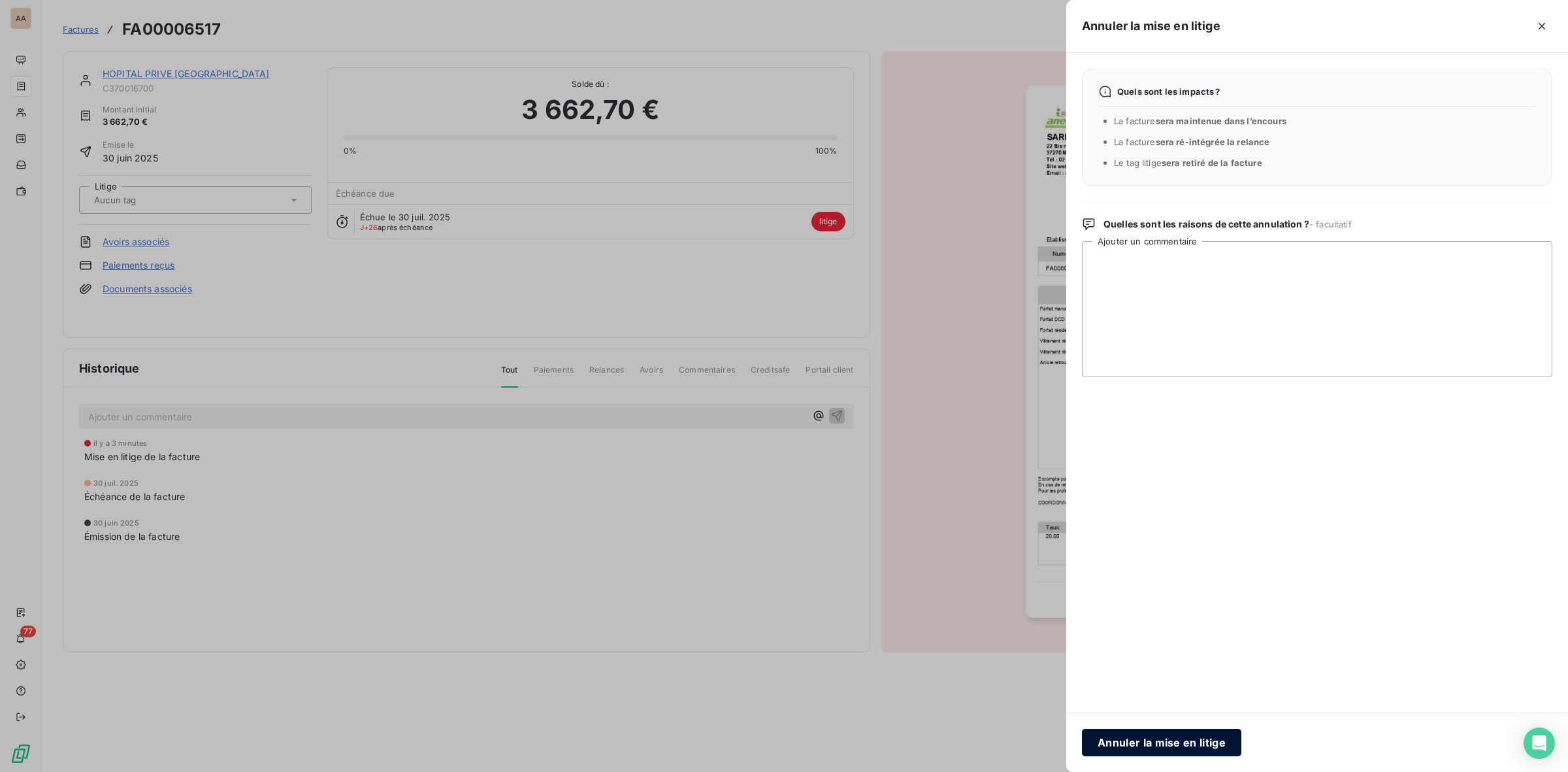
click at [1160, 746] on button "Annuler la mise en litige" at bounding box center [1162, 743] width 159 height 28
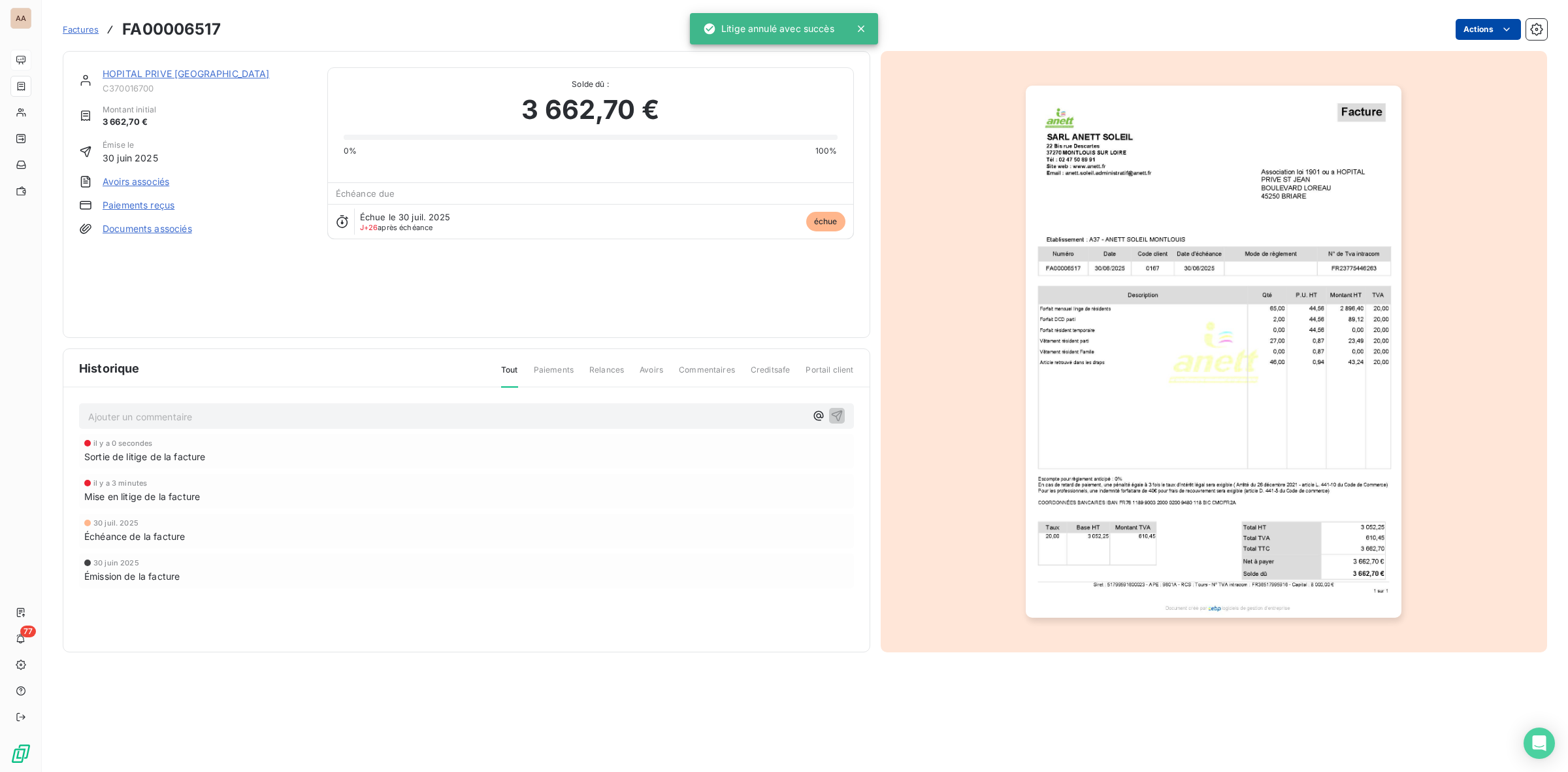
click at [1487, 36] on html "AA 77 Factures FA00006517 Actions HOPITAL PRIVE ST JEAN C370016700 Montant init…" at bounding box center [784, 386] width 1568 height 772
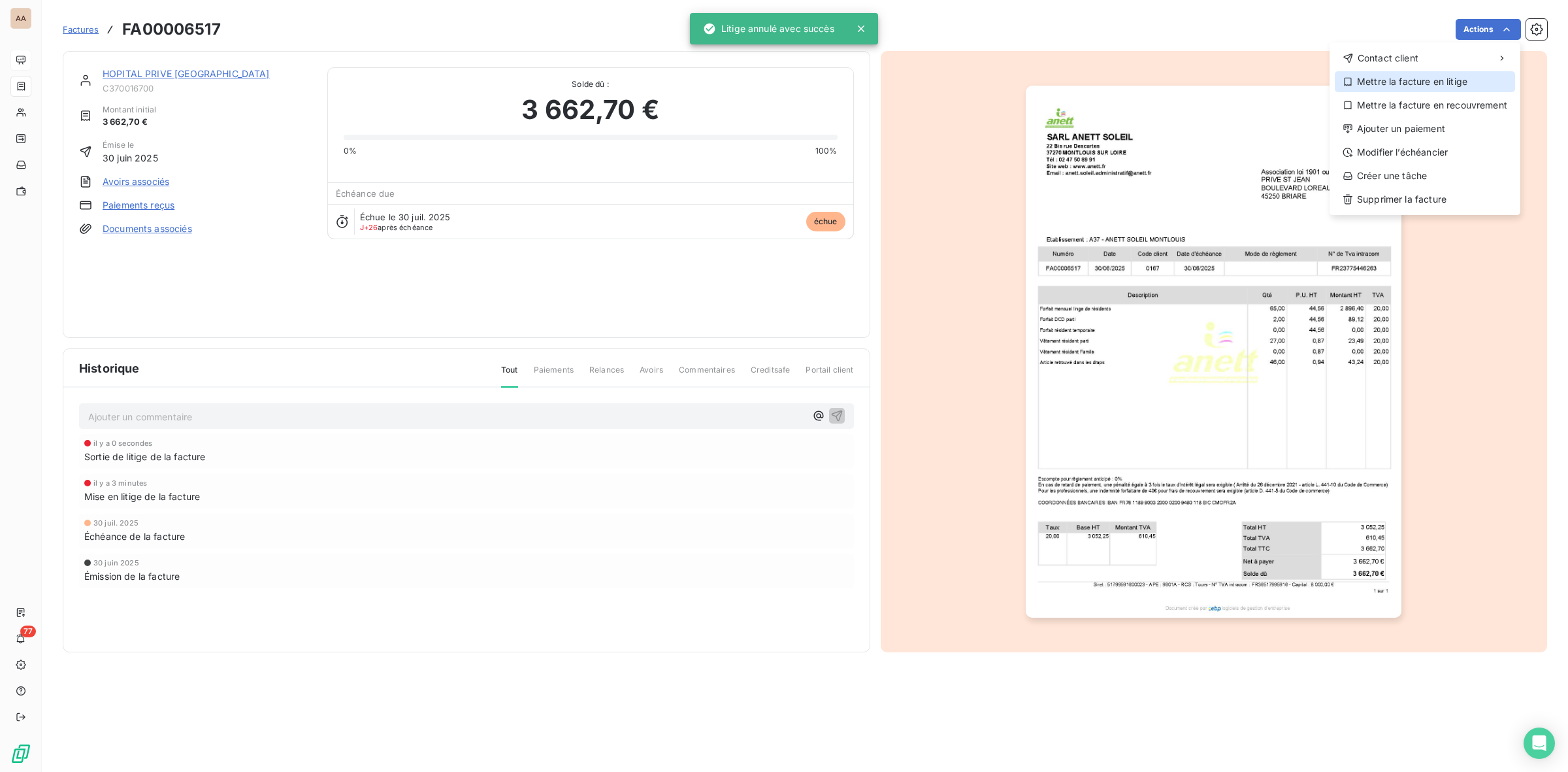
click at [1424, 79] on div "Mettre la facture en litige" at bounding box center [1425, 82] width 180 height 21
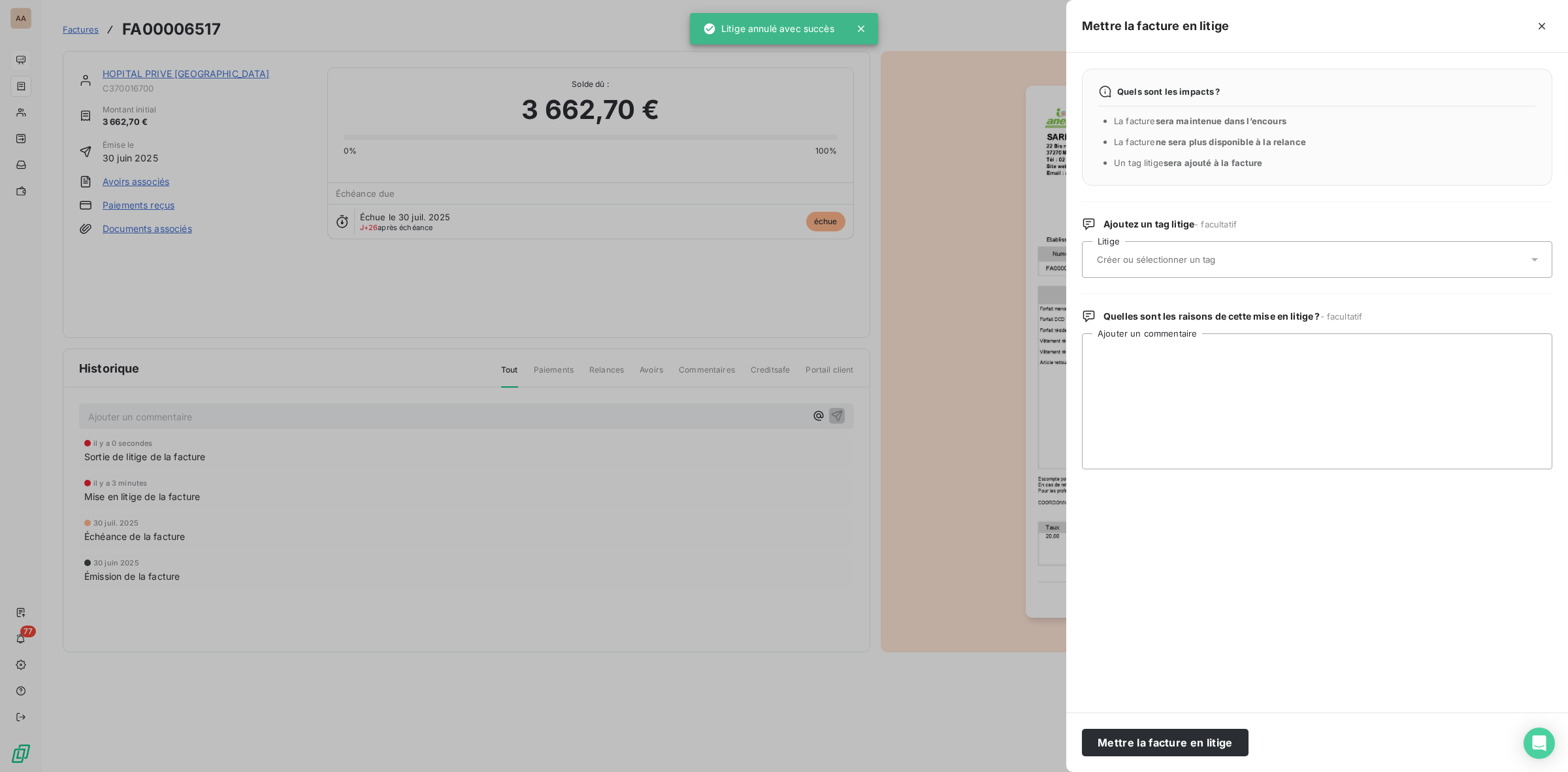
click at [1148, 259] on input "text" at bounding box center [1190, 259] width 190 height 12
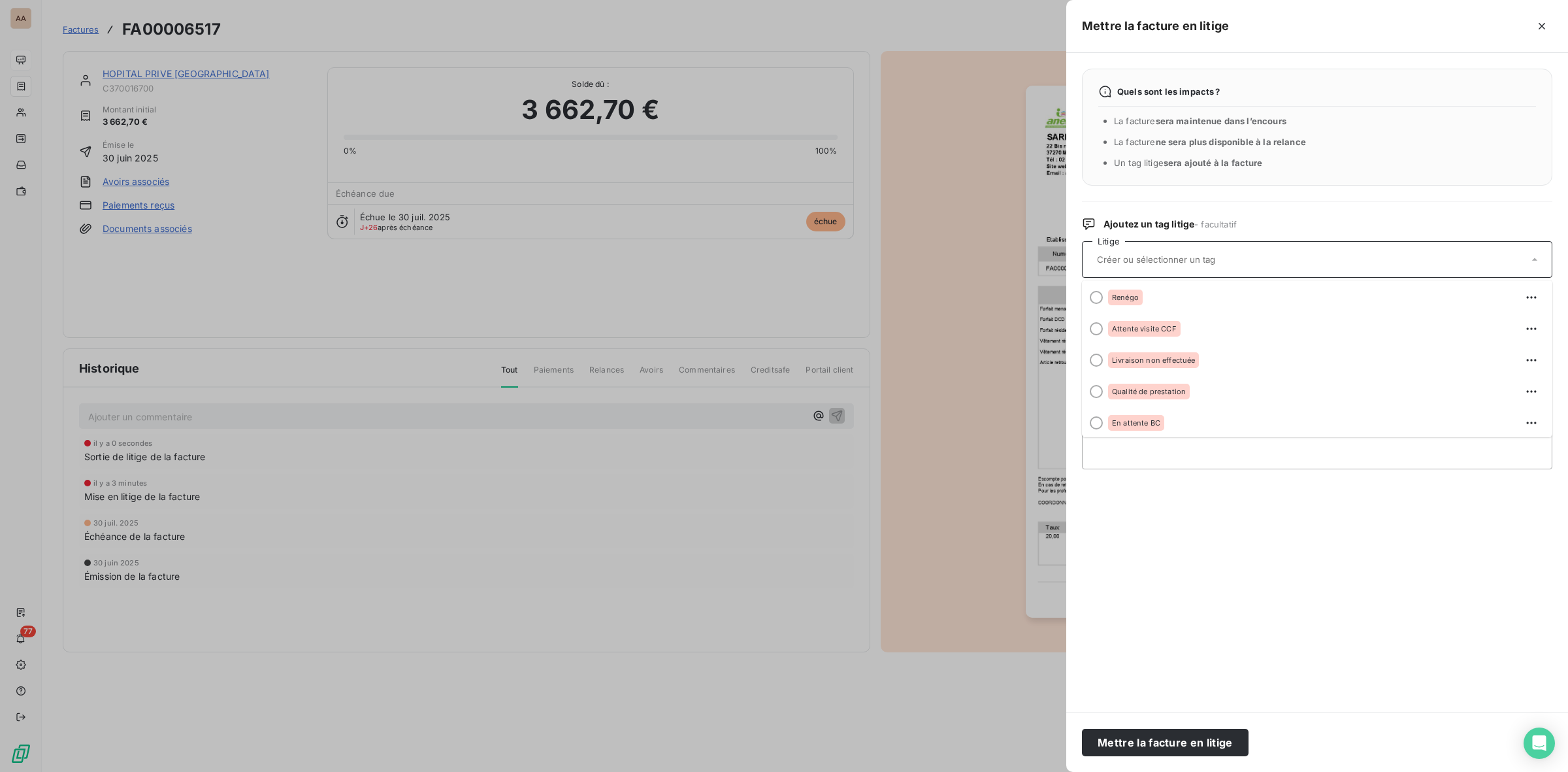
scroll to position [224, 0]
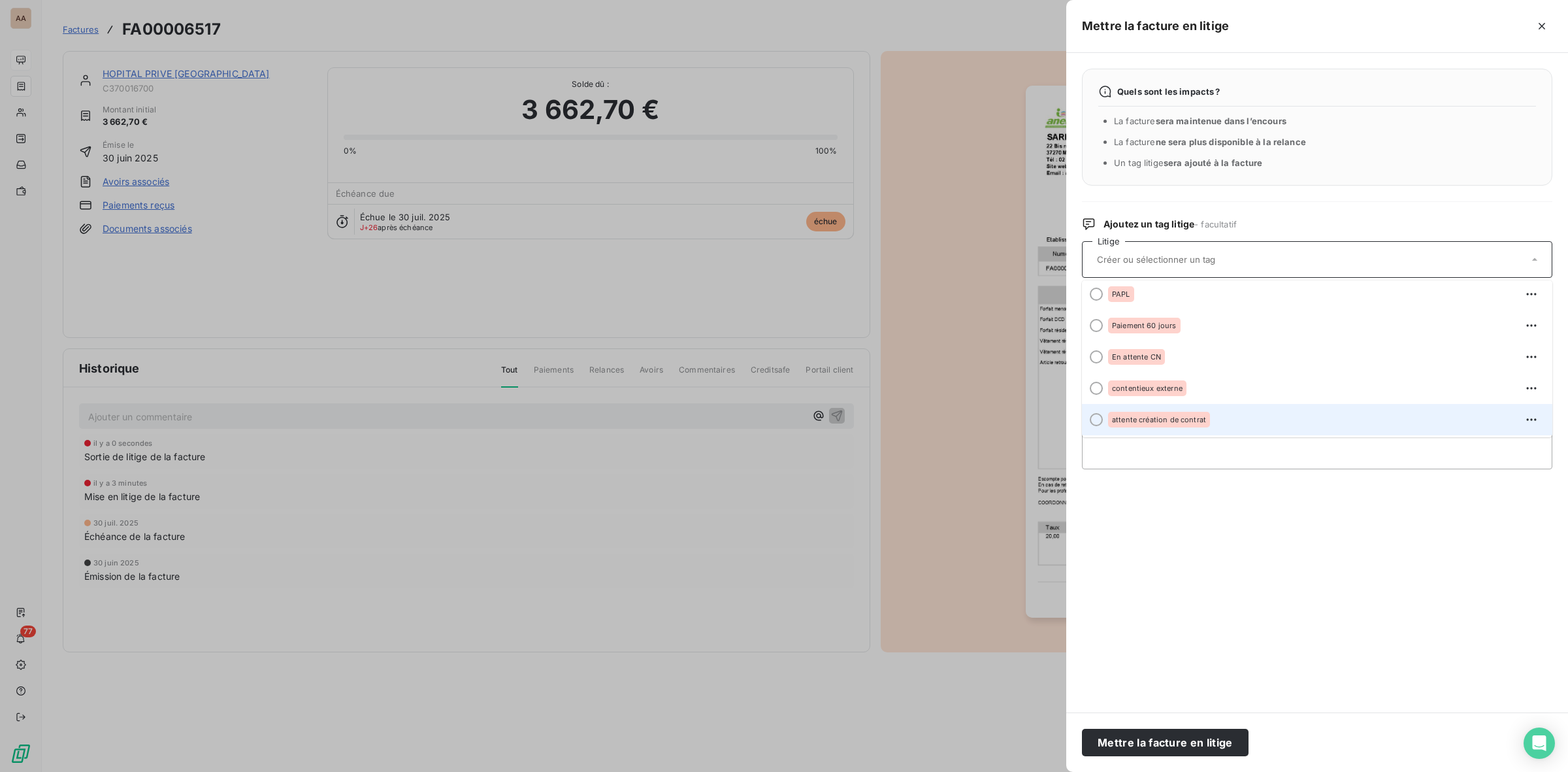
click at [1162, 419] on span "attente création de contrat" at bounding box center [1159, 419] width 94 height 8
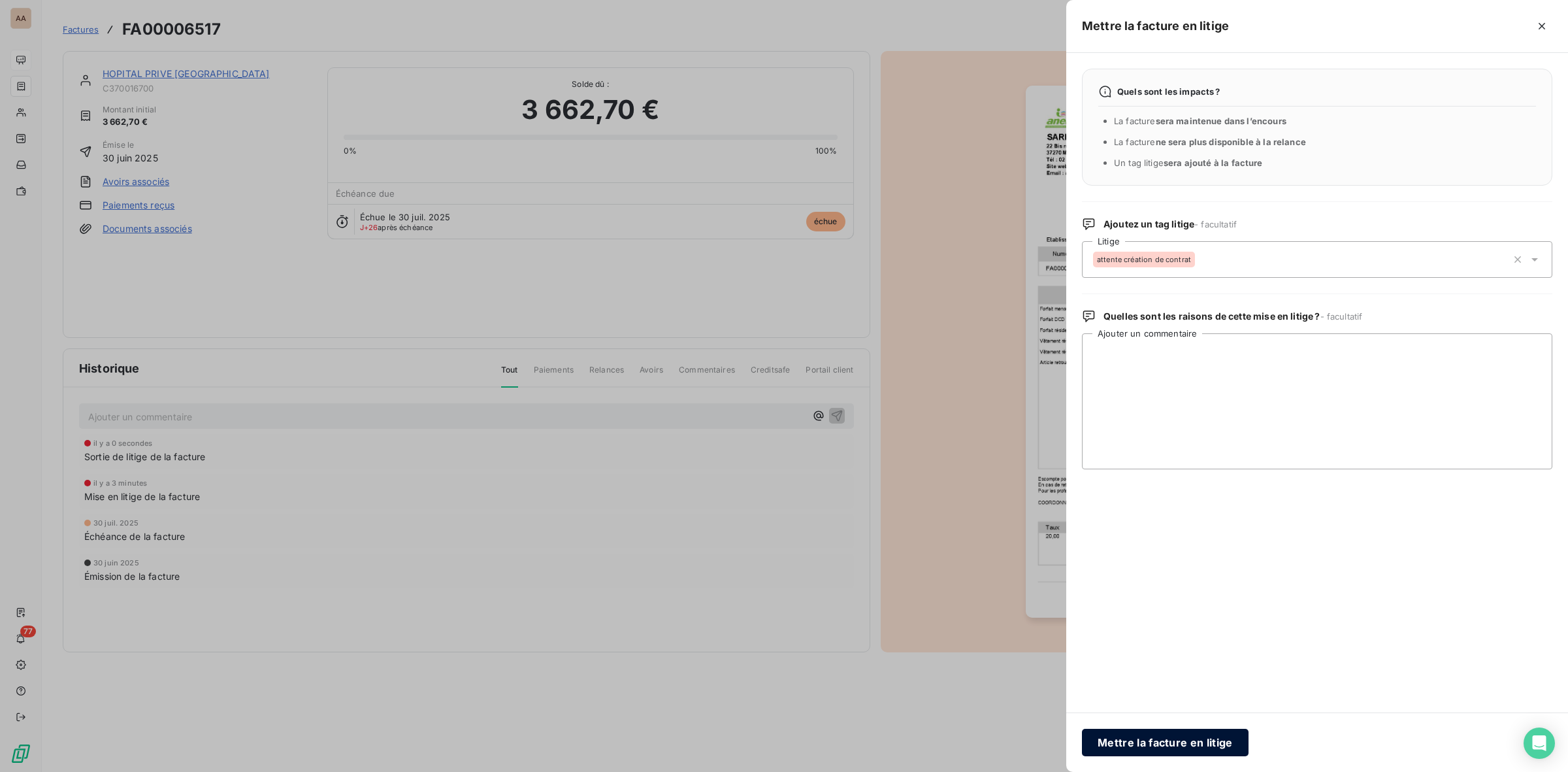
click at [1169, 745] on button "Mettre la facture en litige" at bounding box center [1166, 743] width 167 height 28
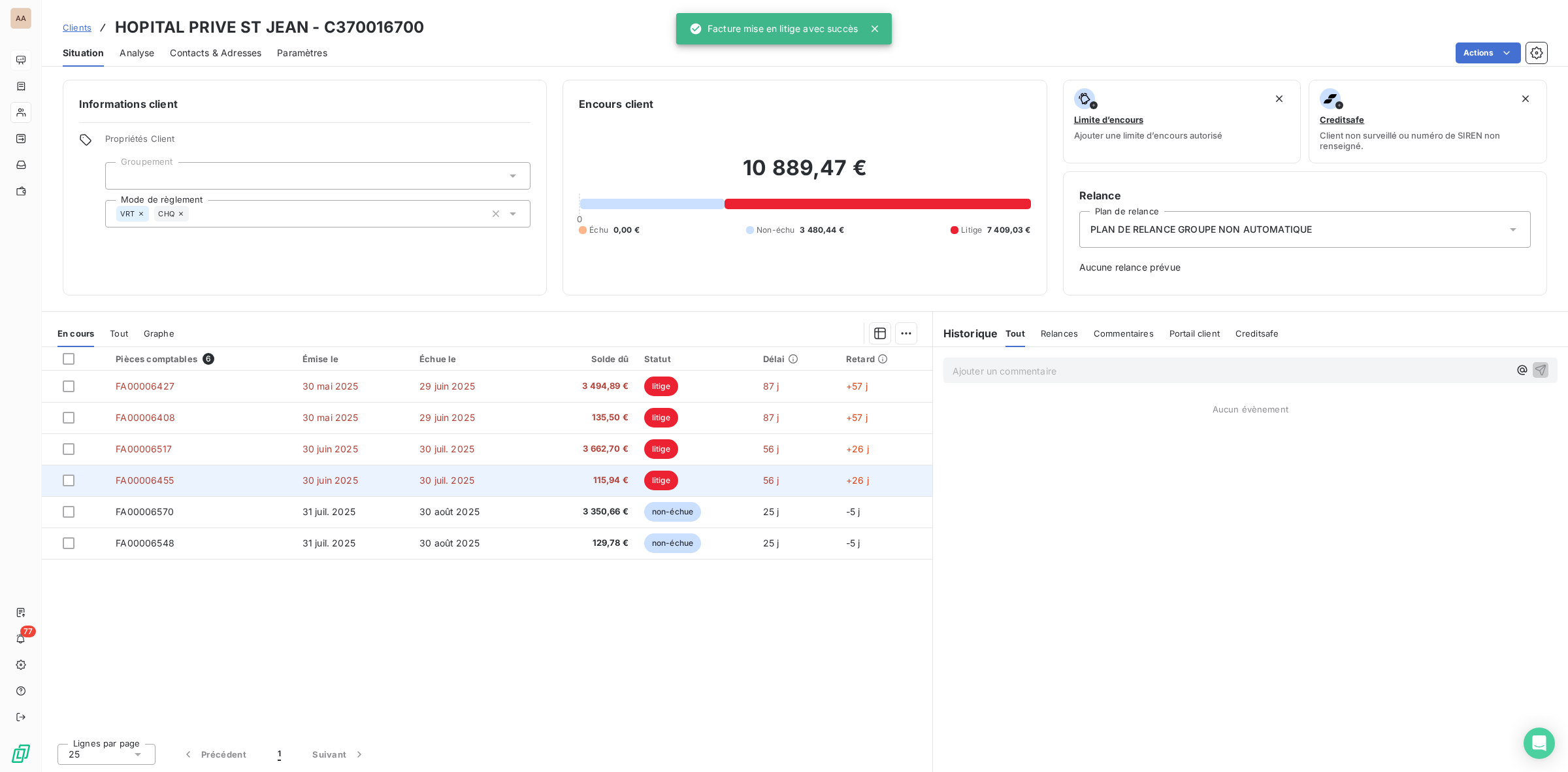
click at [500, 491] on td "30 juil. 2025" at bounding box center [473, 480] width 123 height 31
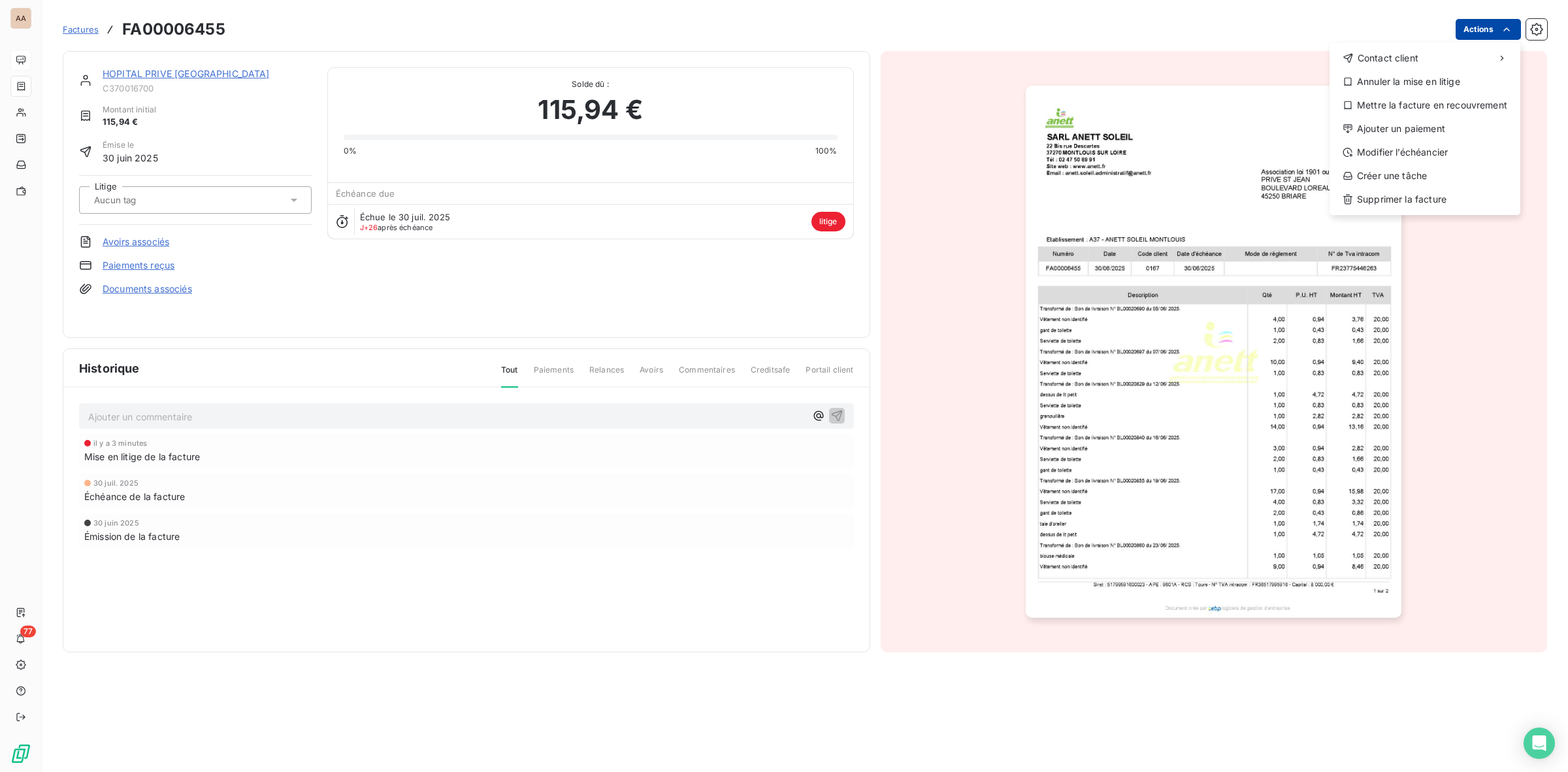
click at [1494, 22] on html "AA 77 Factures FA00006455 Actions Contact client Annuler la mise en litige Mett…" at bounding box center [784, 386] width 1568 height 772
click at [1397, 76] on div "Annuler la mise en litige" at bounding box center [1425, 82] width 180 height 21
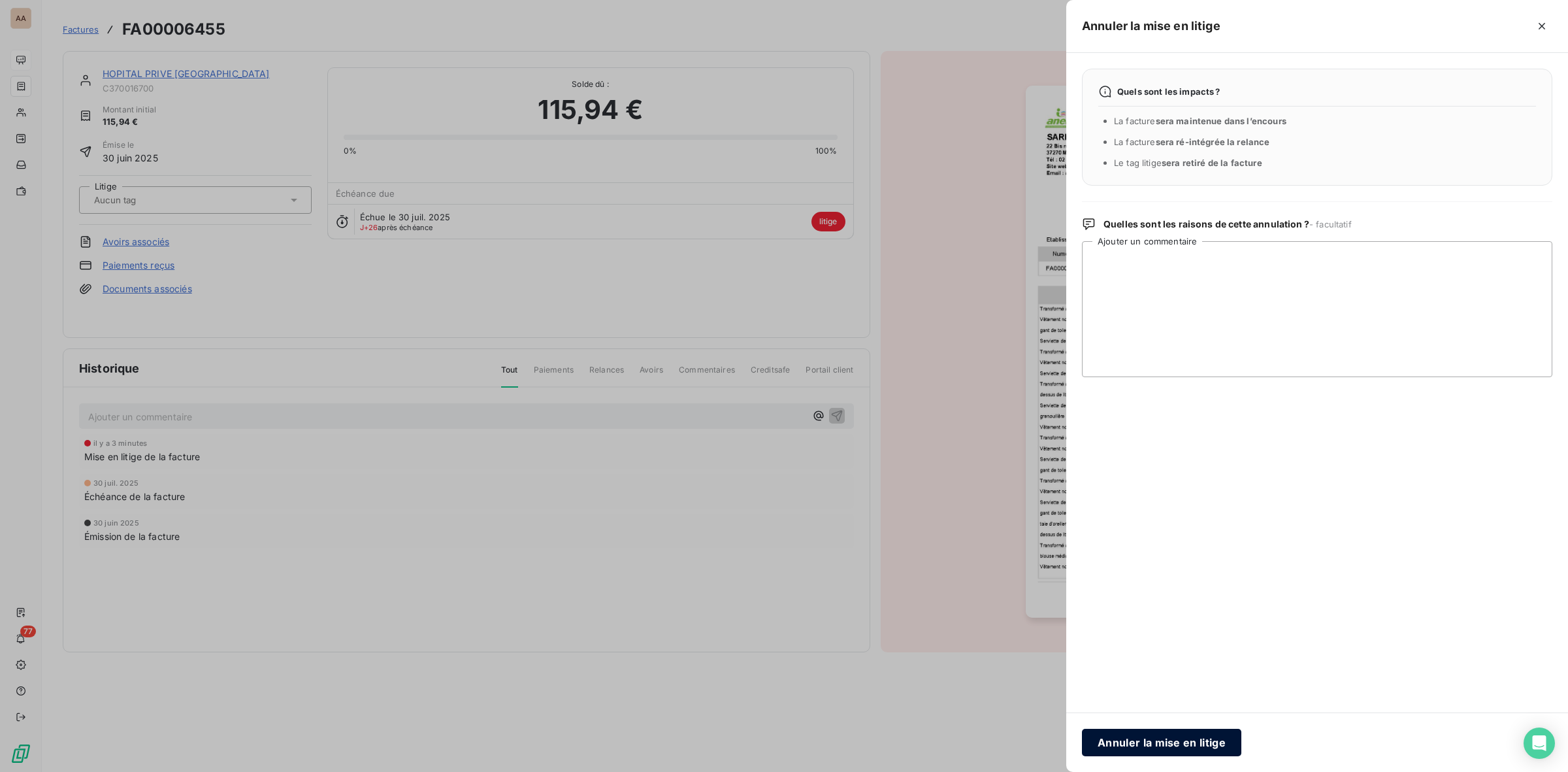
click at [1209, 746] on button "Annuler la mise en litige" at bounding box center [1162, 743] width 159 height 28
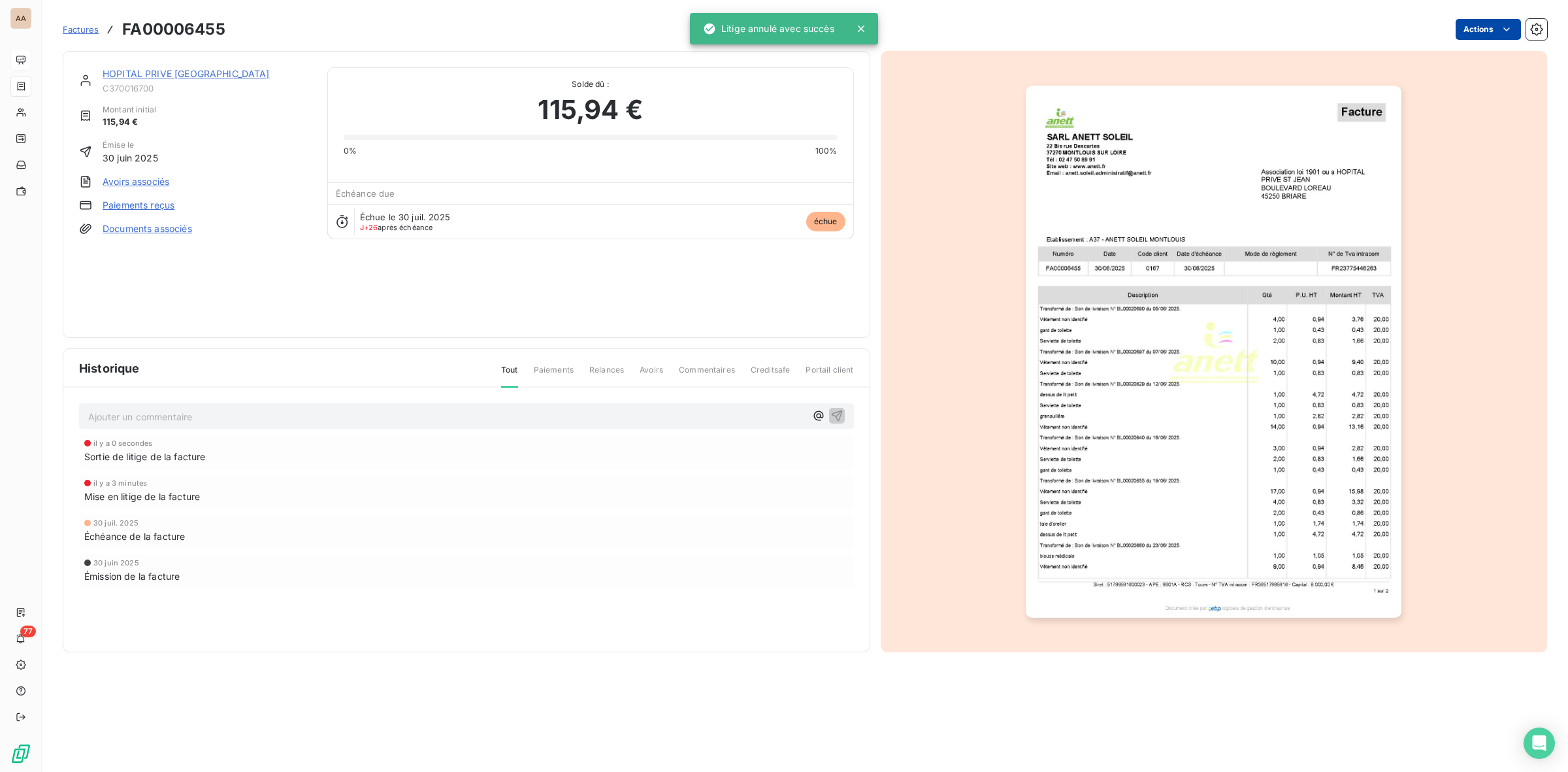
click at [1484, 28] on html "AA 77 Factures FA00006455 Actions HOPITAL PRIVE ST JEAN C370016700 Montant init…" at bounding box center [784, 386] width 1568 height 772
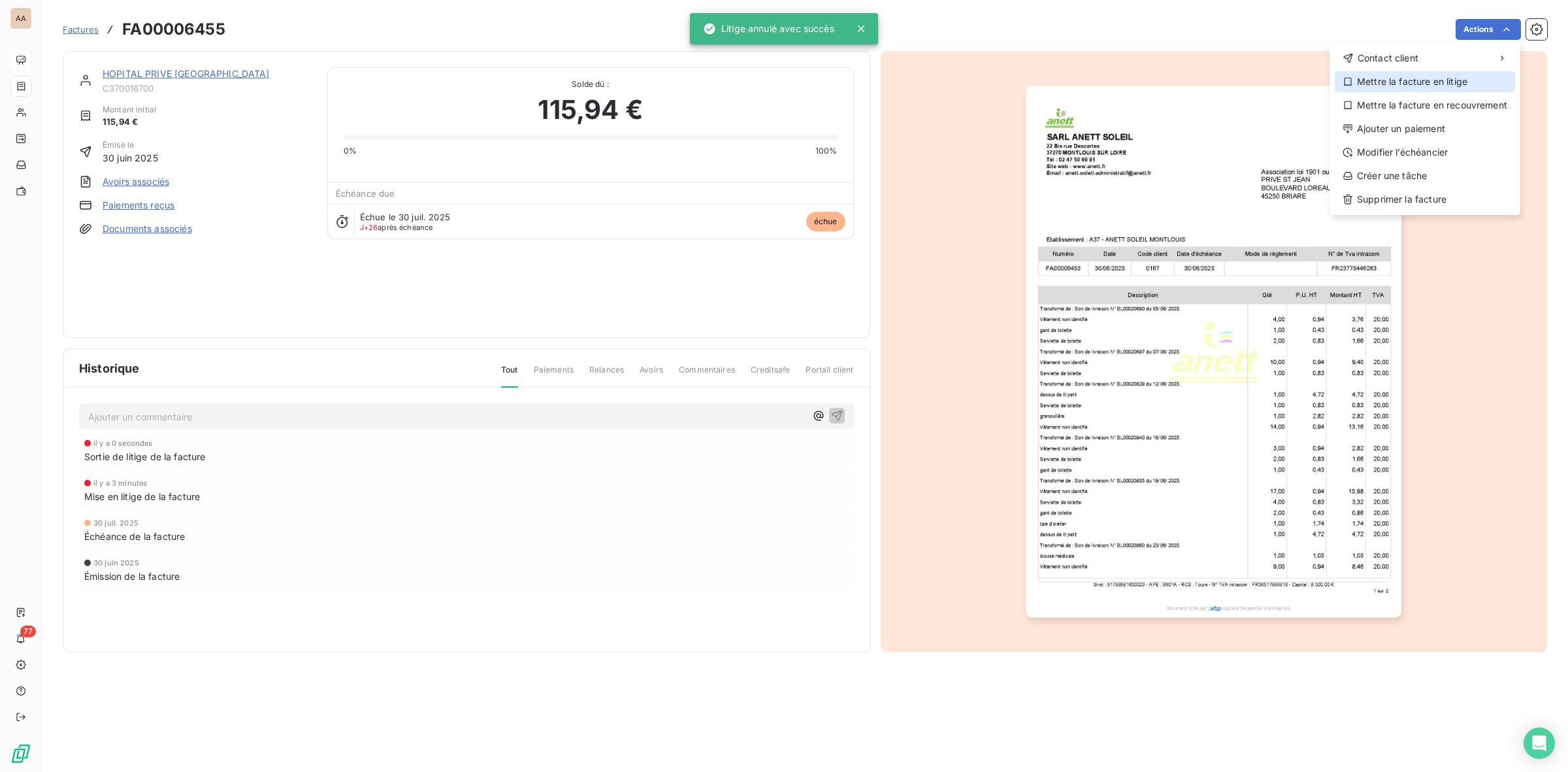
click at [1412, 80] on div "Mettre la facture en litige" at bounding box center [1425, 82] width 180 height 21
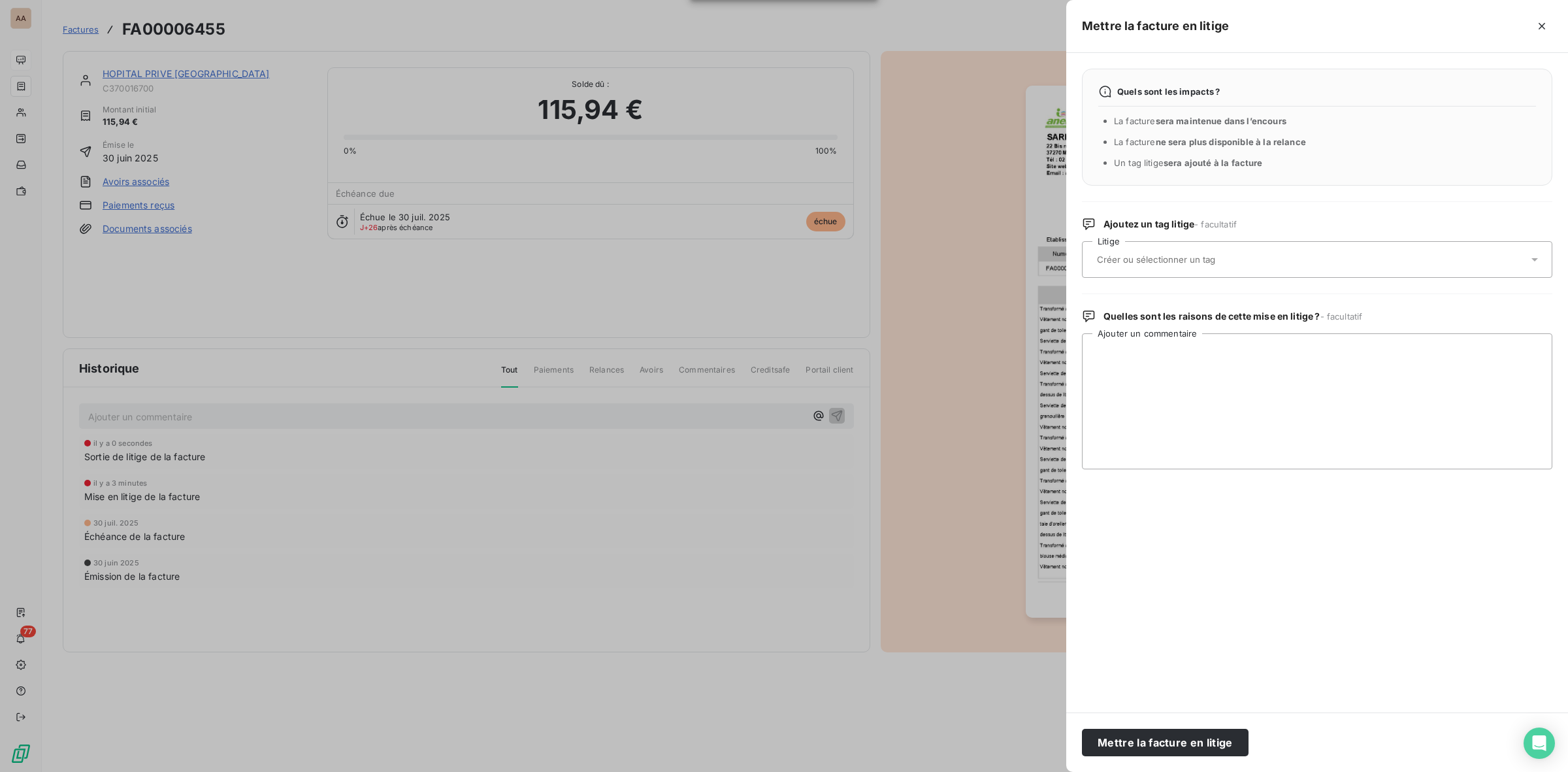
click at [1199, 252] on div at bounding box center [1311, 259] width 435 height 28
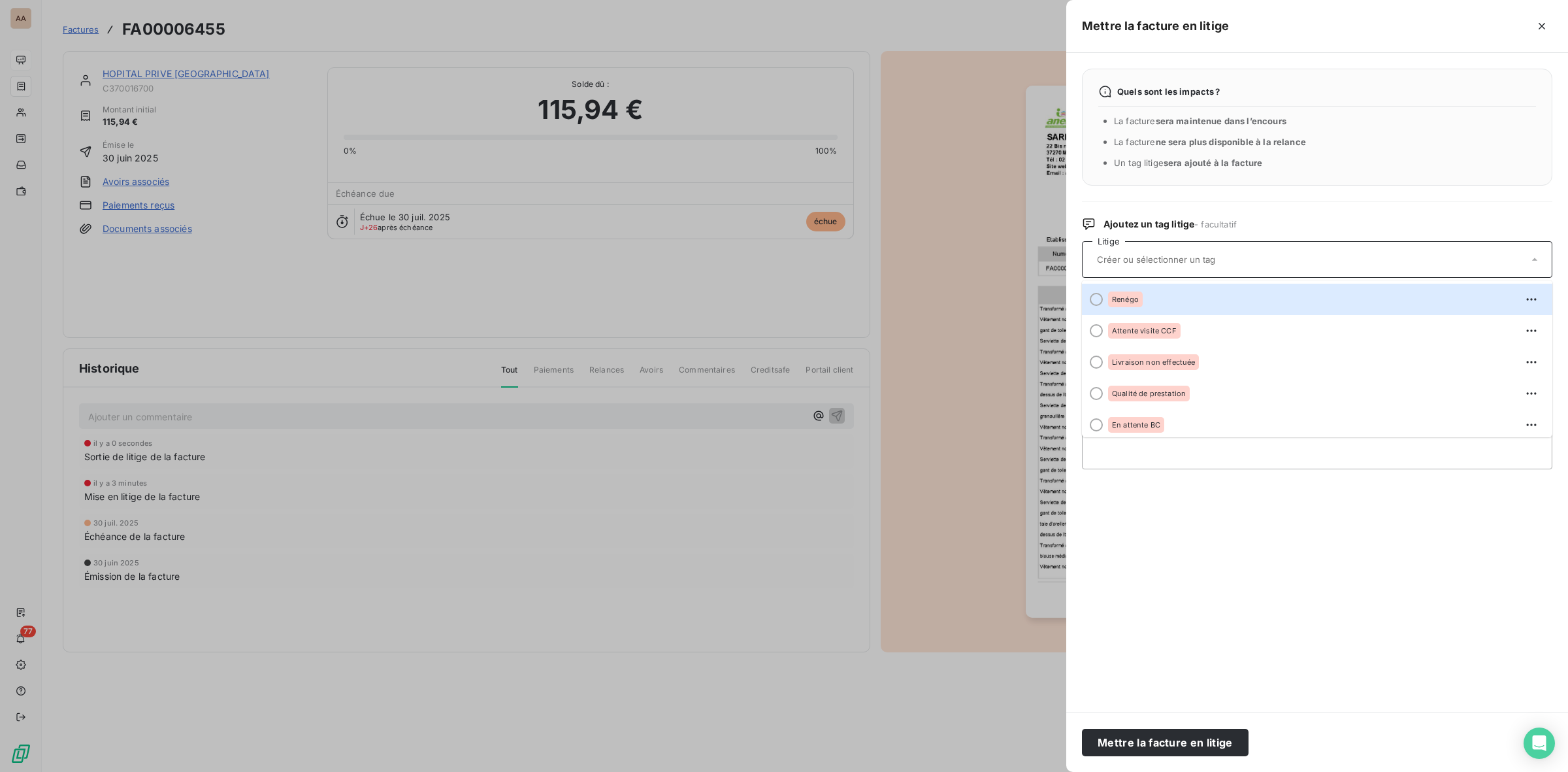
scroll to position [224, 0]
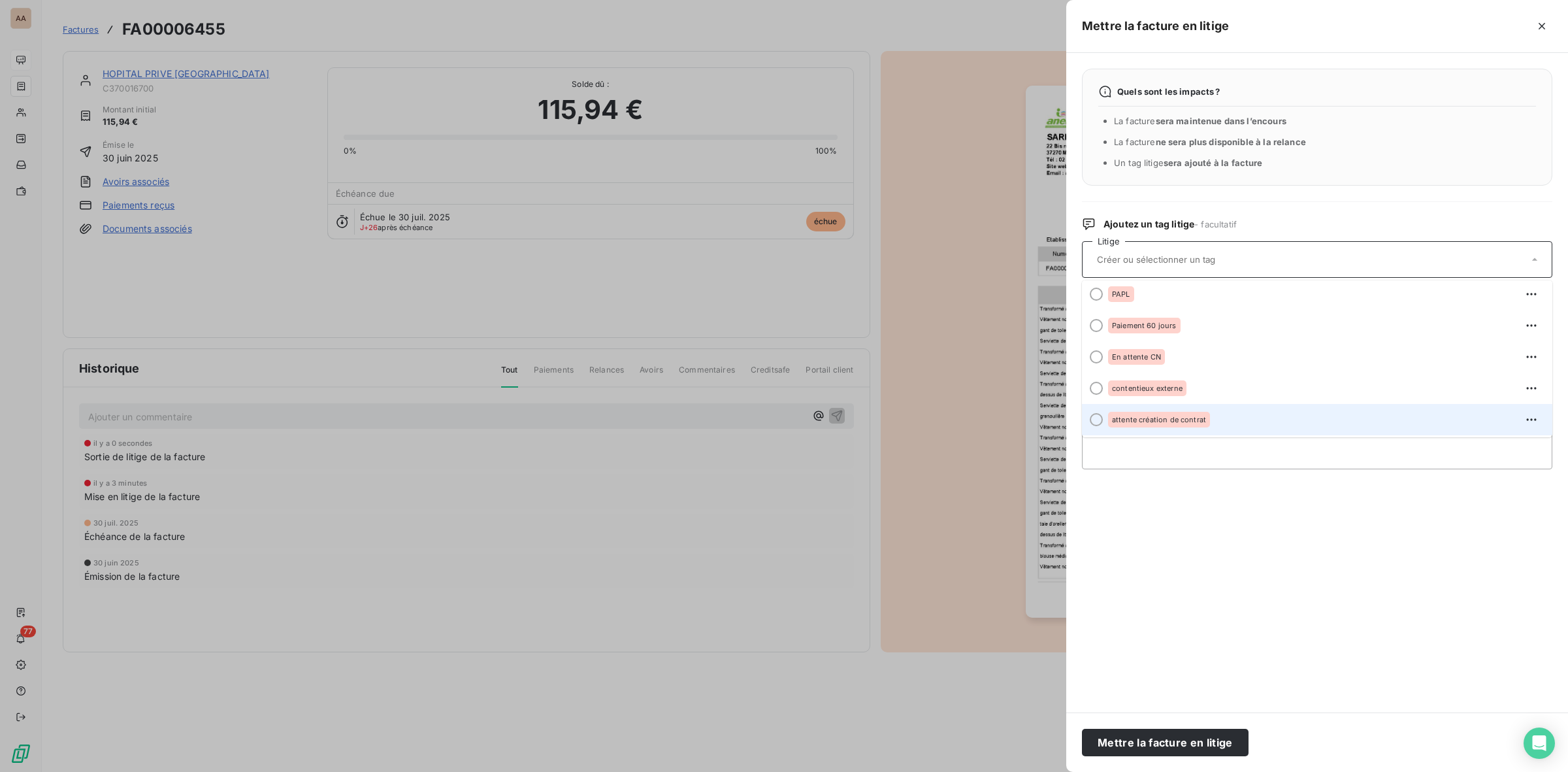
click at [1170, 416] on span "attente création de contrat" at bounding box center [1159, 419] width 94 height 8
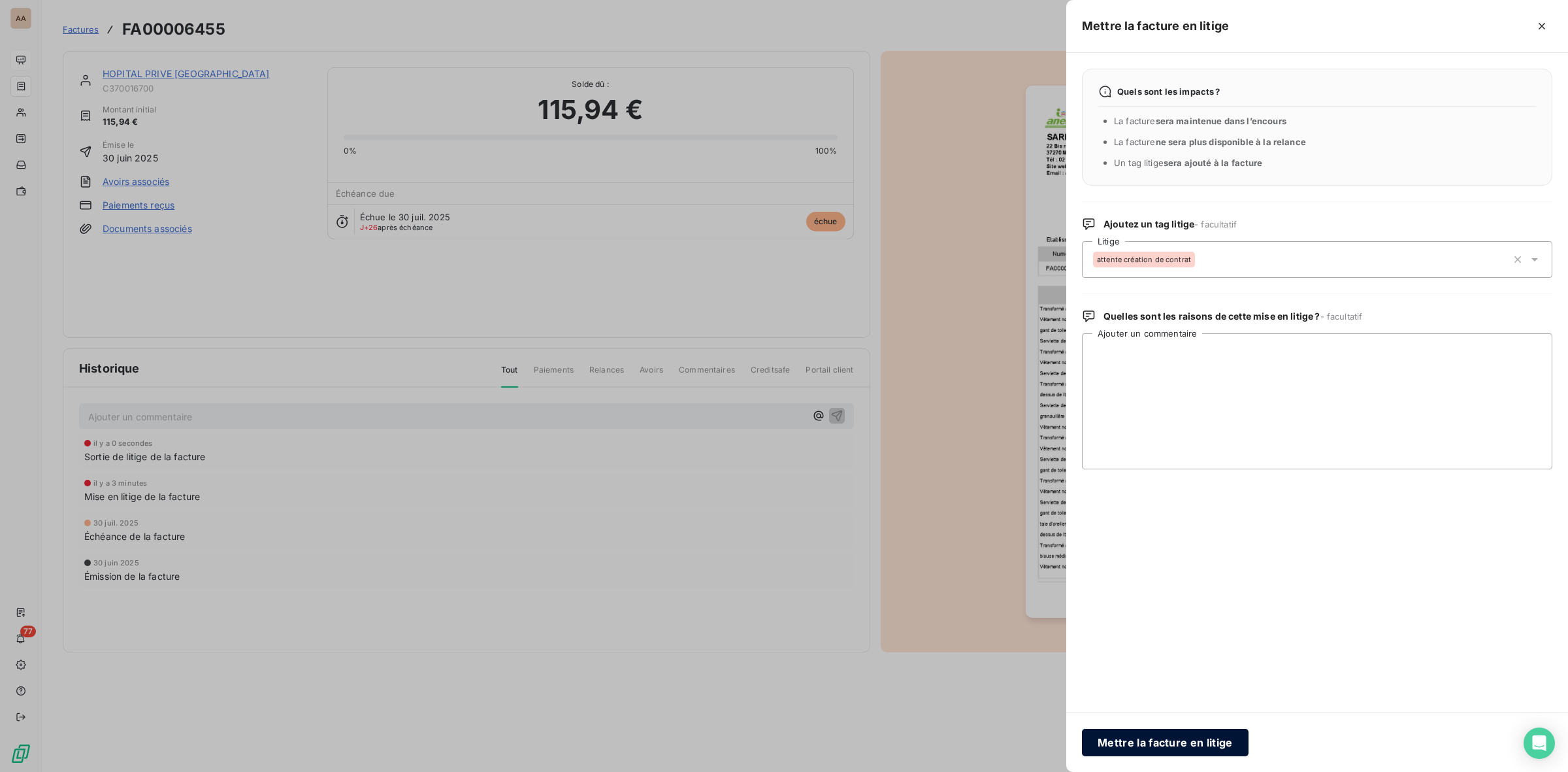
click at [1162, 744] on button "Mettre la facture en litige" at bounding box center [1166, 743] width 167 height 28
